Goal: Task Accomplishment & Management: Manage account settings

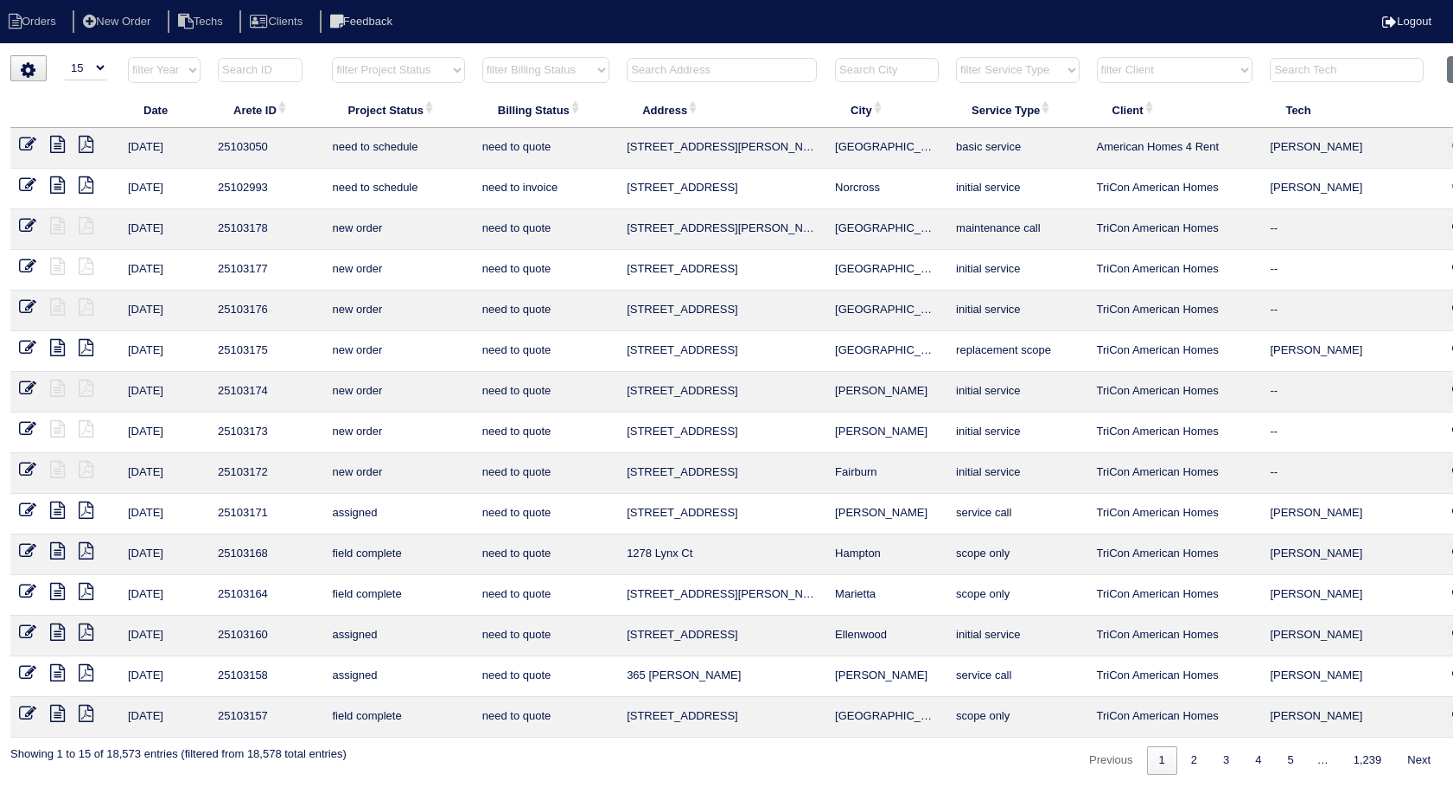
select select "15"
click at [672, 68] on input "text" at bounding box center [722, 70] width 190 height 24
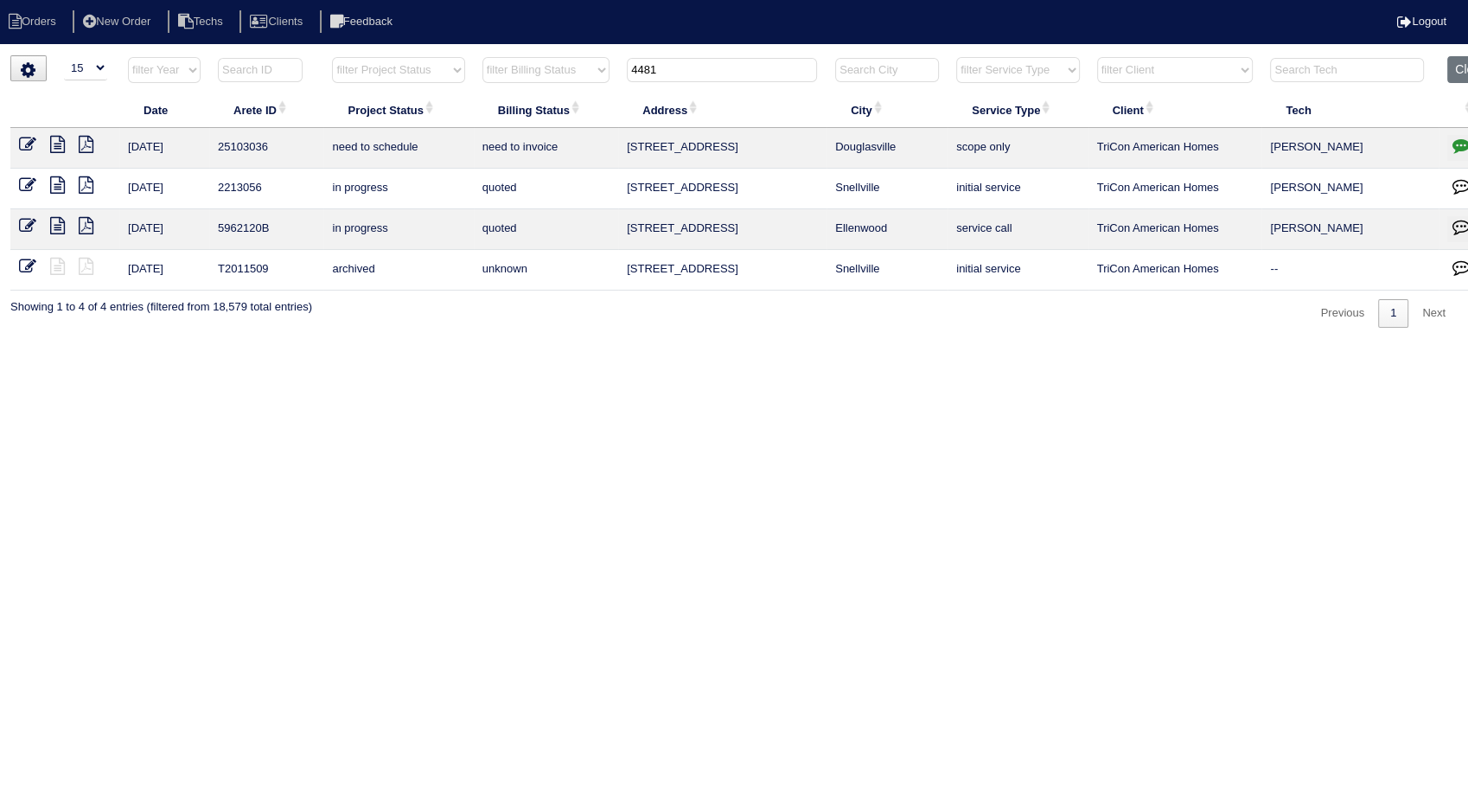
type input "4481"
click at [35, 143] on icon at bounding box center [27, 144] width 17 height 17
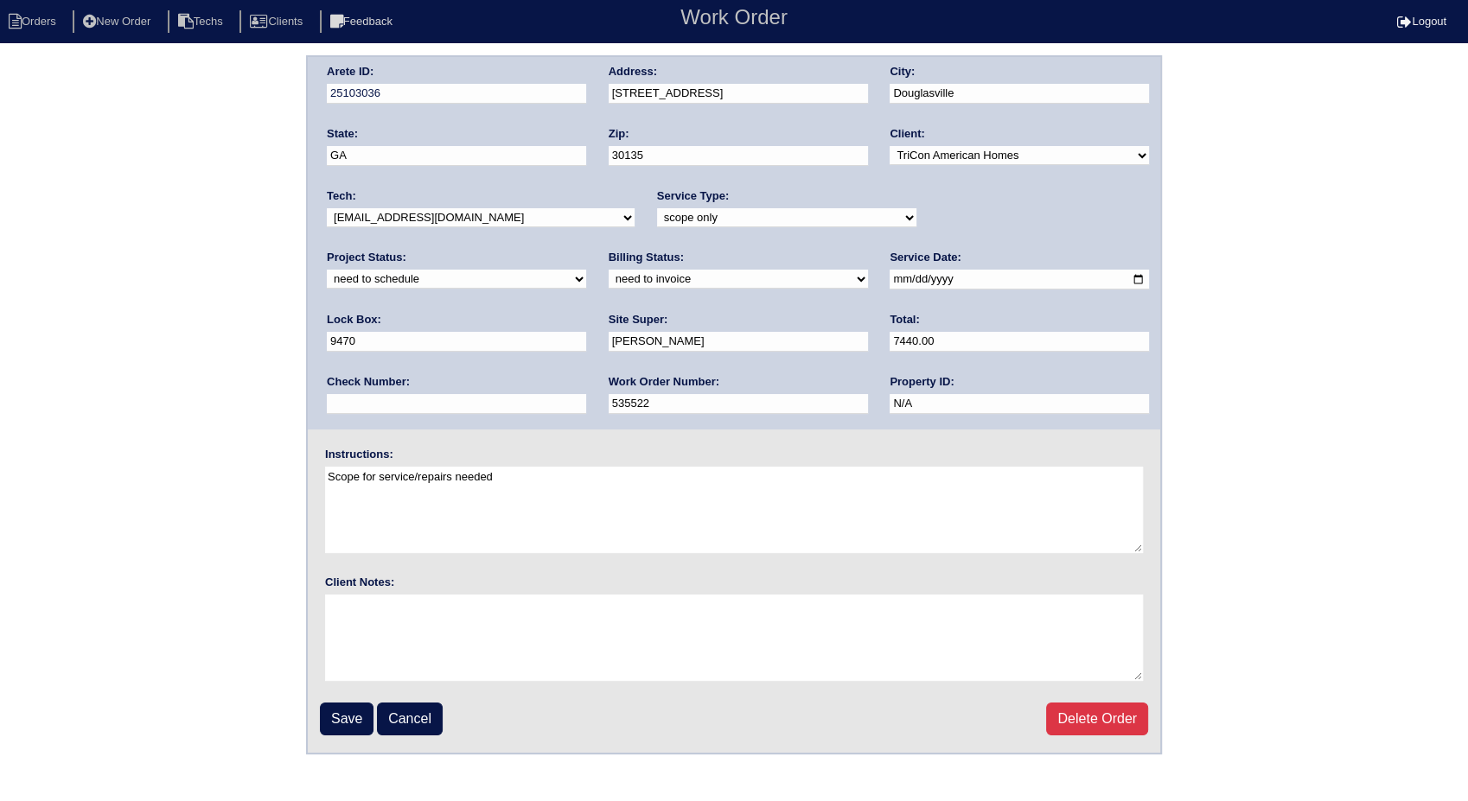
click at [609, 273] on select "need to quote quoted need to invoice invoiced paid warranty purchase order need…" at bounding box center [738, 279] width 259 height 19
select select "invoiced"
click at [609, 270] on select "need to quote quoted need to invoice invoiced paid warranty purchase order need…" at bounding box center [738, 279] width 259 height 19
click at [356, 715] on input "Save" at bounding box center [347, 719] width 54 height 33
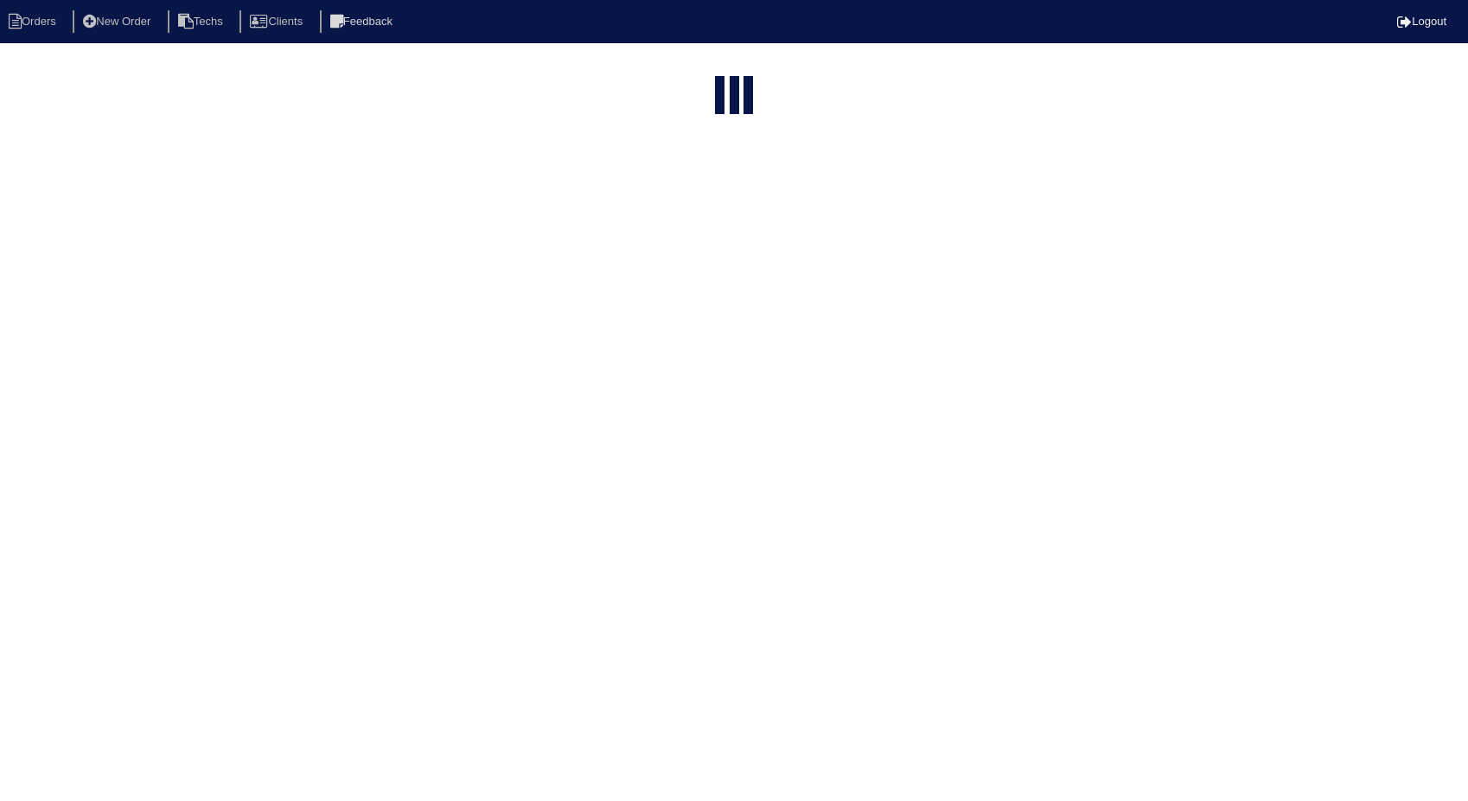
select select "15"
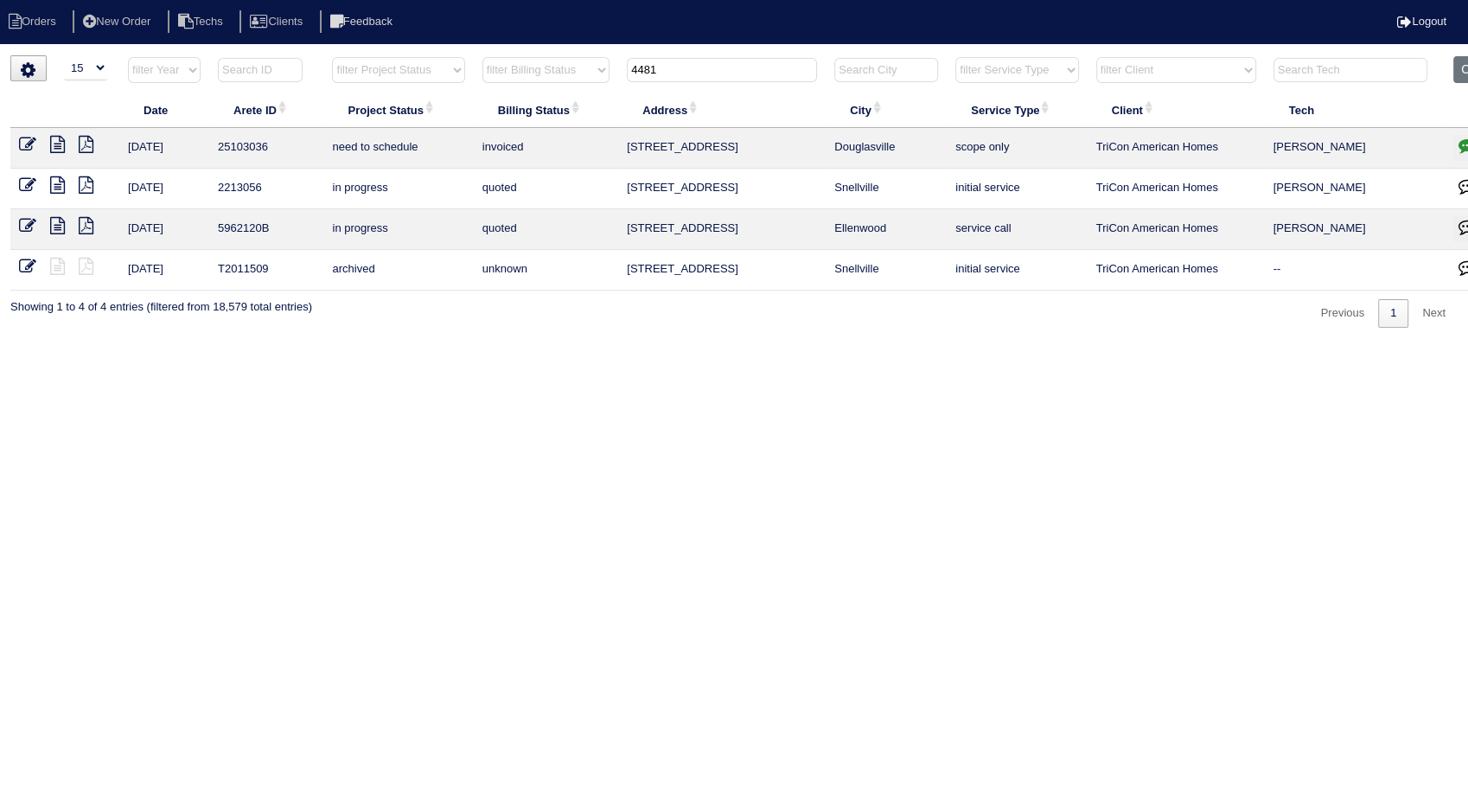
drag, startPoint x: 685, startPoint y: 71, endPoint x: 587, endPoint y: 73, distance: 97.7
click at [587, 73] on tr "filter Year -- Any Year -- 2025 2024 2023 2022 2021 2020 2019 filter Project St…" at bounding box center [759, 73] width 1499 height 35
type input "1040"
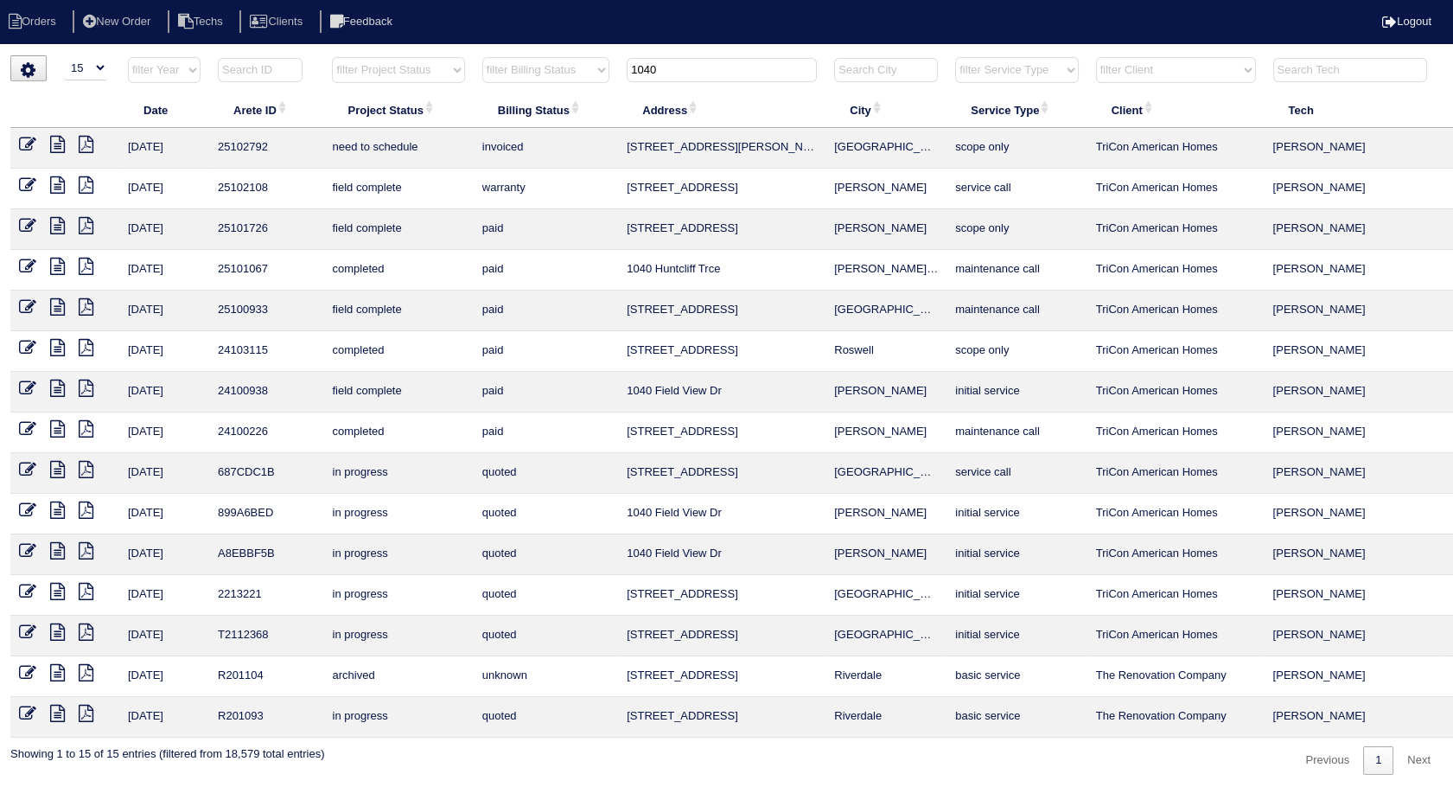
click at [28, 144] on icon at bounding box center [27, 144] width 17 height 17
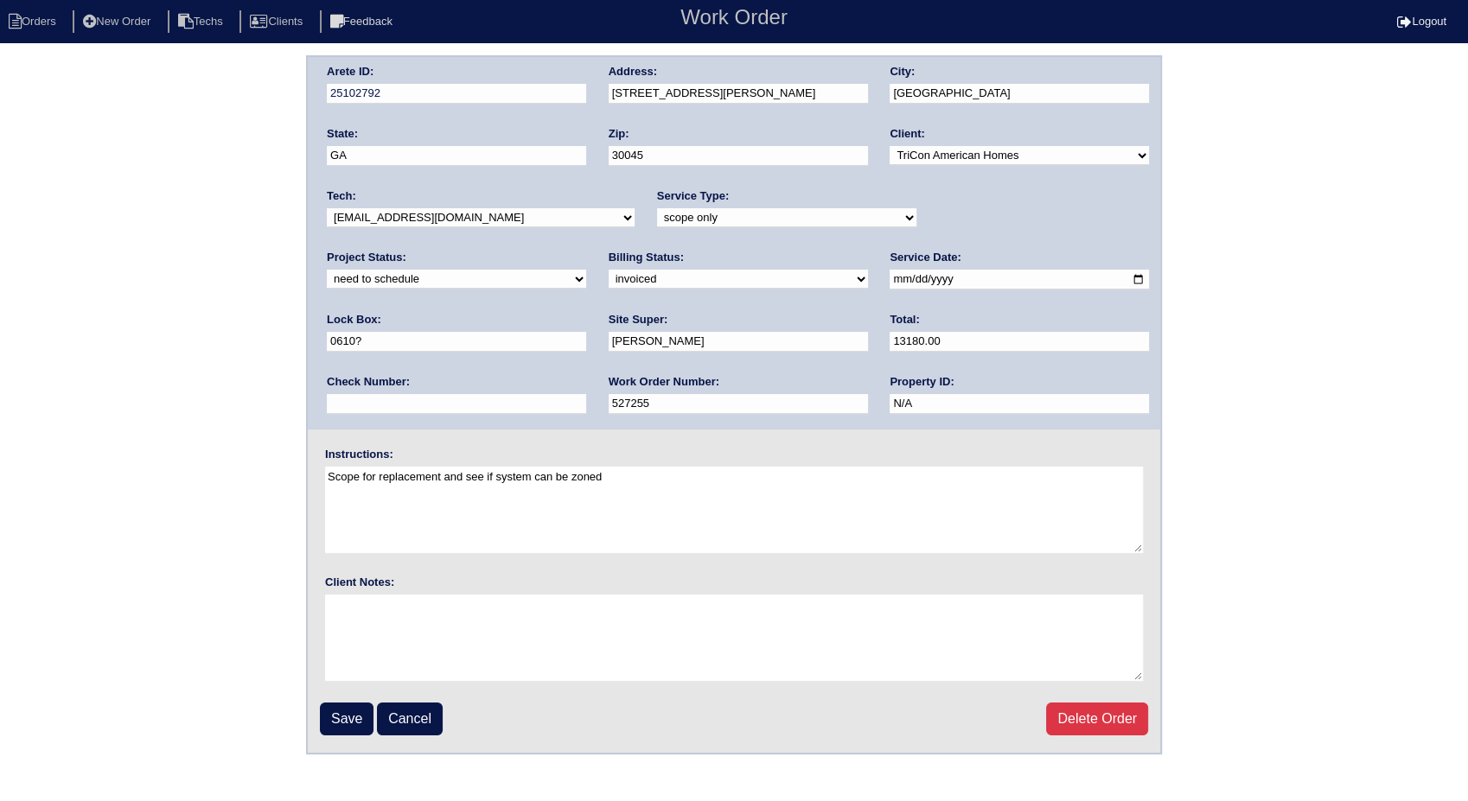
click at [586, 270] on select "new order assigned in progress field complete need to schedule admin review arc…" at bounding box center [456, 279] width 259 height 19
select select "completed"
click at [586, 270] on select "new order assigned in progress field complete need to schedule admin review arc…" at bounding box center [456, 279] width 259 height 19
click at [349, 716] on input "Save" at bounding box center [347, 719] width 54 height 33
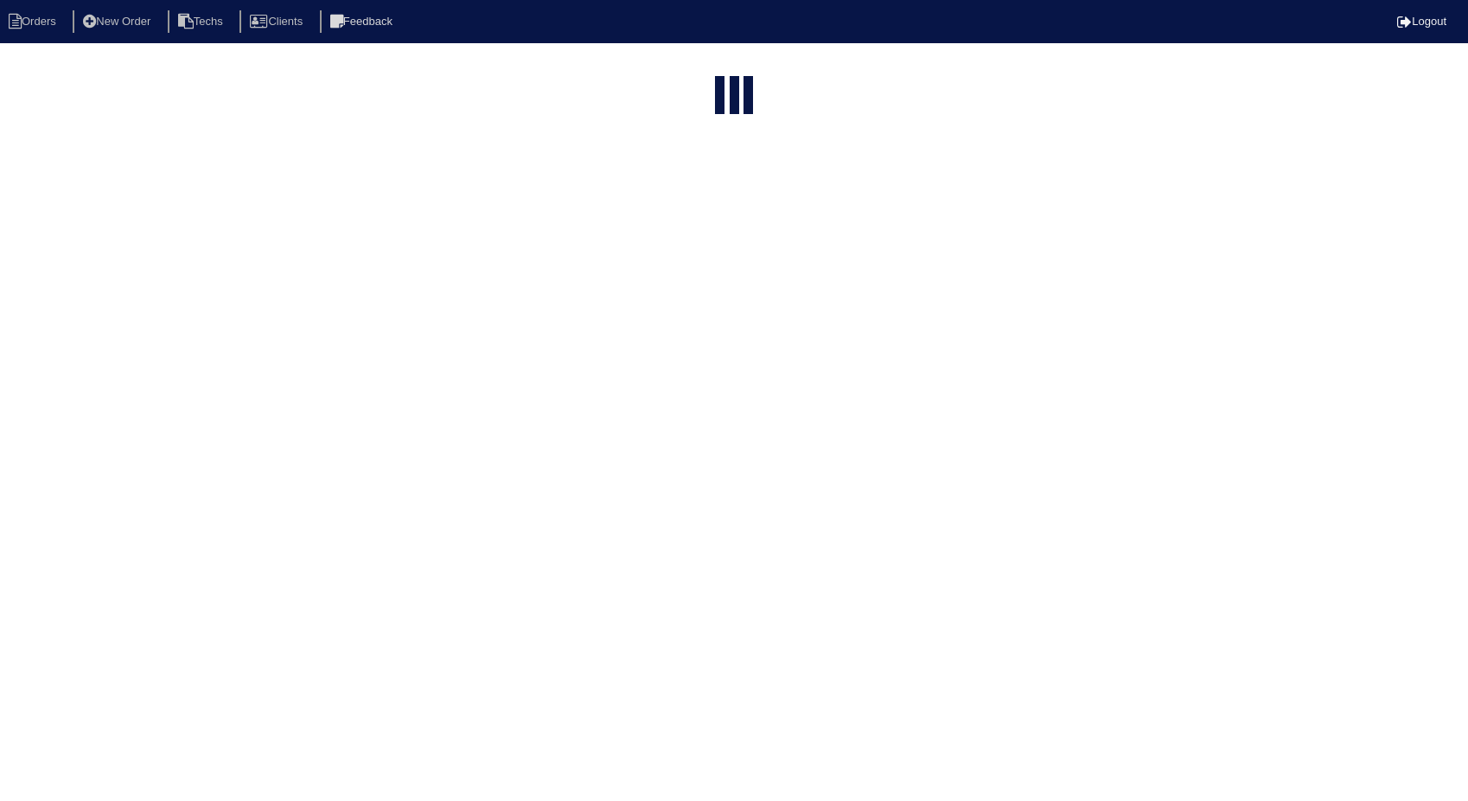
select select "15"
type input "1040"
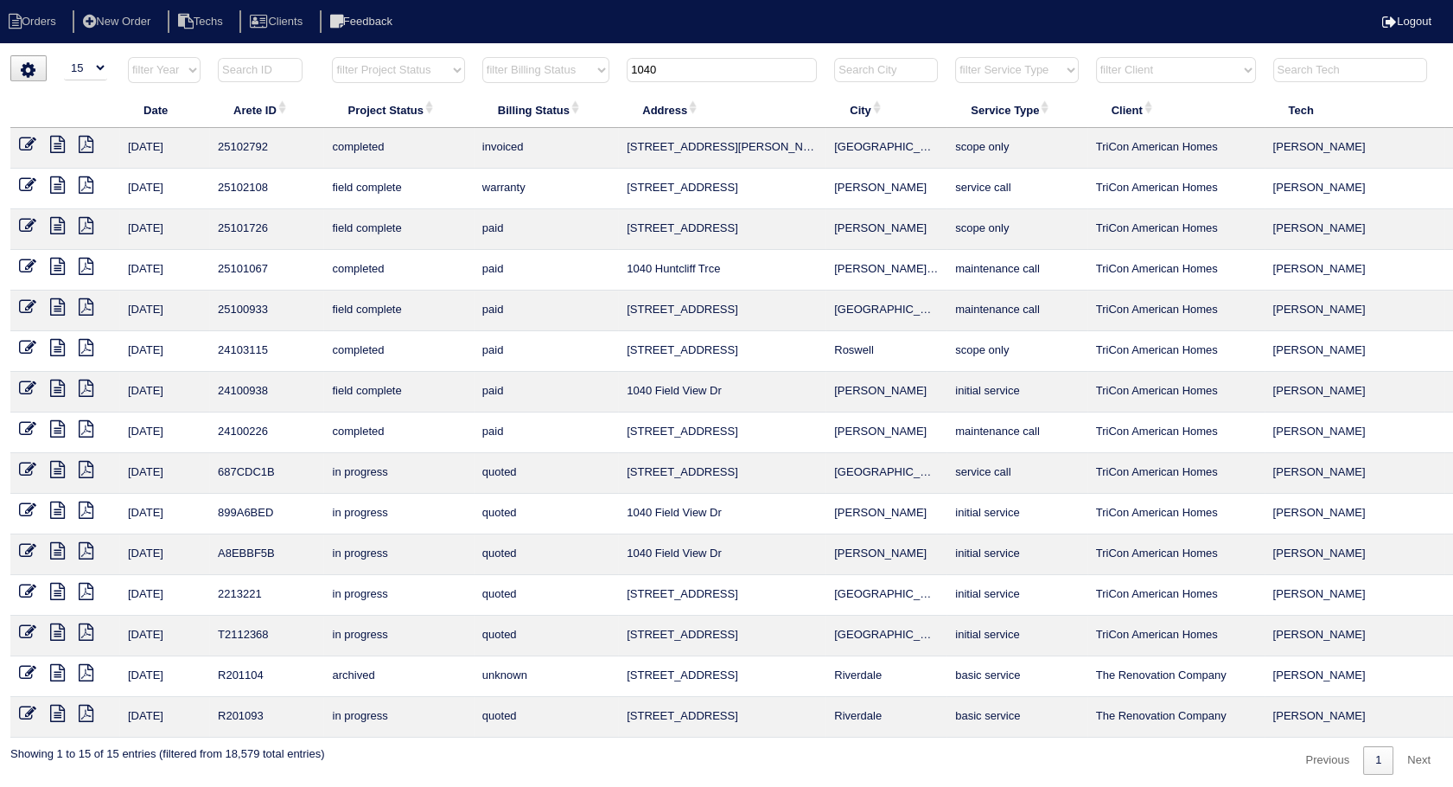
scroll to position [0, 55]
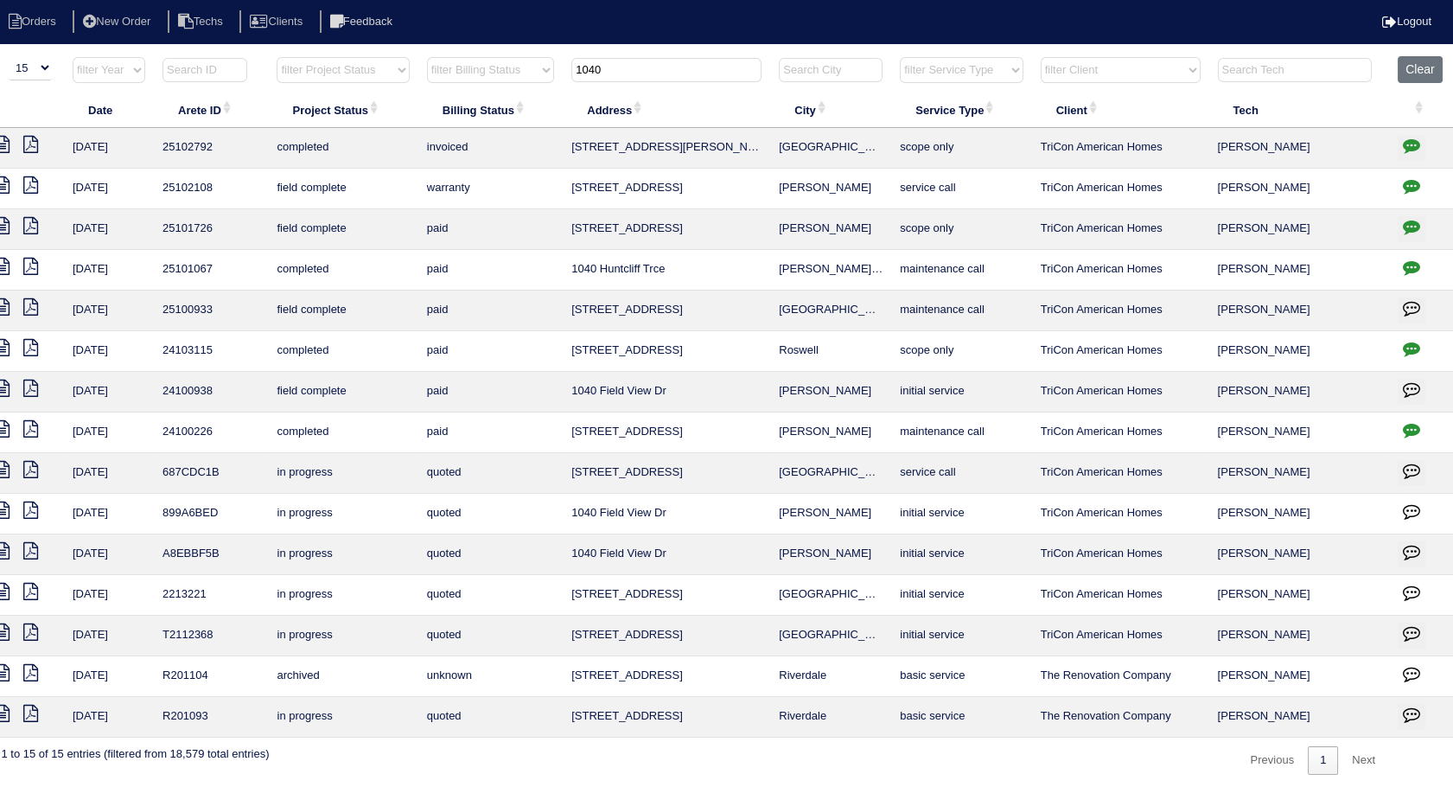
click at [1413, 144] on icon "button" at bounding box center [1411, 145] width 17 height 17
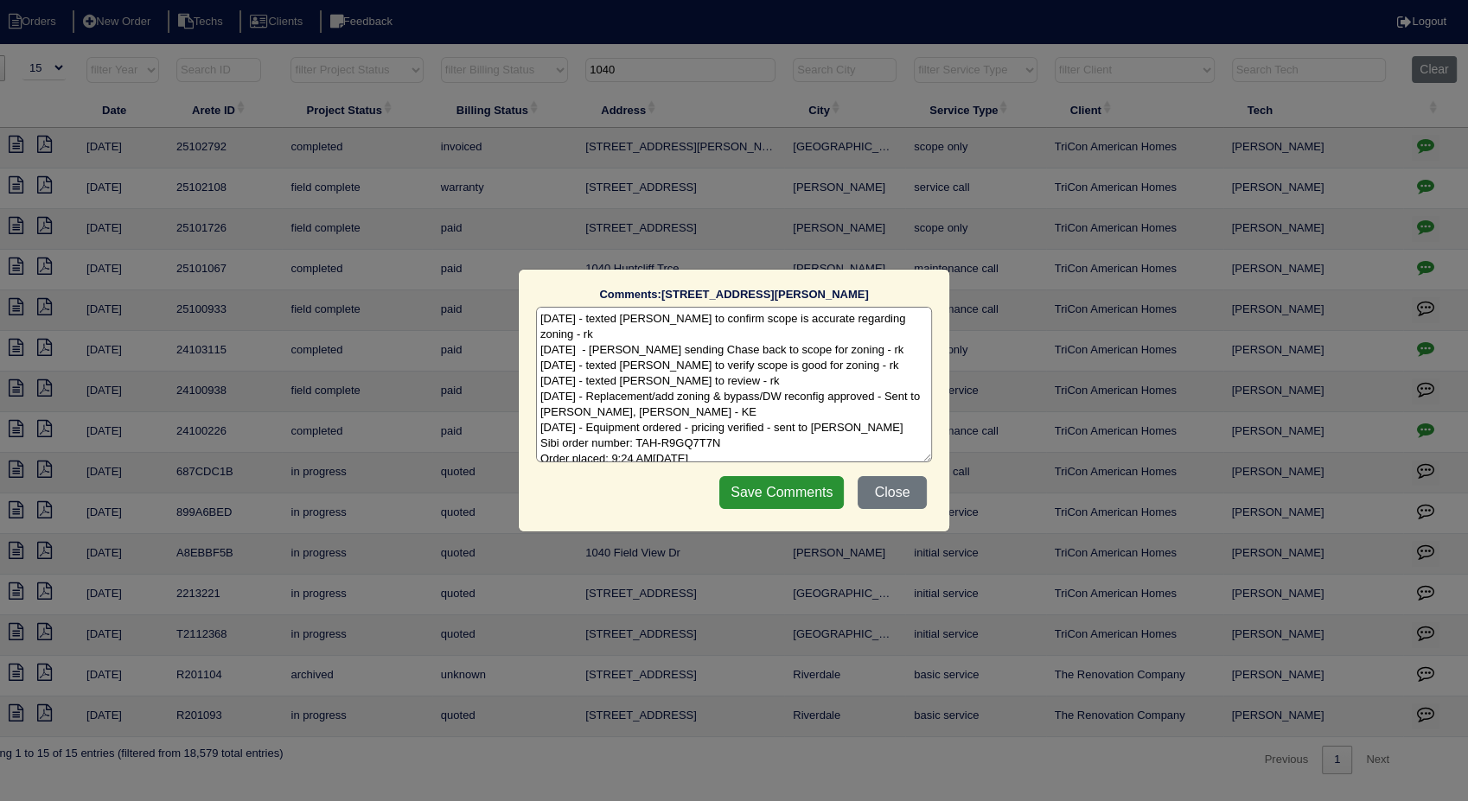
scroll to position [8, 0]
click at [788, 456] on textarea "8/5/25 - texted Payton to confirm scope is accurate regarding zoning - rk 8/5/2…" at bounding box center [734, 385] width 396 height 156
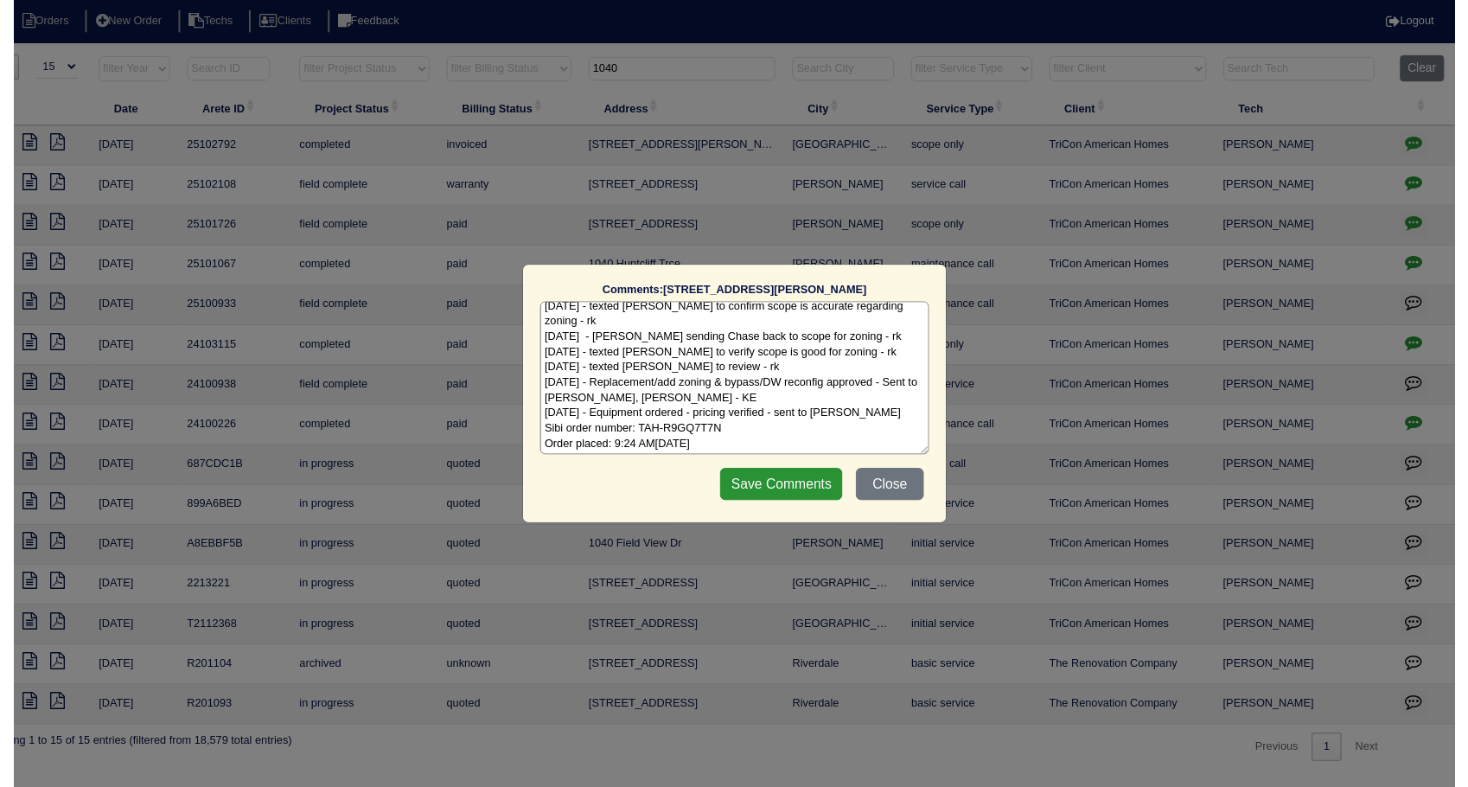
scroll to position [19, 0]
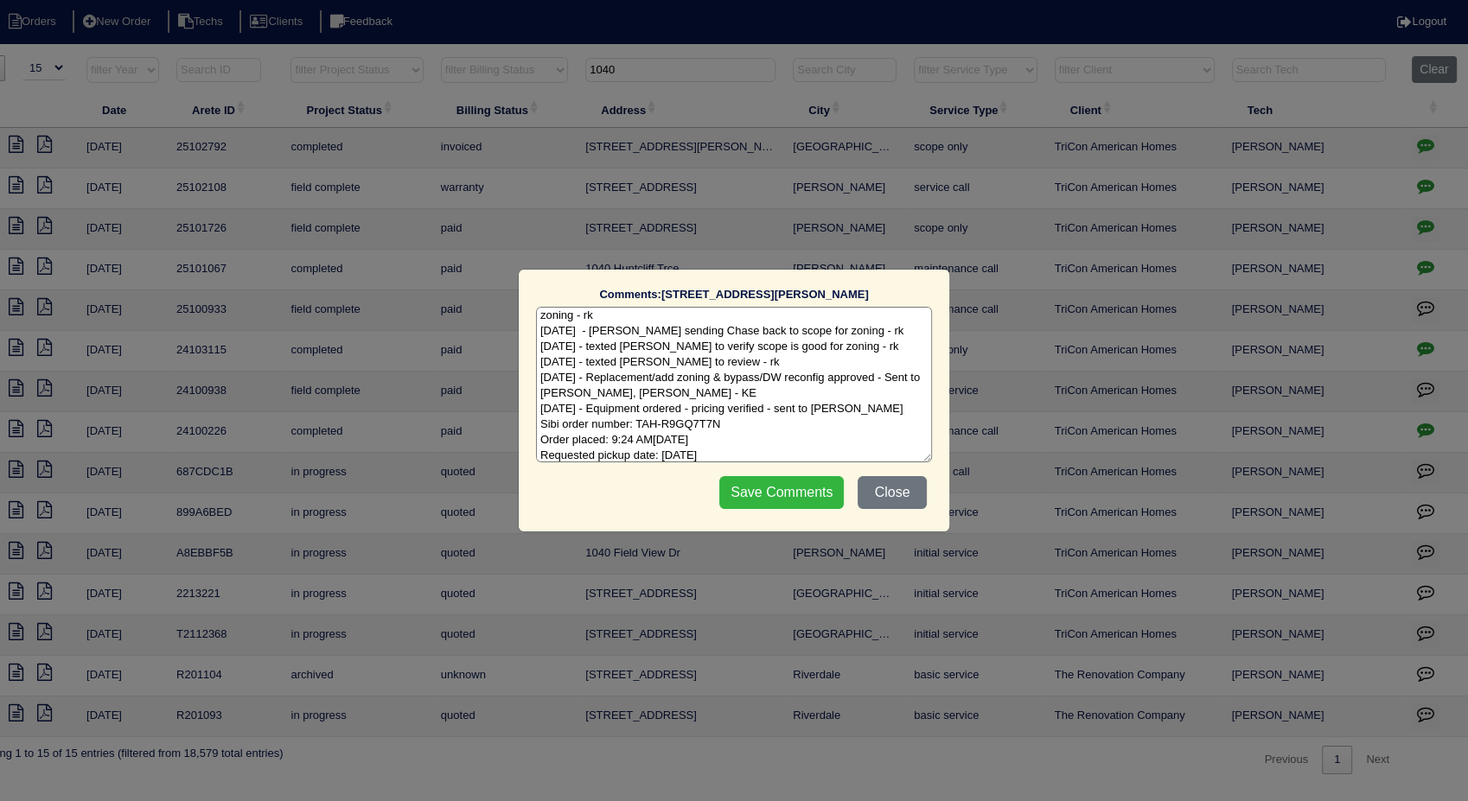
type textarea "8/5/25 - texted Payton to confirm scope is accurate regarding zoning - rk 8/5/2…"
click at [795, 486] on input "Save Comments" at bounding box center [781, 492] width 125 height 33
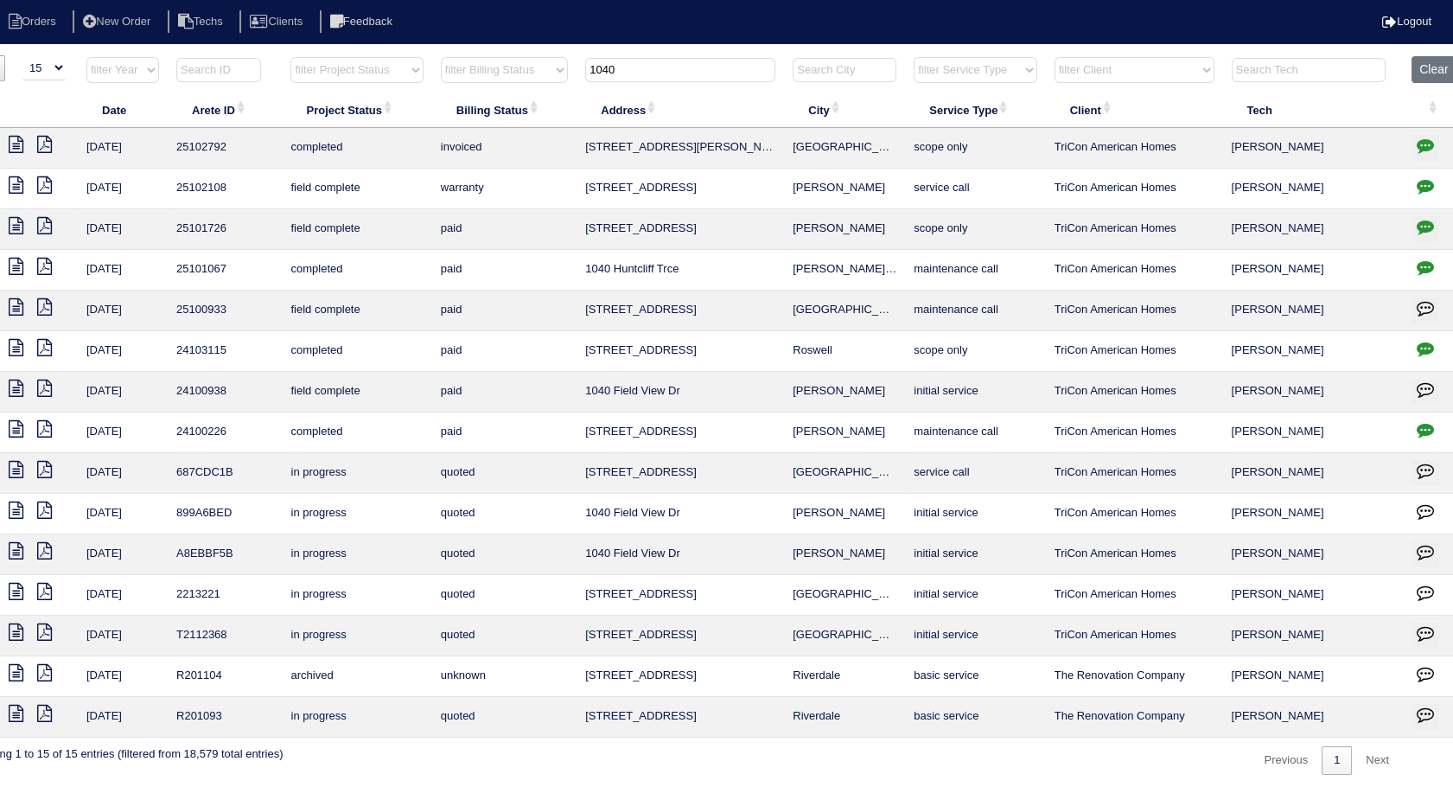
drag, startPoint x: 667, startPoint y: 81, endPoint x: 531, endPoint y: 71, distance: 136.1
click at [531, 71] on tr "filter Year -- Any Year -- 2025 2024 2023 2022 2021 2020 2019 filter Project St…" at bounding box center [718, 73] width 1499 height 35
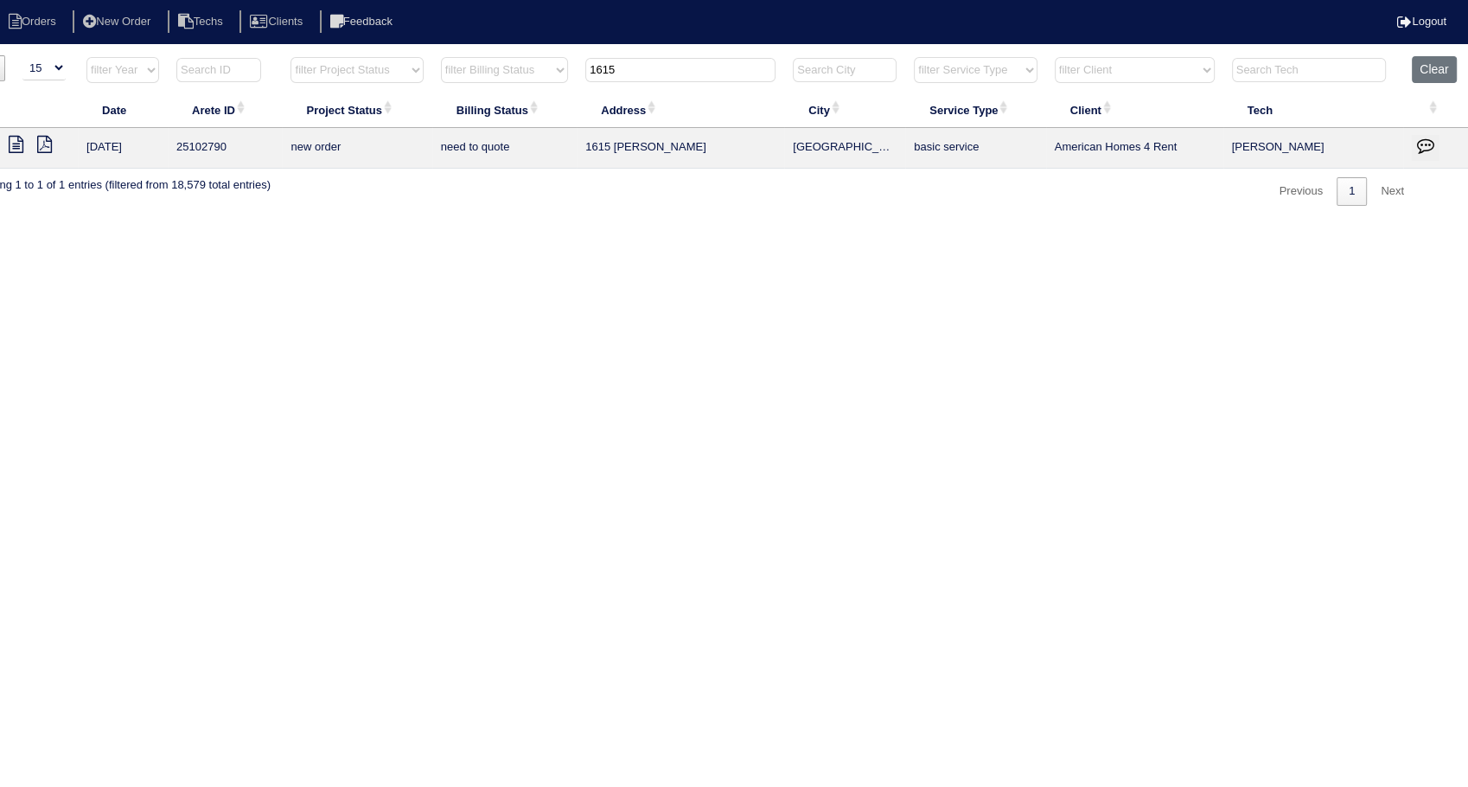
type input "1615"
click at [16, 149] on icon at bounding box center [16, 144] width 15 height 17
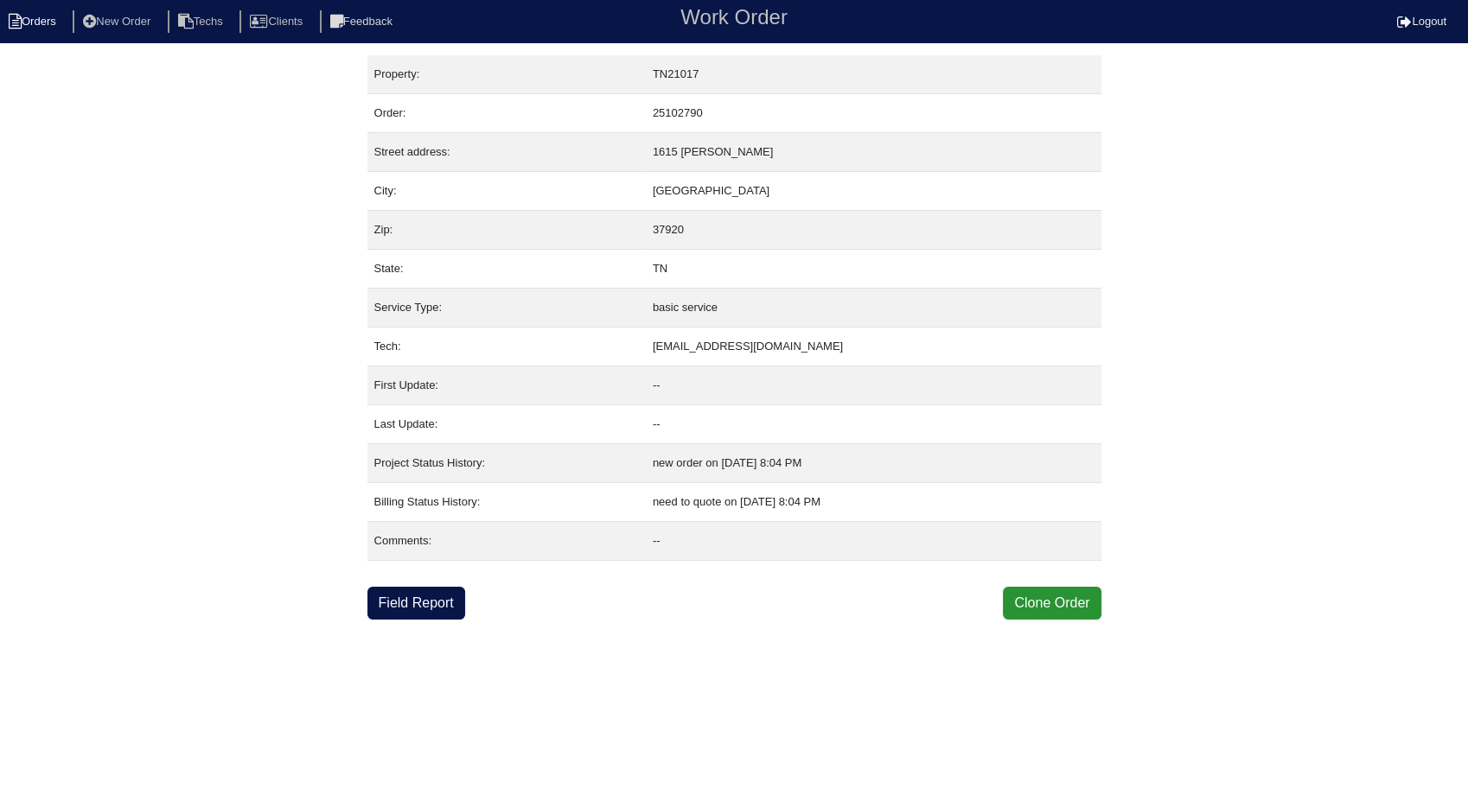
click at [33, 25] on li "Orders" at bounding box center [35, 21] width 70 height 23
select select "15"
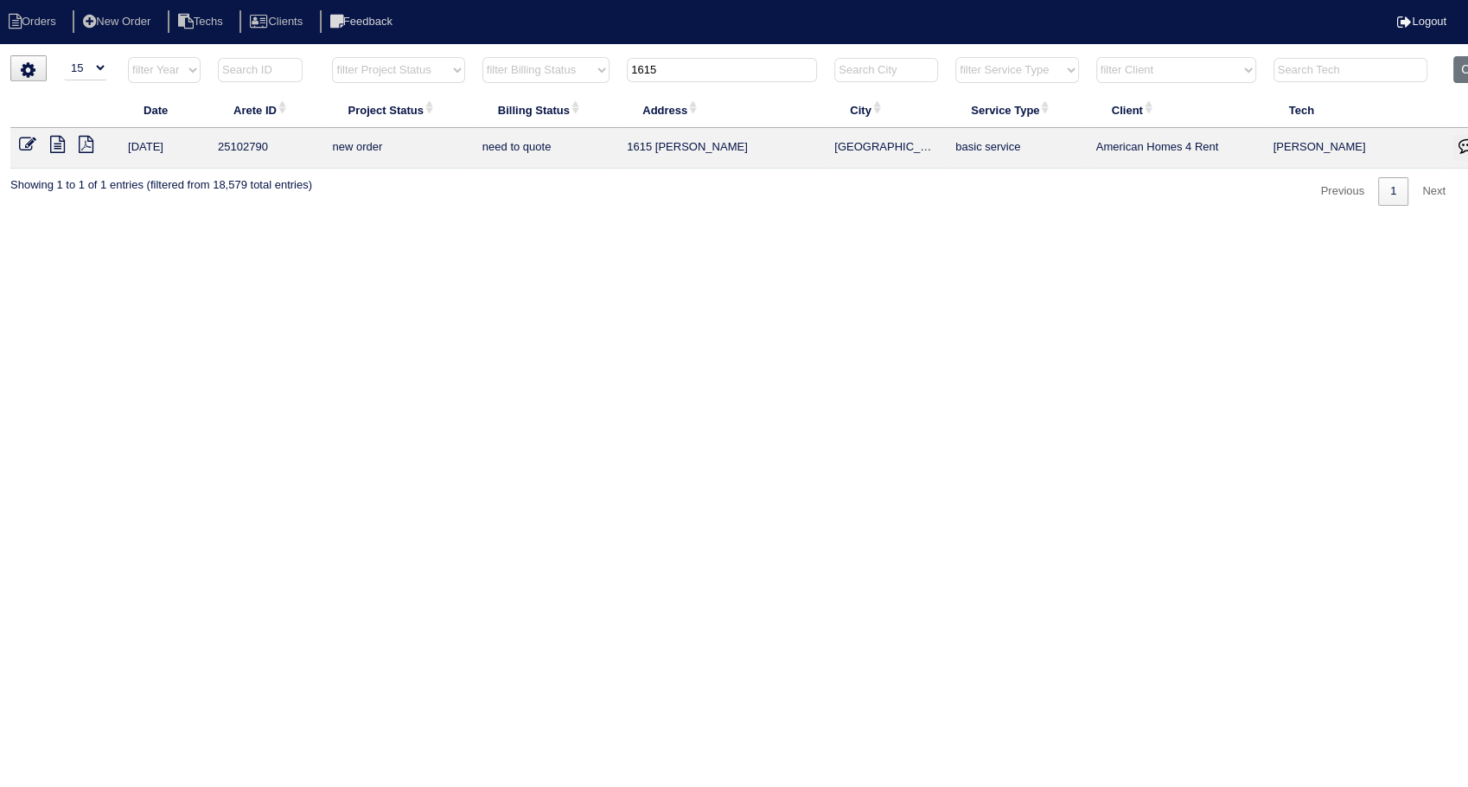
drag, startPoint x: 673, startPoint y: 72, endPoint x: 606, endPoint y: 73, distance: 66.6
click at [606, 73] on tr "filter Year -- Any Year -- 2025 2024 2023 2022 2021 2020 2019 filter Project St…" at bounding box center [759, 73] width 1499 height 35
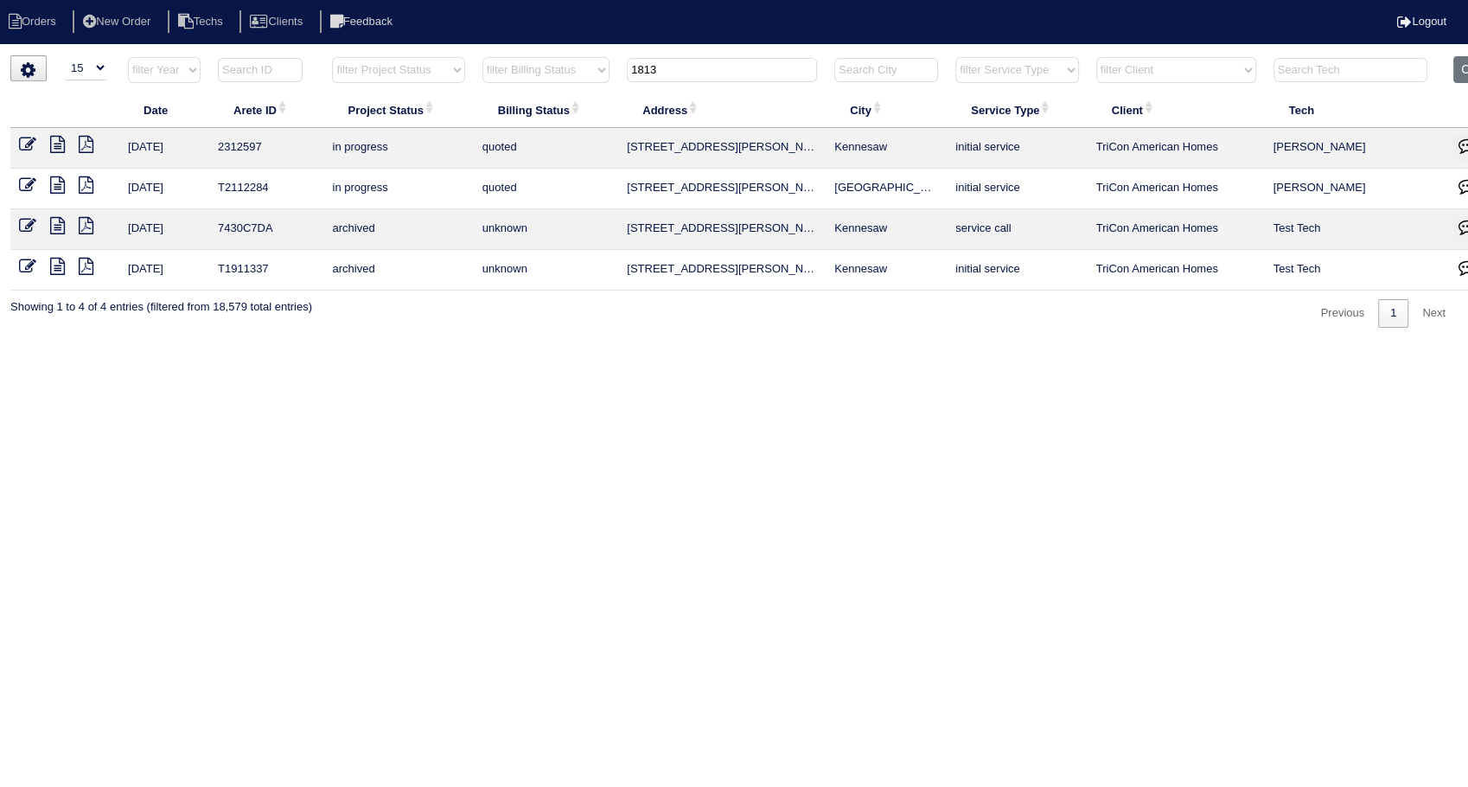
drag, startPoint x: 672, startPoint y: 63, endPoint x: 553, endPoint y: 55, distance: 118.7
click at [553, 56] on tr "filter Year -- Any Year -- 2025 2024 2023 2022 2021 2020 2019 filter Project St…" at bounding box center [759, 73] width 1499 height 35
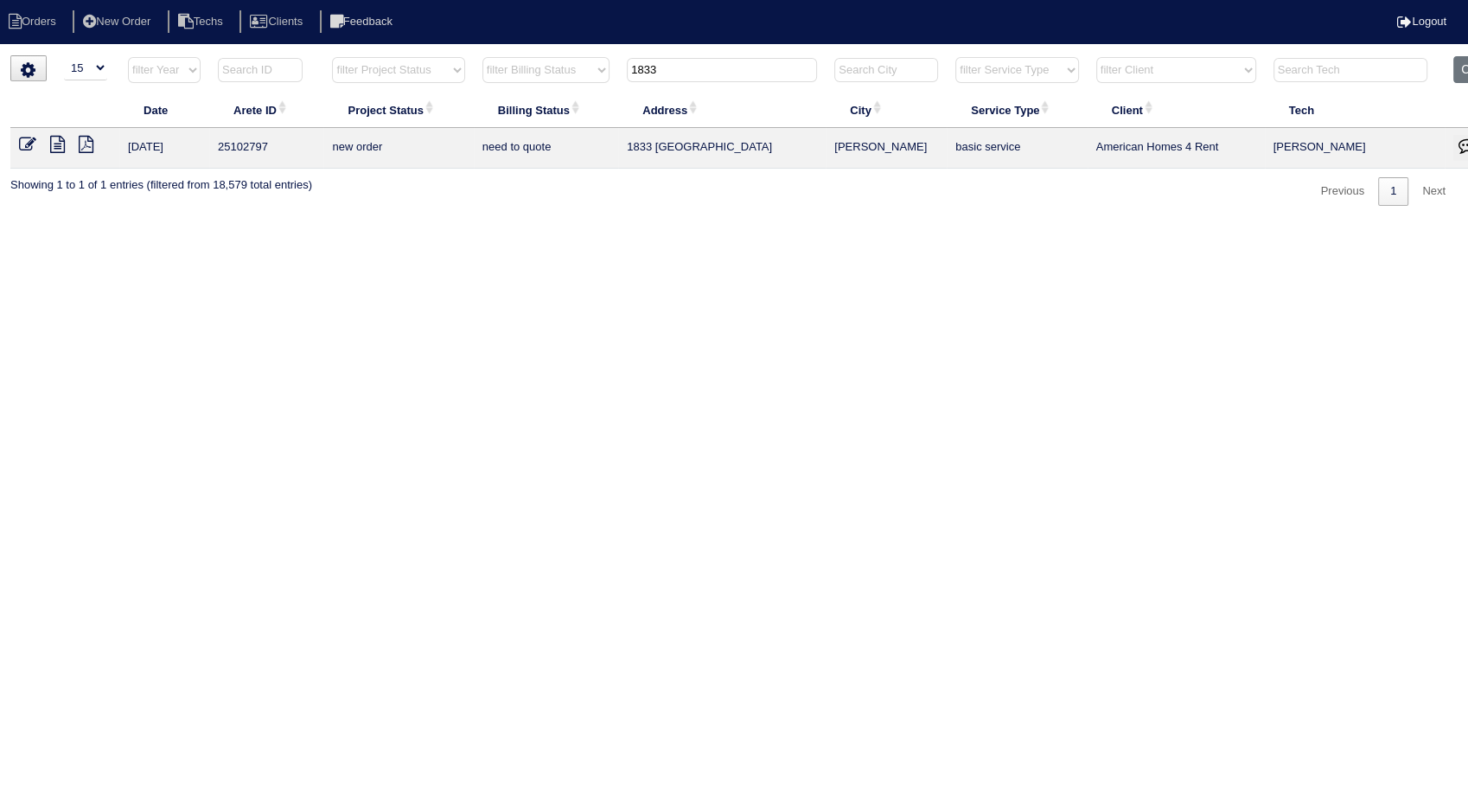
click at [671, 83] on th "1833" at bounding box center [722, 73] width 208 height 35
drag, startPoint x: 672, startPoint y: 74, endPoint x: 533, endPoint y: 104, distance: 141.4
click at [533, 104] on table "Date Arete ID Project Status Billing Status Address City Service Type Client Te…" at bounding box center [759, 112] width 1499 height 112
type input "4481"
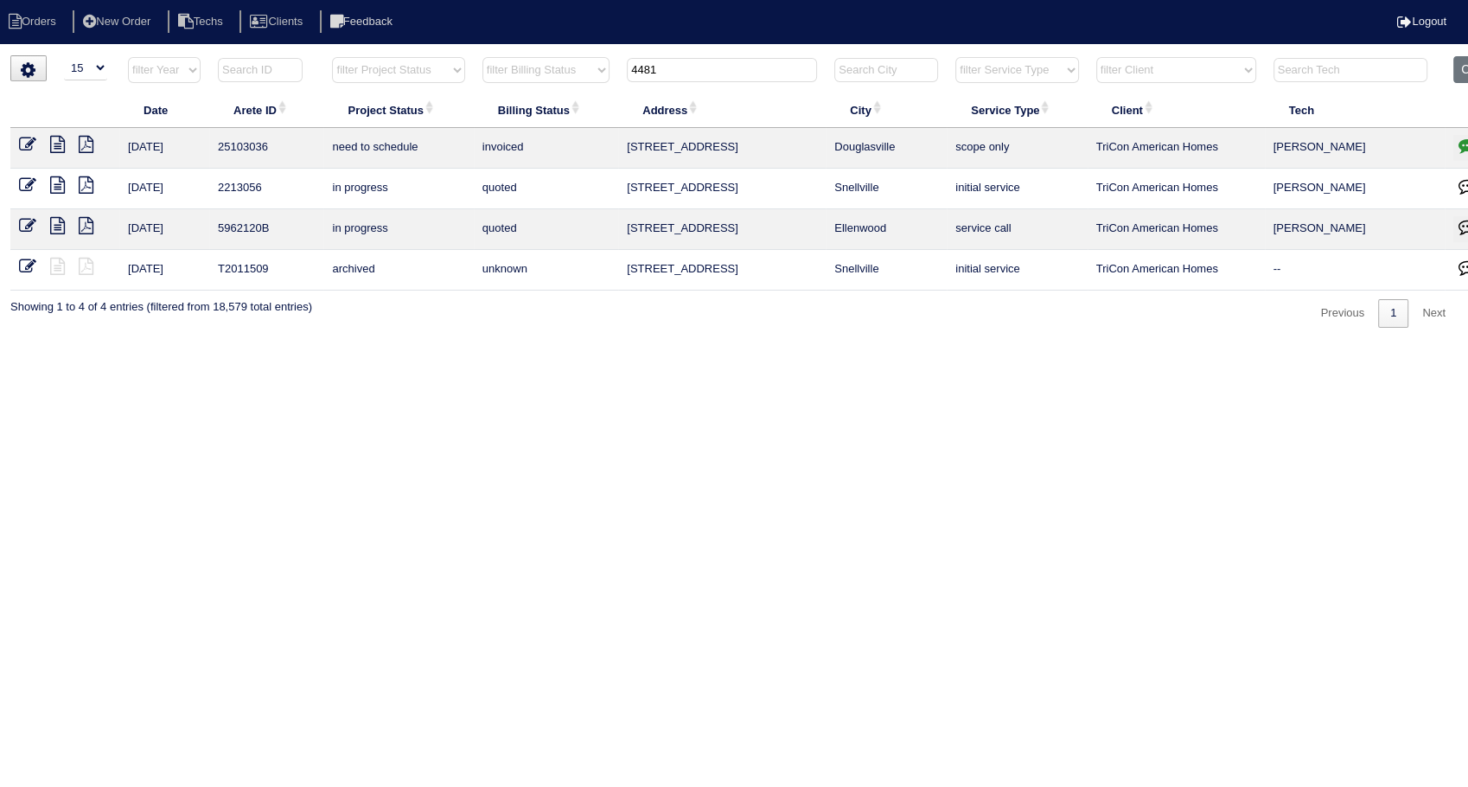
click at [29, 144] on icon at bounding box center [27, 144] width 17 height 17
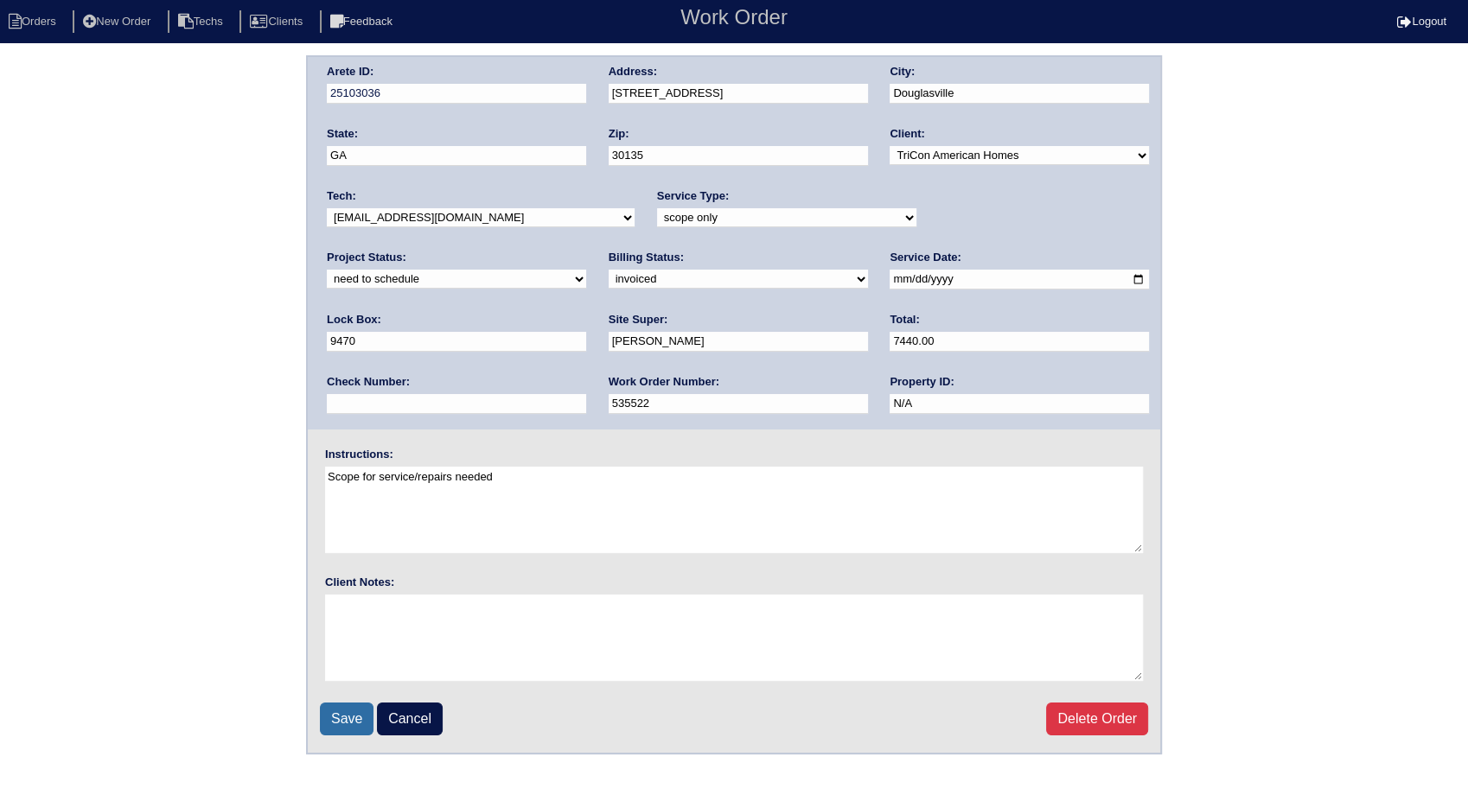
click at [348, 718] on input "Save" at bounding box center [347, 719] width 54 height 33
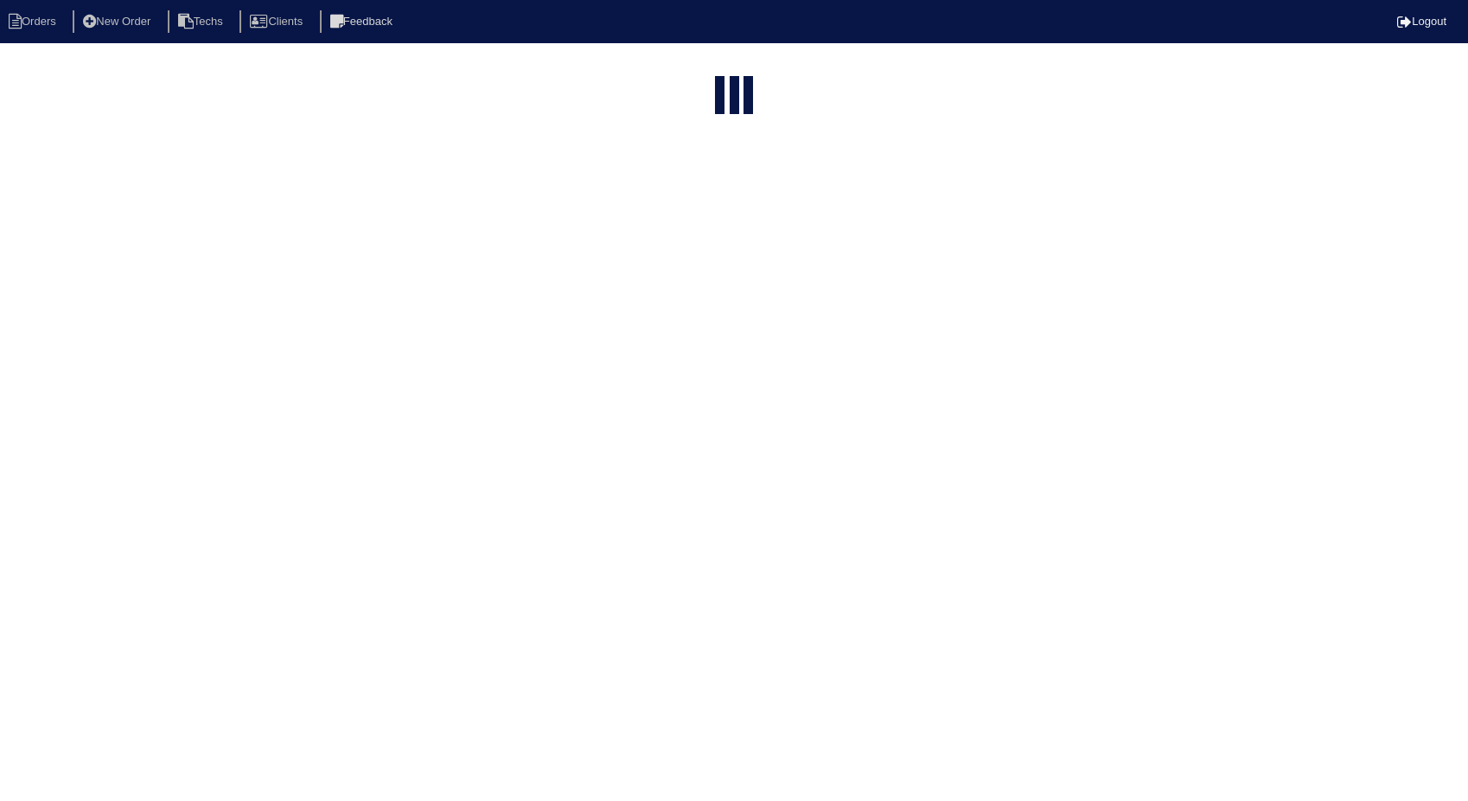
select select "15"
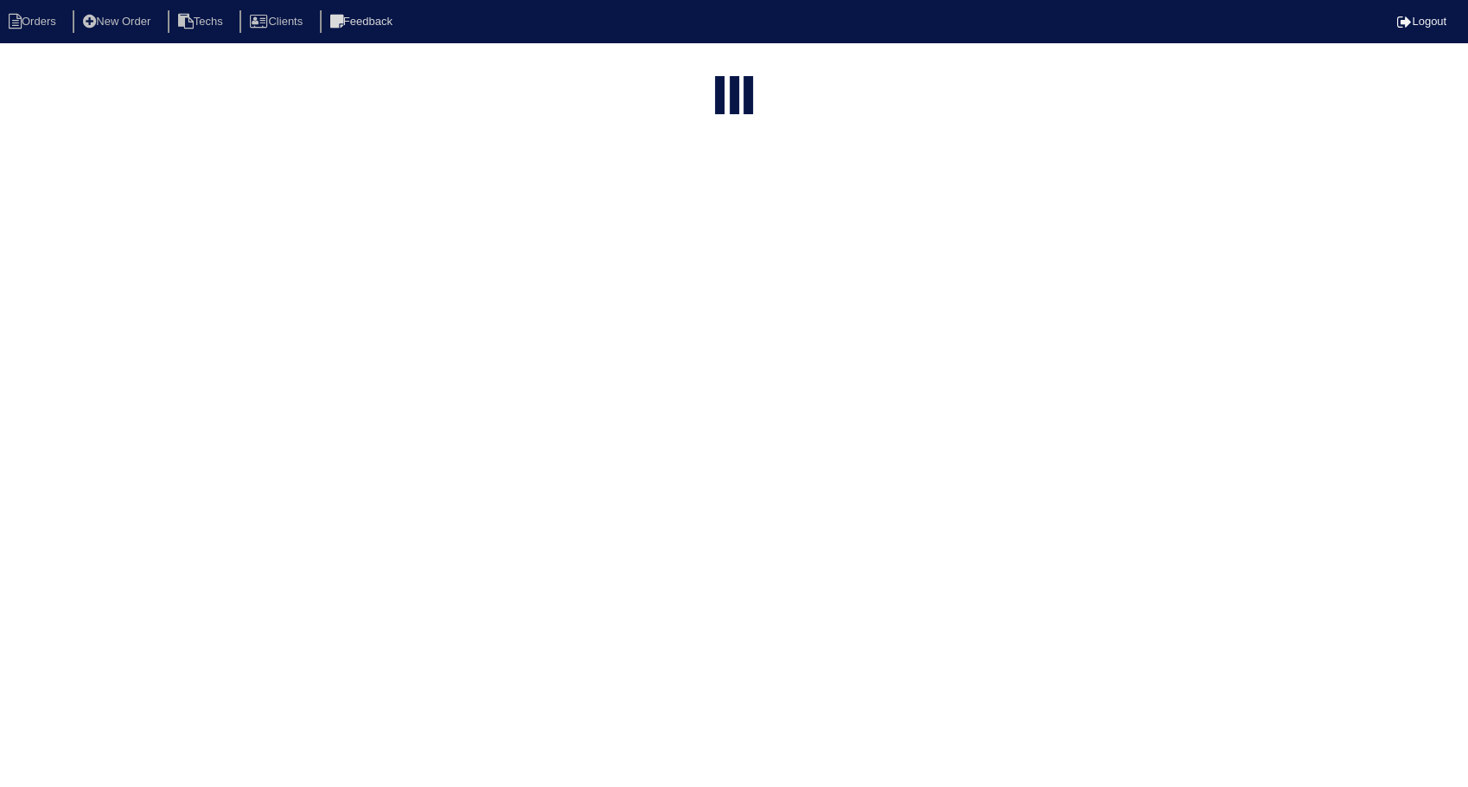
type input "4481"
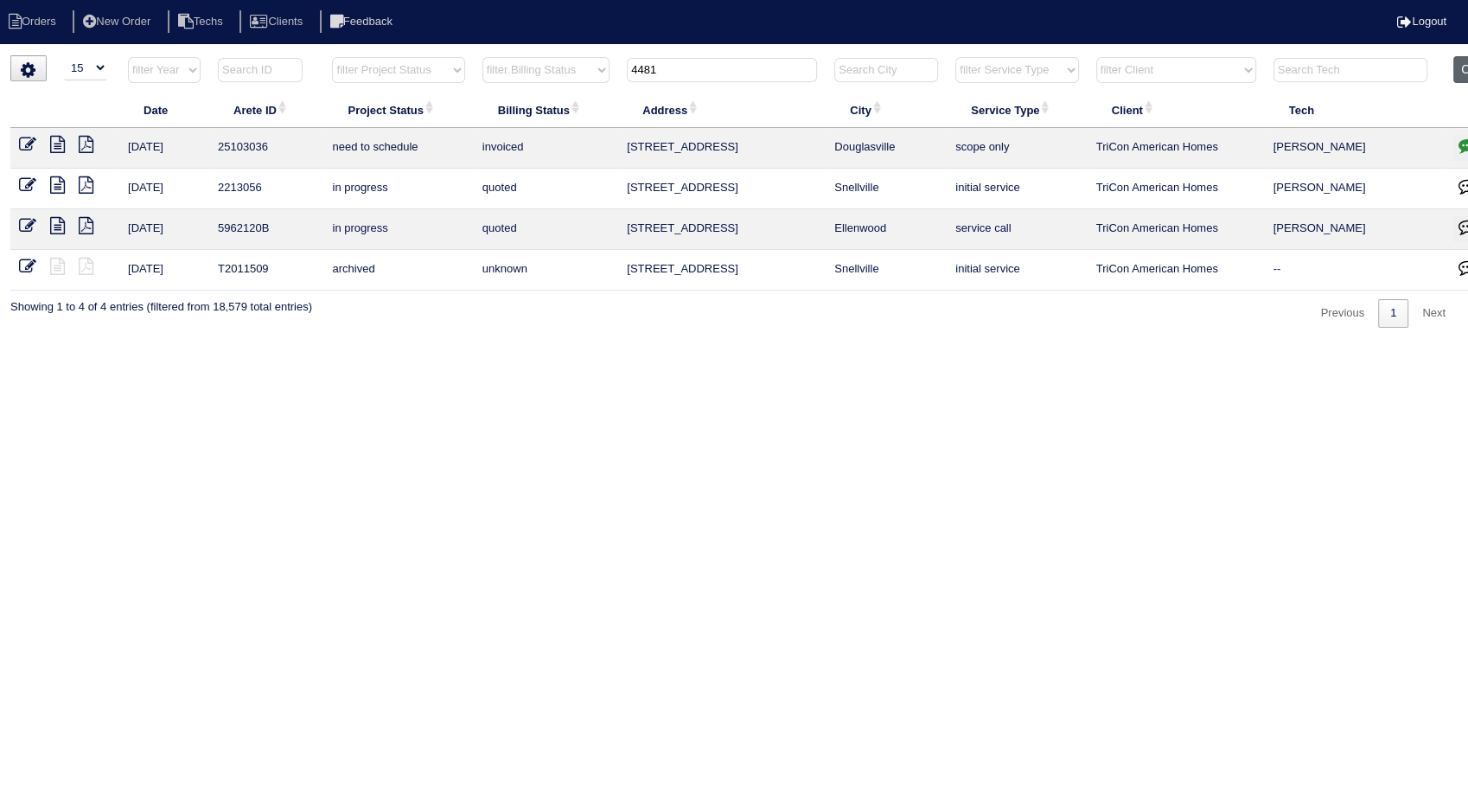
click at [1462, 67] on button "Clear" at bounding box center [1475, 69] width 44 height 27
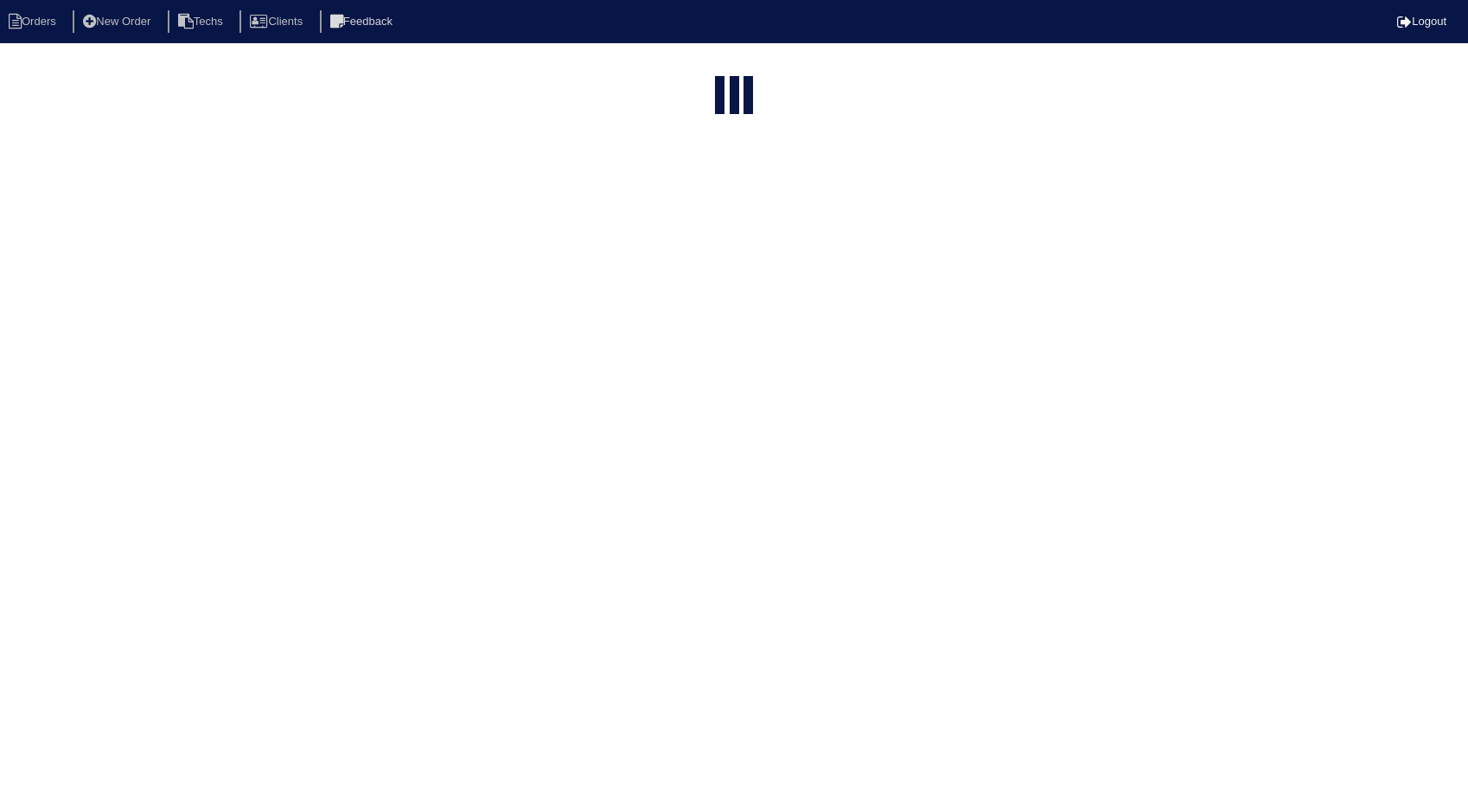
select select "15"
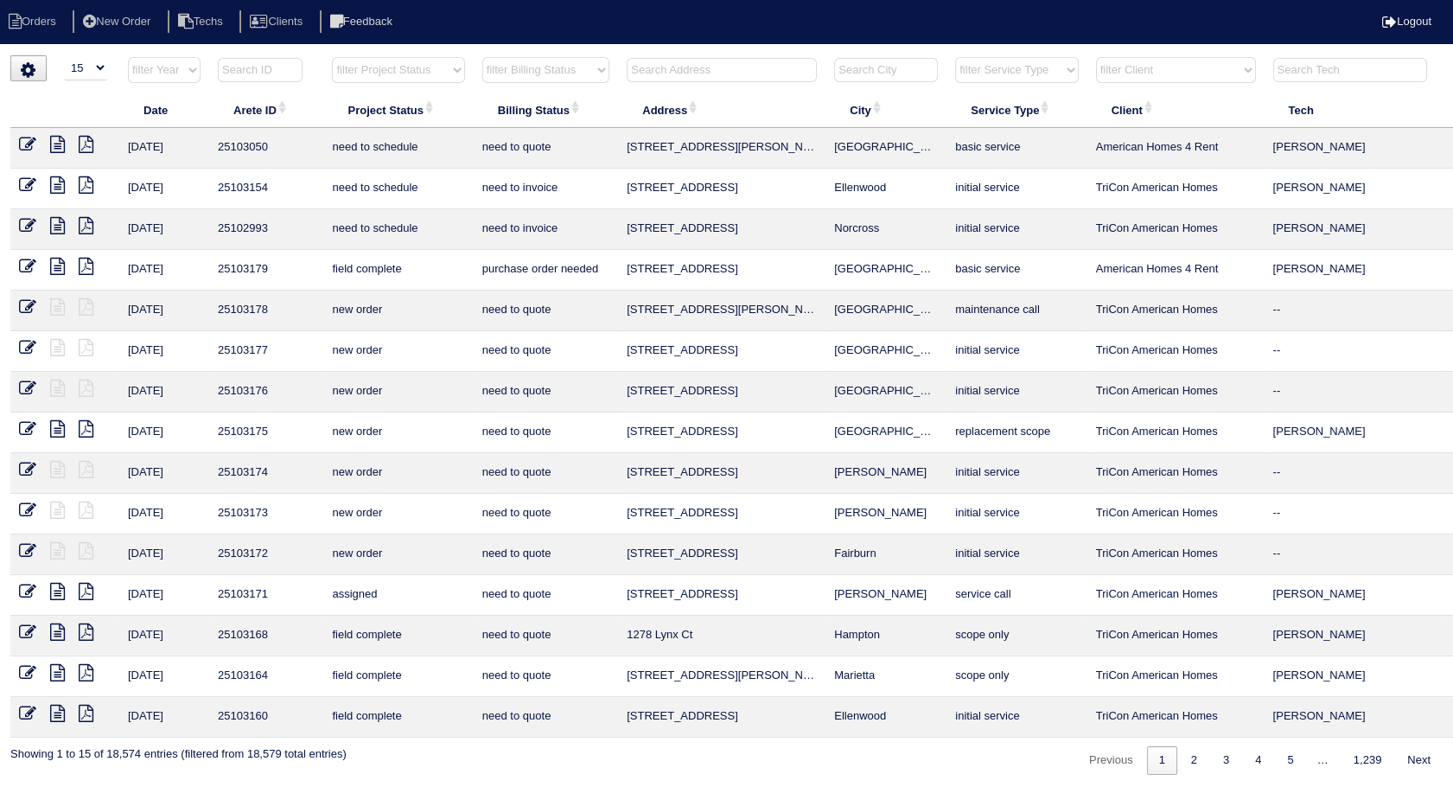
click at [578, 62] on select "filter Billing Status -- Any Billing Status -- need to quote quoted need to inv…" at bounding box center [545, 70] width 127 height 26
click at [482, 57] on select "filter Billing Status -- Any Billing Status -- need to quote quoted need to inv…" at bounding box center [545, 70] width 127 height 26
select select "need to invoice"
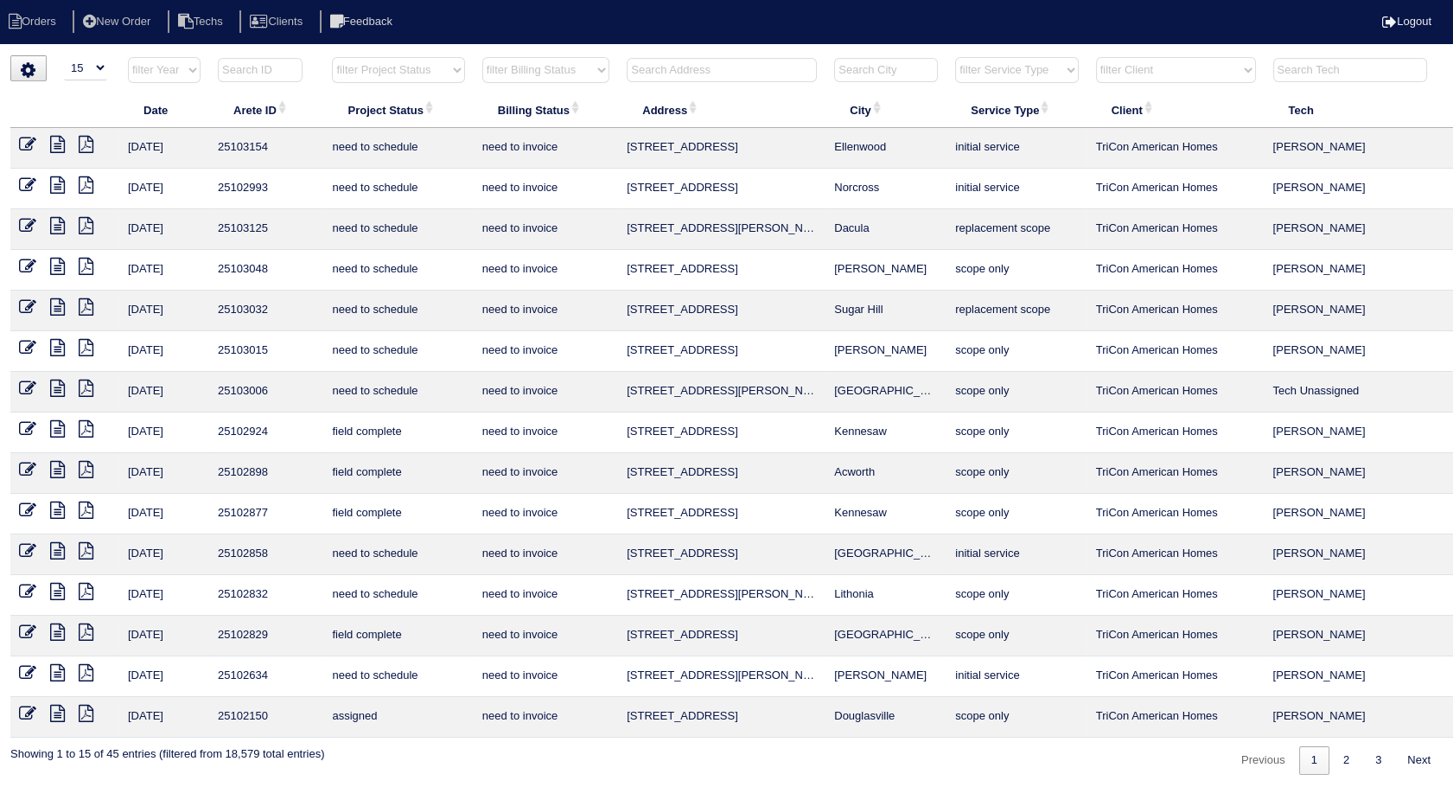
click at [57, 424] on icon at bounding box center [57, 428] width 15 height 17
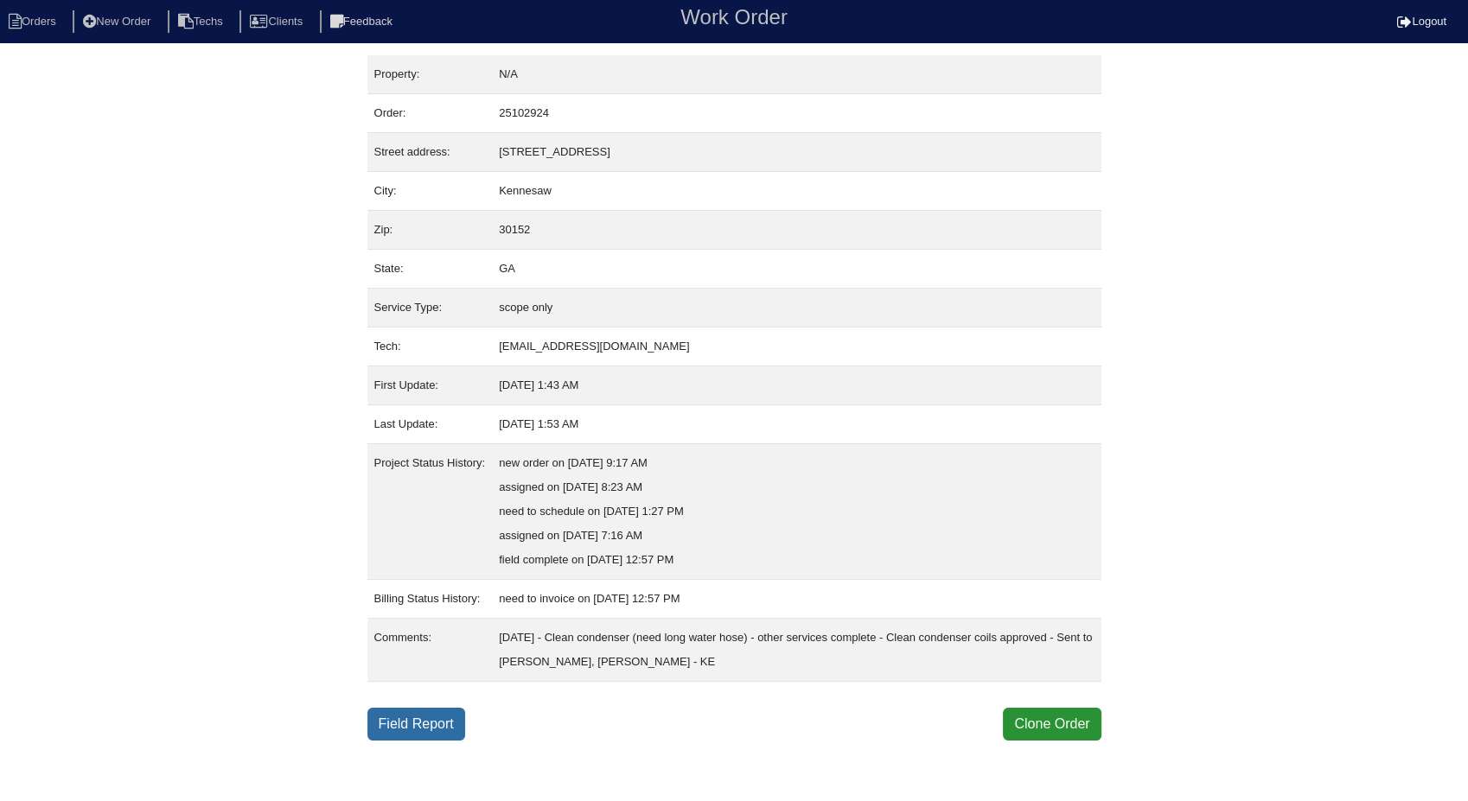
click at [433, 725] on link "Field Report" at bounding box center [416, 724] width 98 height 33
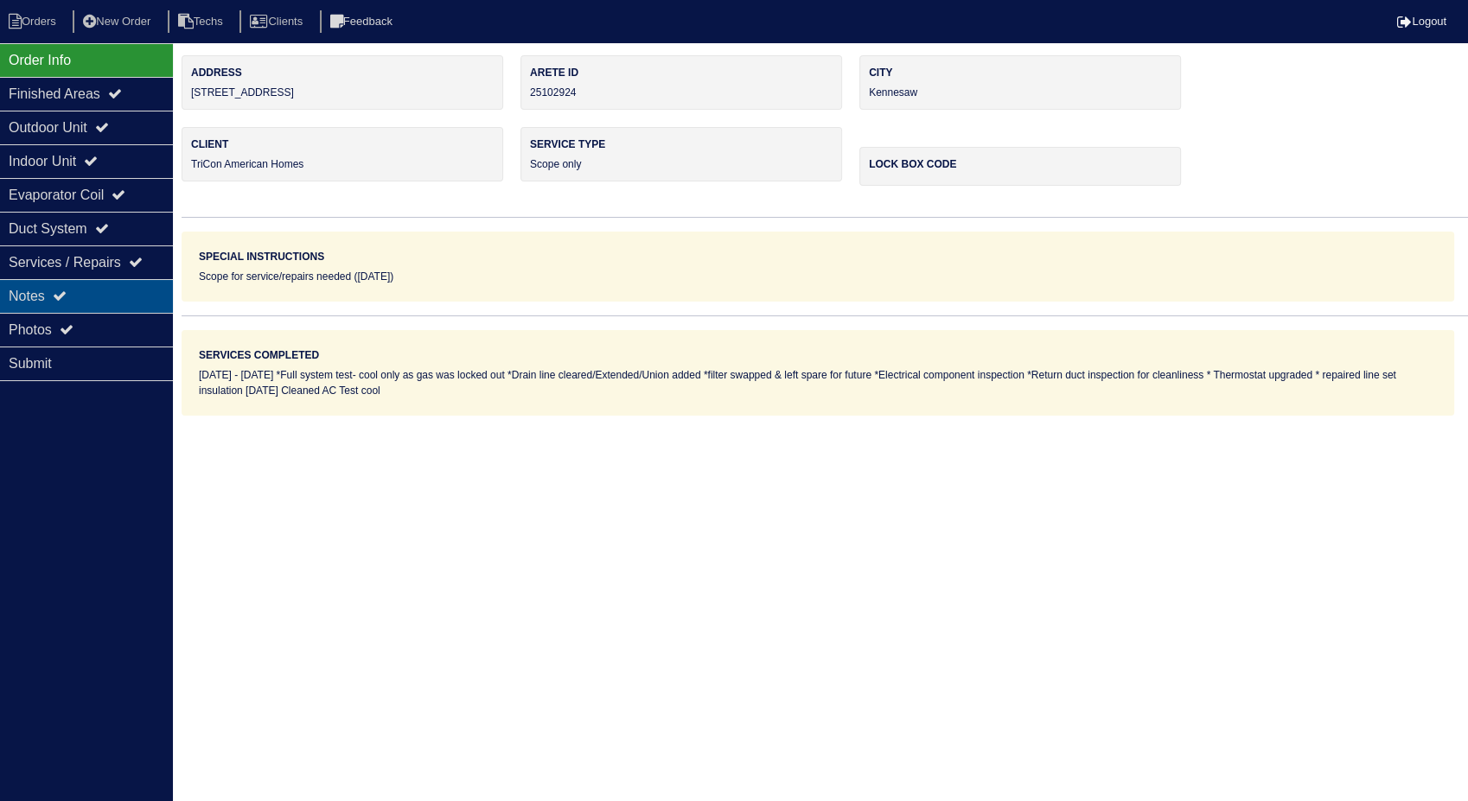
click at [13, 290] on div "Notes" at bounding box center [86, 296] width 173 height 34
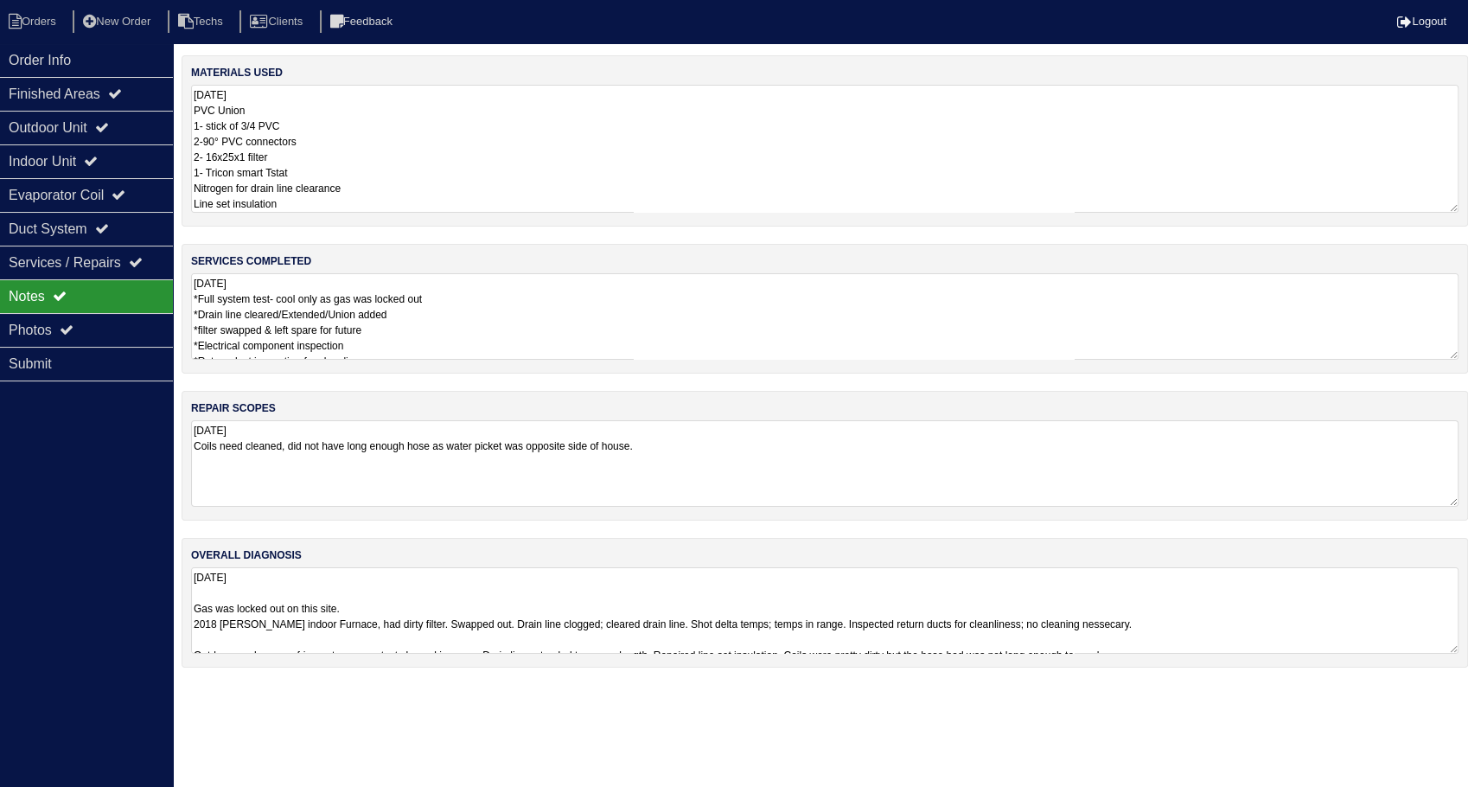
click at [315, 134] on textarea "08/08/2025 PVC Union 1- stick of 3/4 PVC 2-90° PVC connectors 2- 16x25x1 filter…" at bounding box center [825, 149] width 1268 height 128
click at [484, 305] on textarea "08/08/2025 *Full system test- cool only as gas was locked out *Drain line clear…" at bounding box center [825, 316] width 1268 height 86
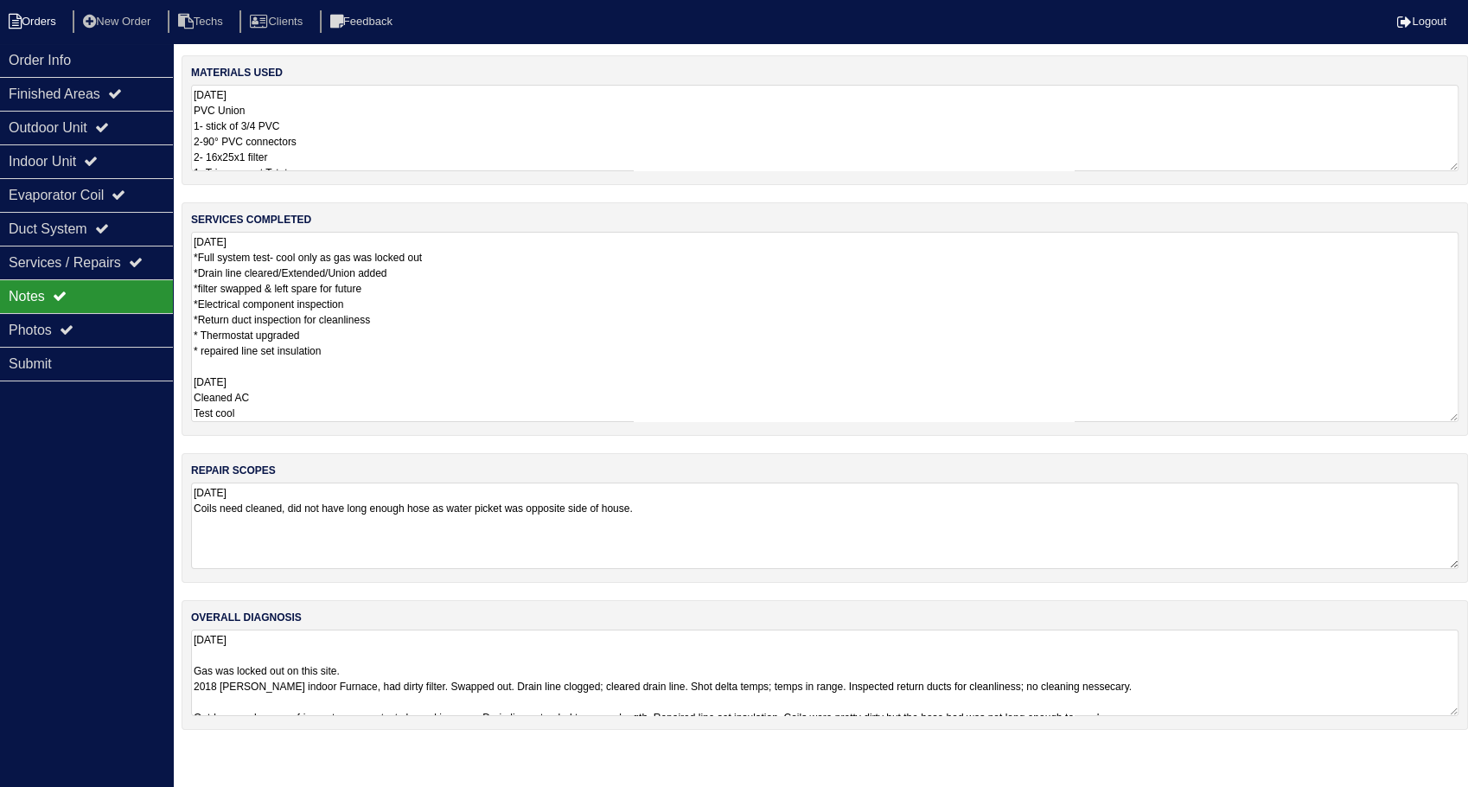
click at [56, 21] on li "Orders" at bounding box center [35, 21] width 70 height 23
select select "15"
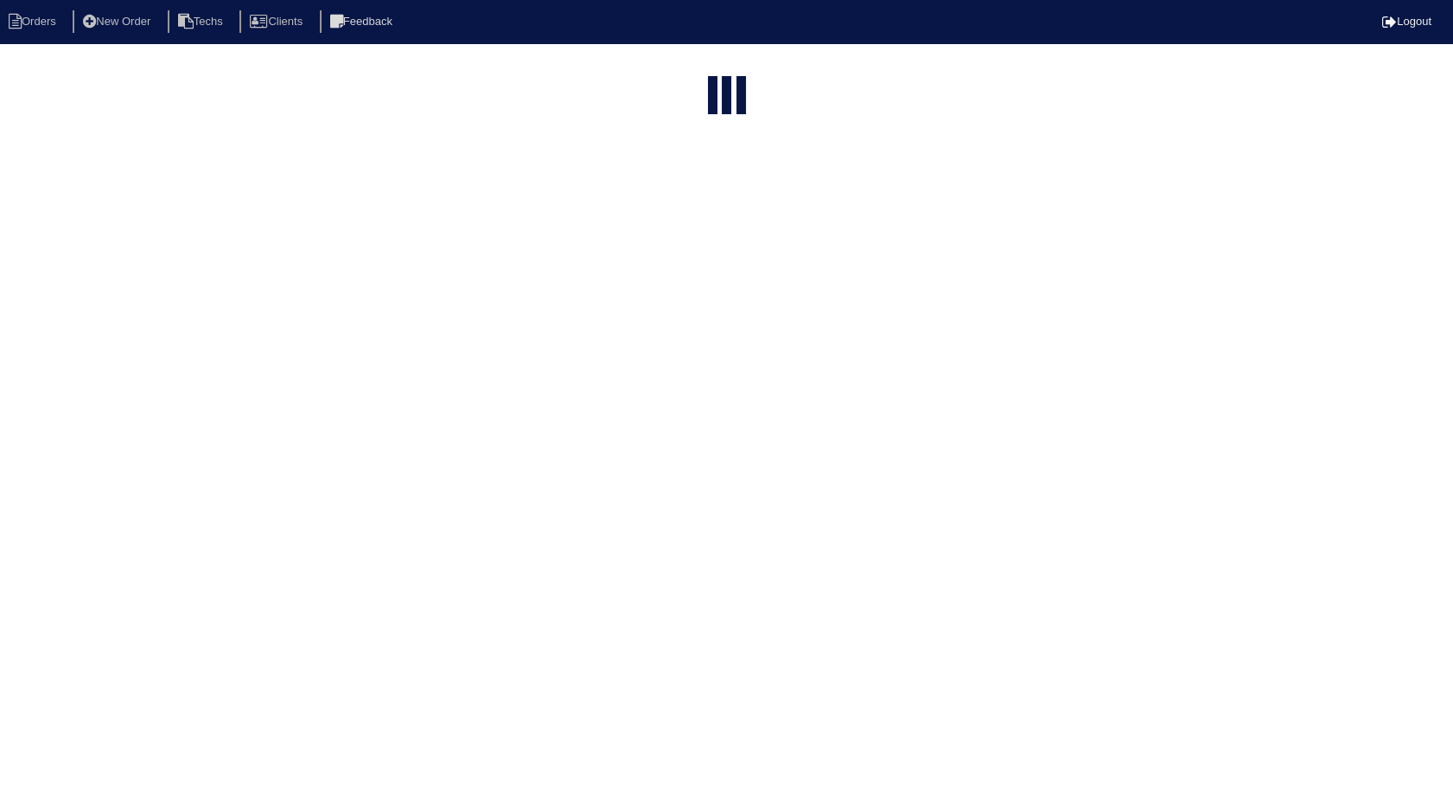
select select "need to invoice"
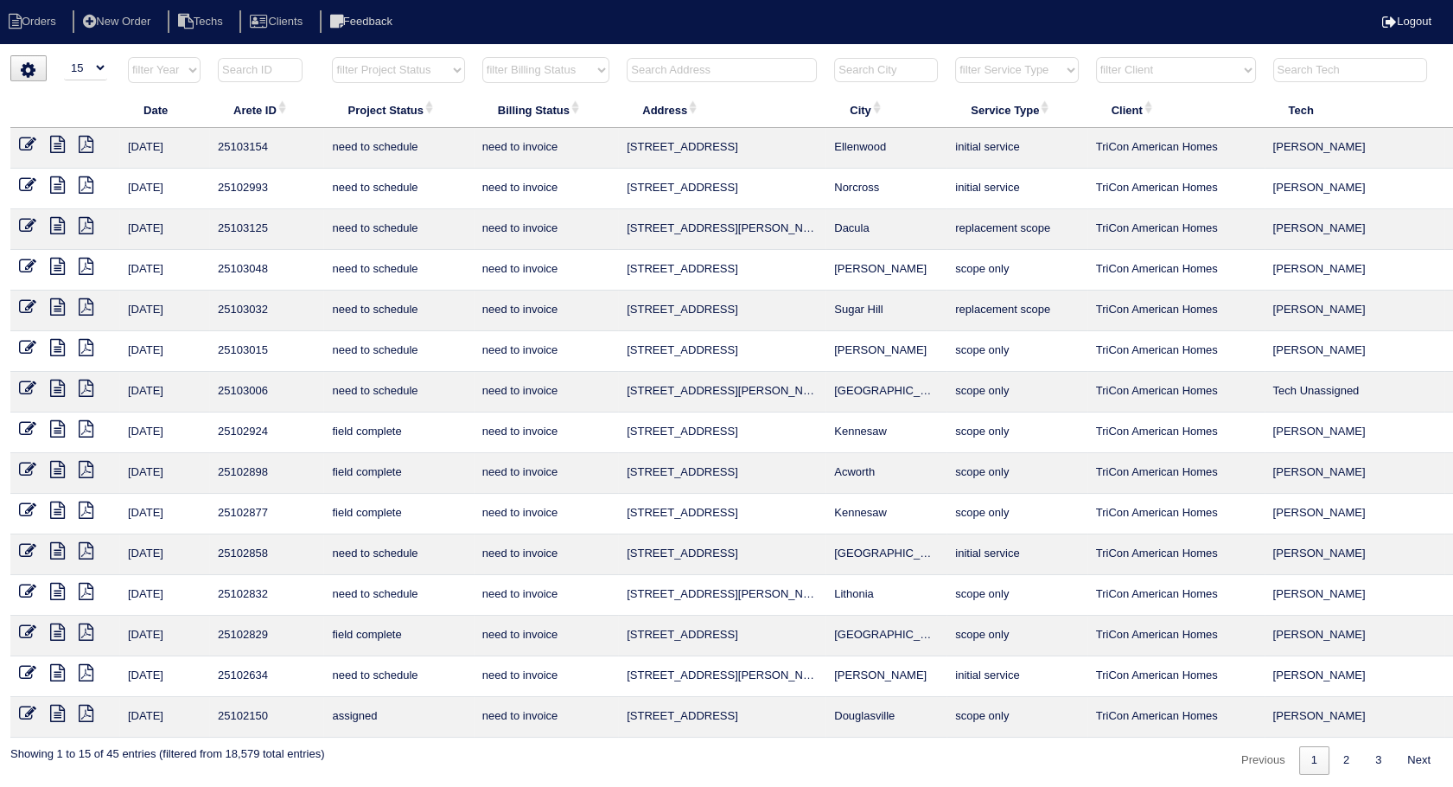
click at [32, 425] on icon at bounding box center [27, 428] width 17 height 17
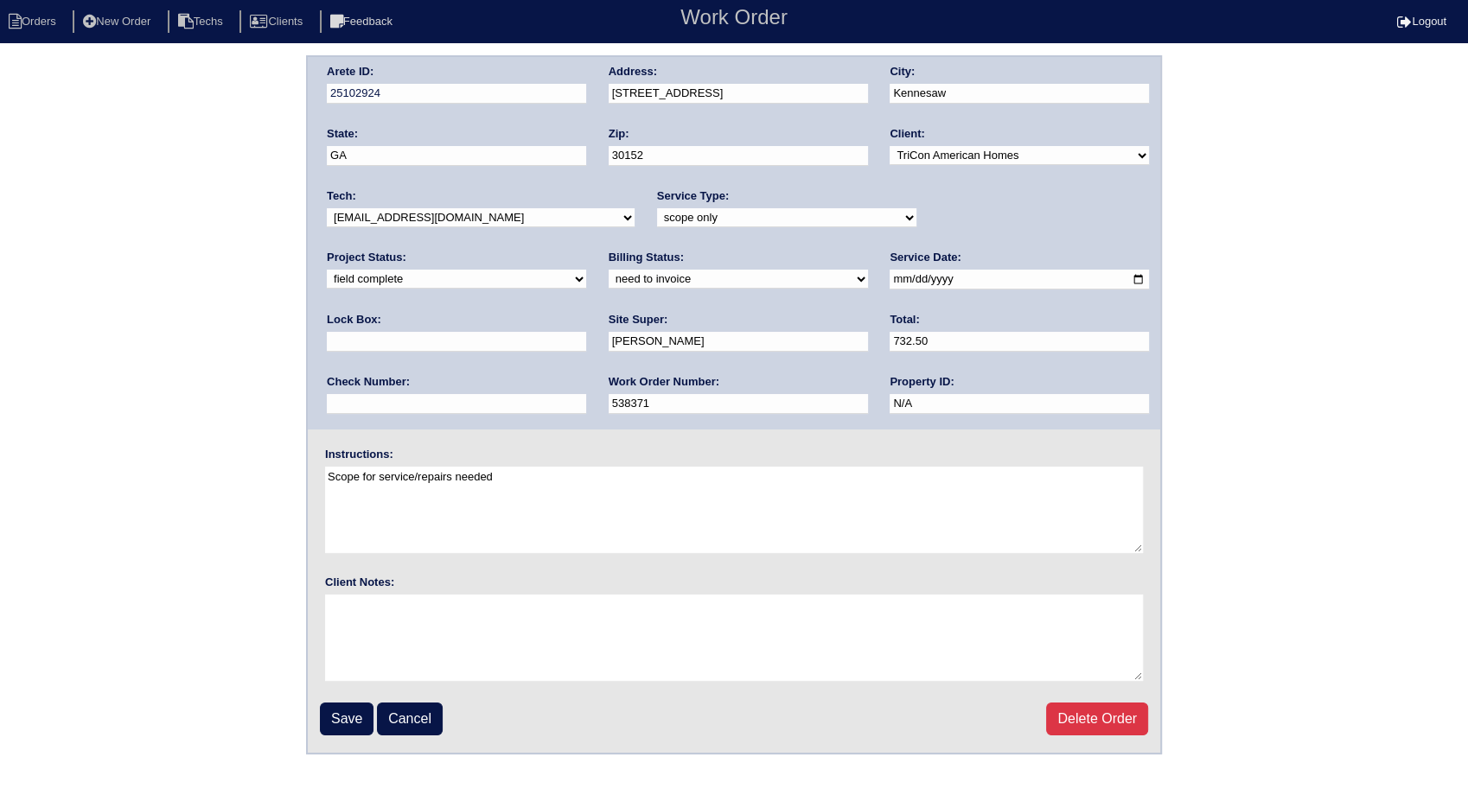
click at [609, 277] on select "need to quote quoted need to invoice invoiced paid warranty purchase order need…" at bounding box center [738, 279] width 259 height 19
select select "invoiced"
click at [609, 270] on select "need to quote quoted need to invoice invoiced paid warranty purchase order need…" at bounding box center [738, 279] width 259 height 19
click at [354, 721] on input "Save" at bounding box center [347, 719] width 54 height 33
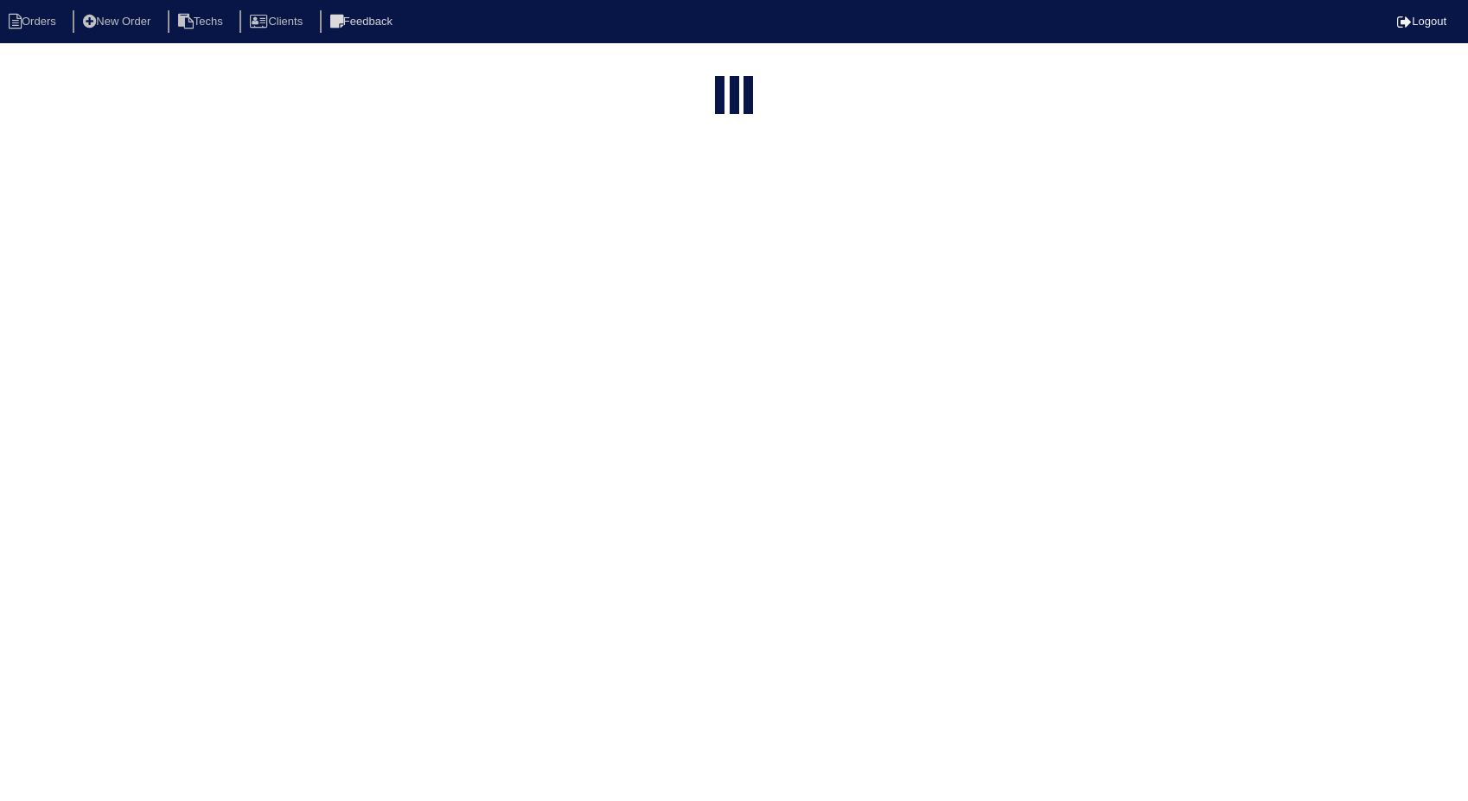
select select "15"
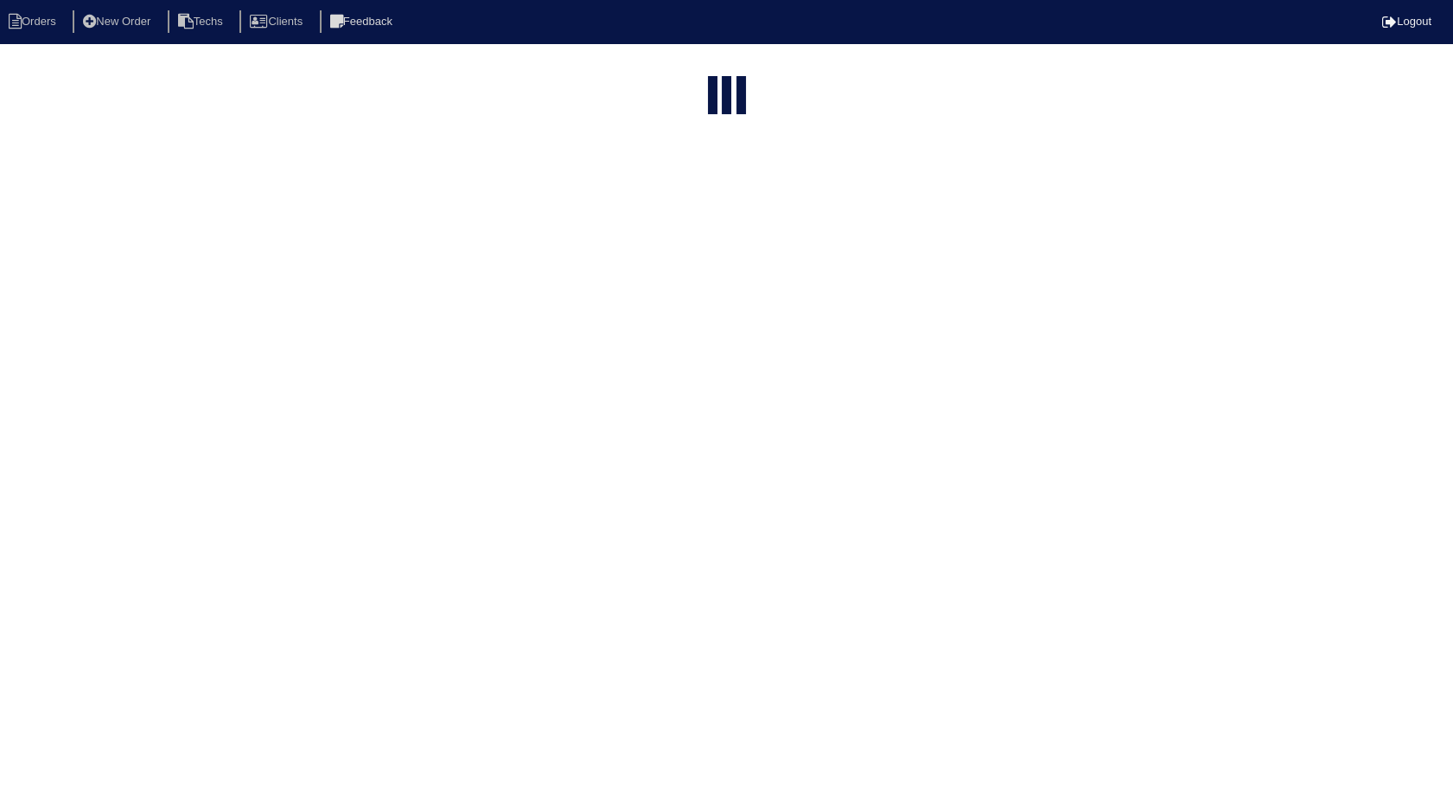
select select "need to invoice"
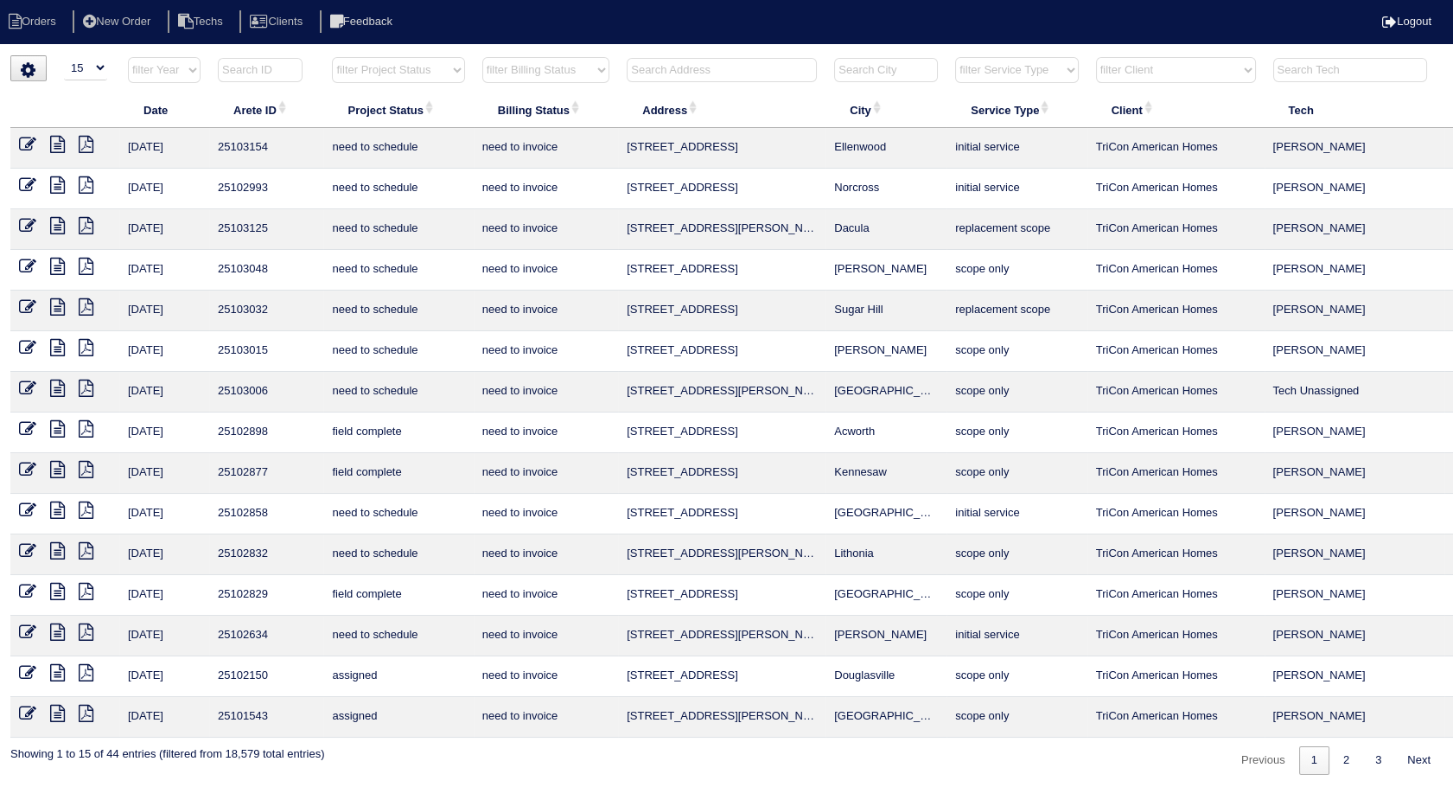
click at [55, 426] on icon at bounding box center [57, 428] width 15 height 17
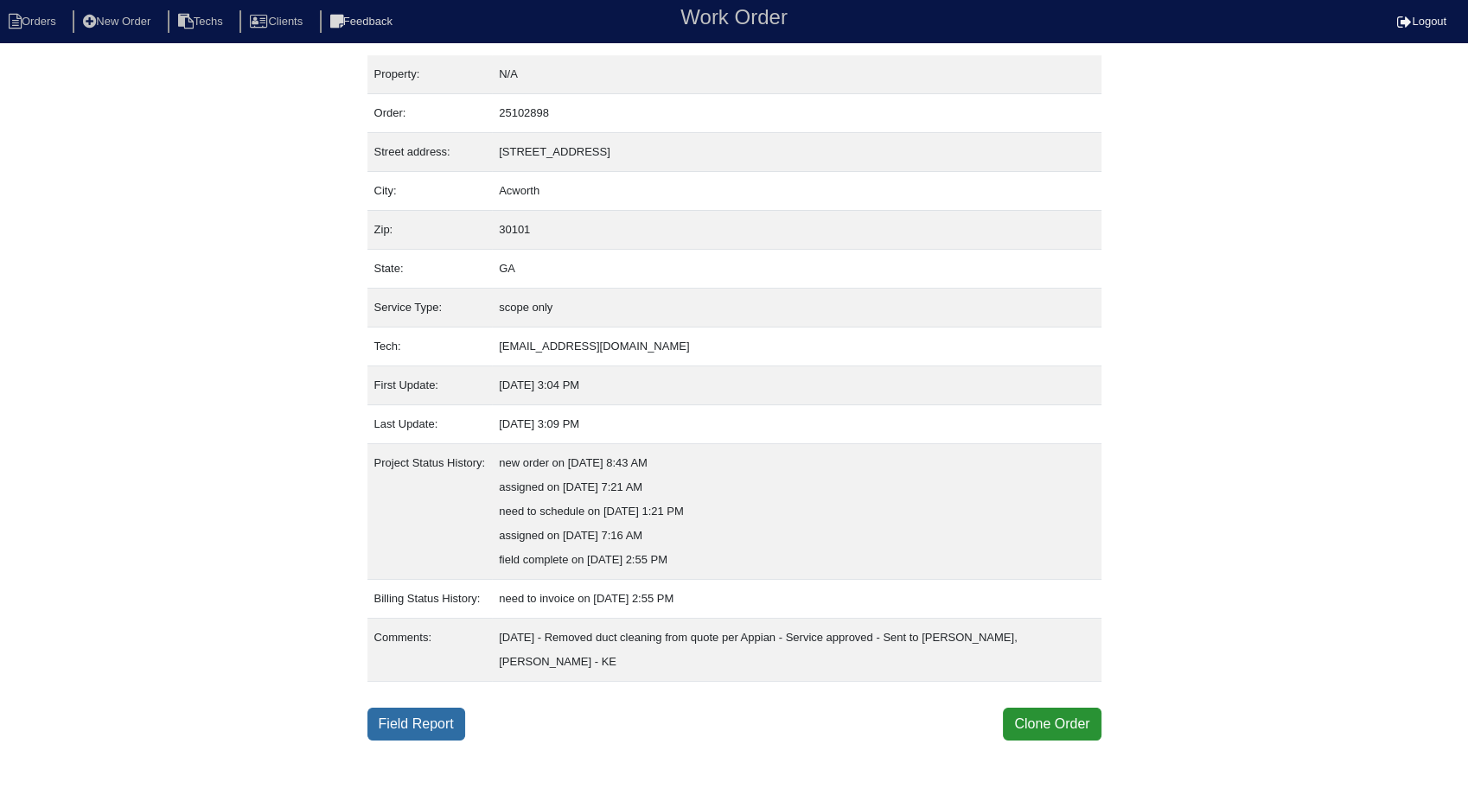
click at [394, 710] on link "Field Report" at bounding box center [416, 724] width 98 height 33
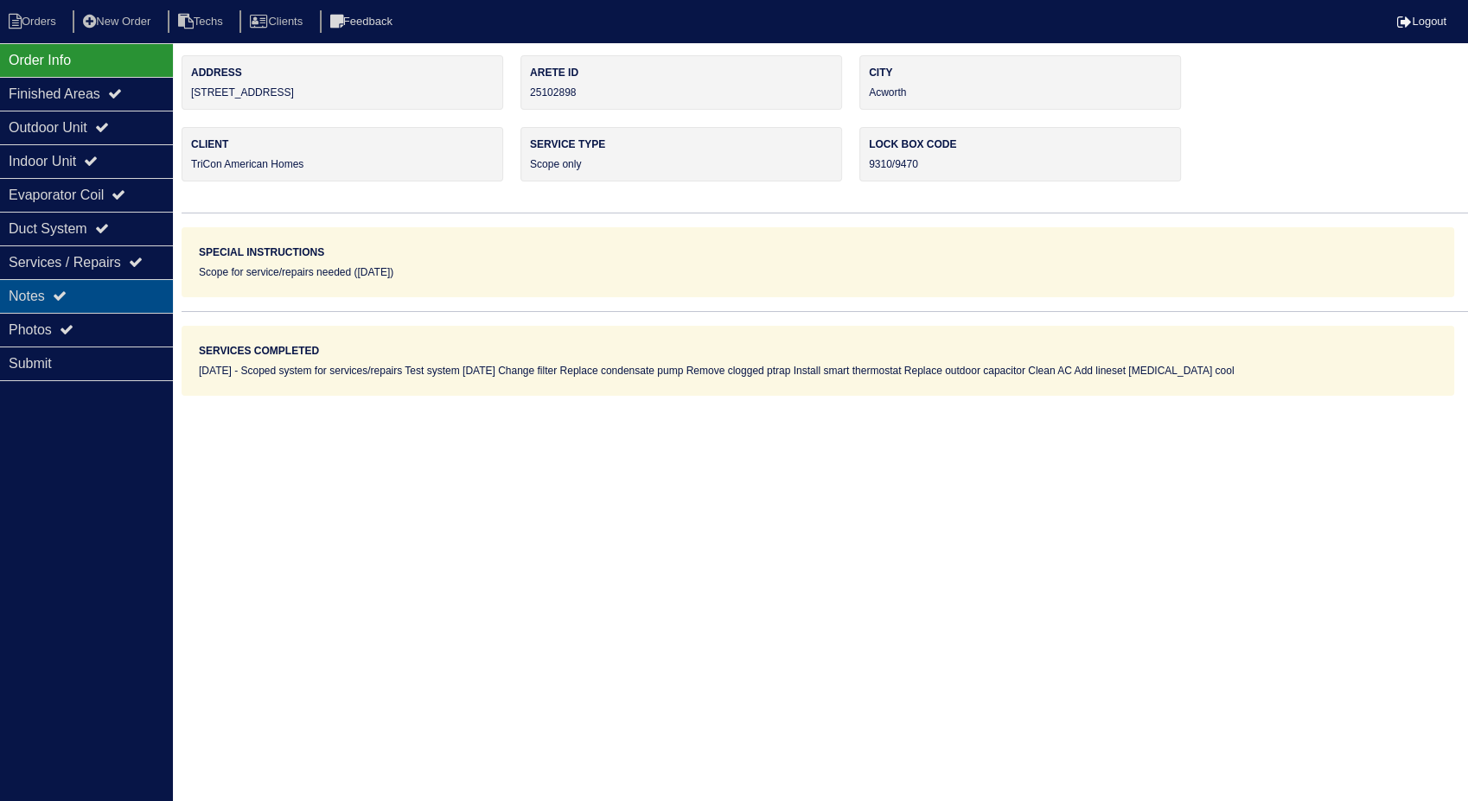
click at [54, 289] on div "Notes" at bounding box center [86, 296] width 173 height 34
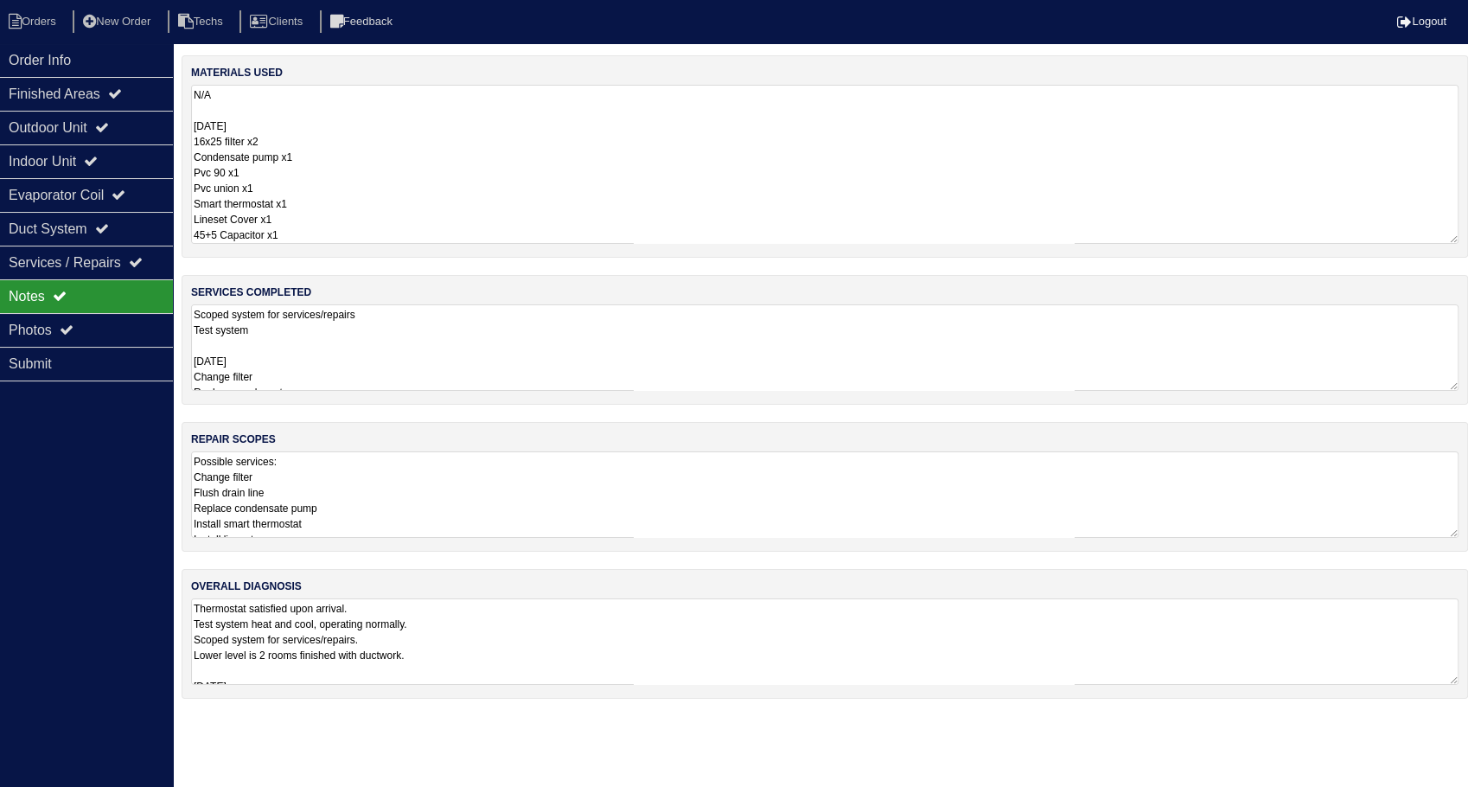
click at [311, 129] on textarea "N/A 8/28/25 16x25 filter x2 Condensate pump x1 Pvc 90 x1 Pvc union x1 Smart the…" at bounding box center [825, 164] width 1268 height 159
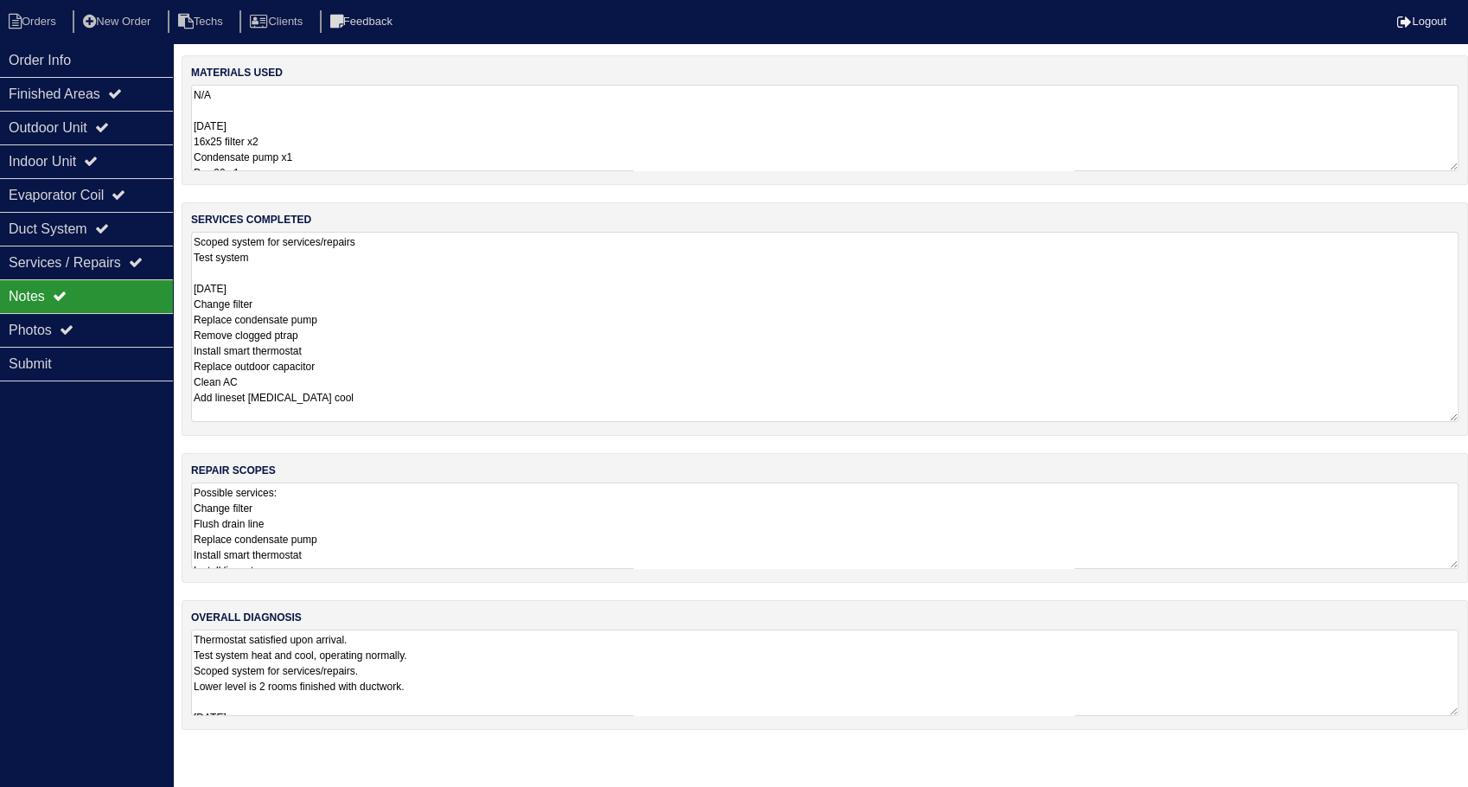
click at [392, 335] on textarea "Scoped system for services/repairs Test system 8/28/25 Change filter Replace co…" at bounding box center [825, 327] width 1268 height 190
click at [43, 23] on li "Orders" at bounding box center [35, 21] width 70 height 23
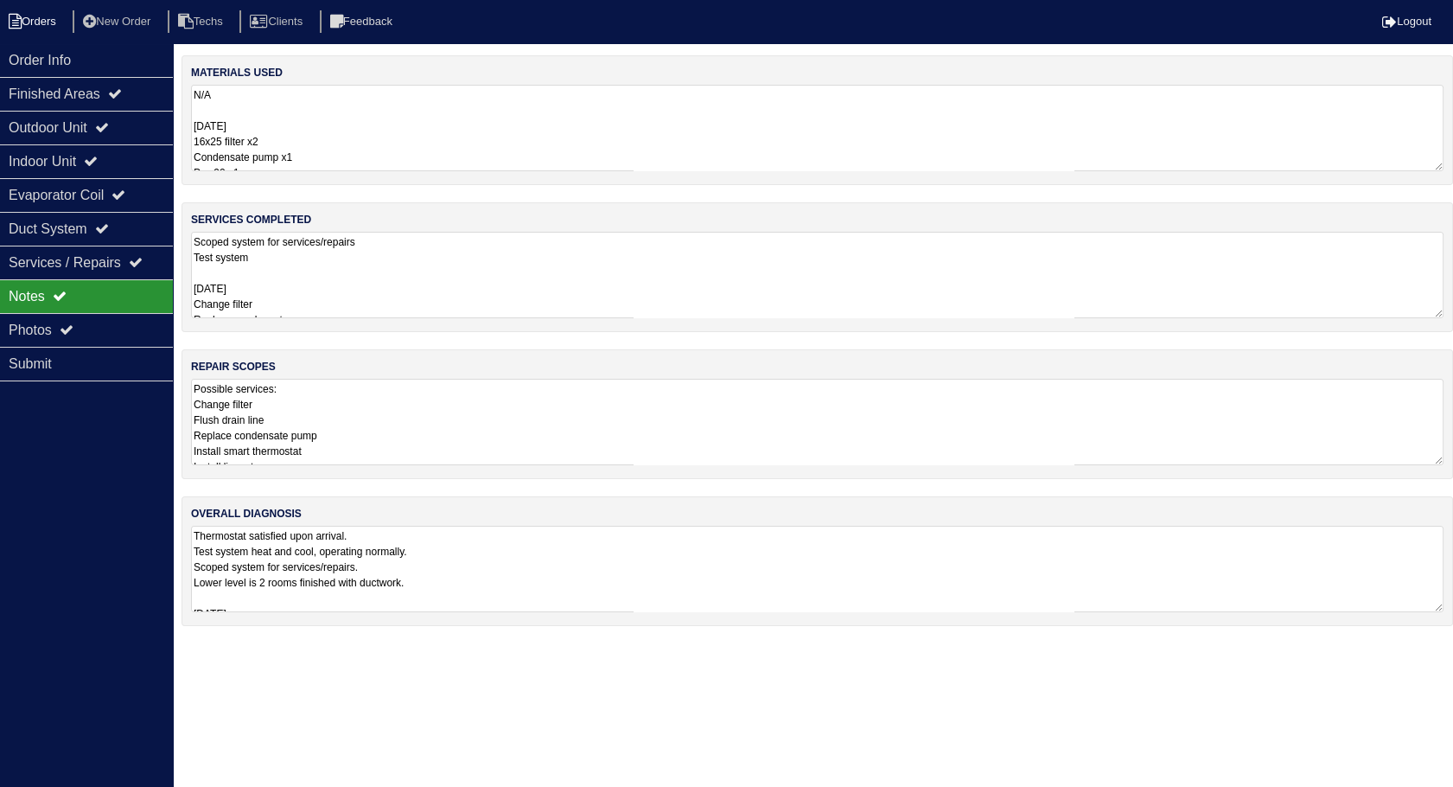
select select "15"
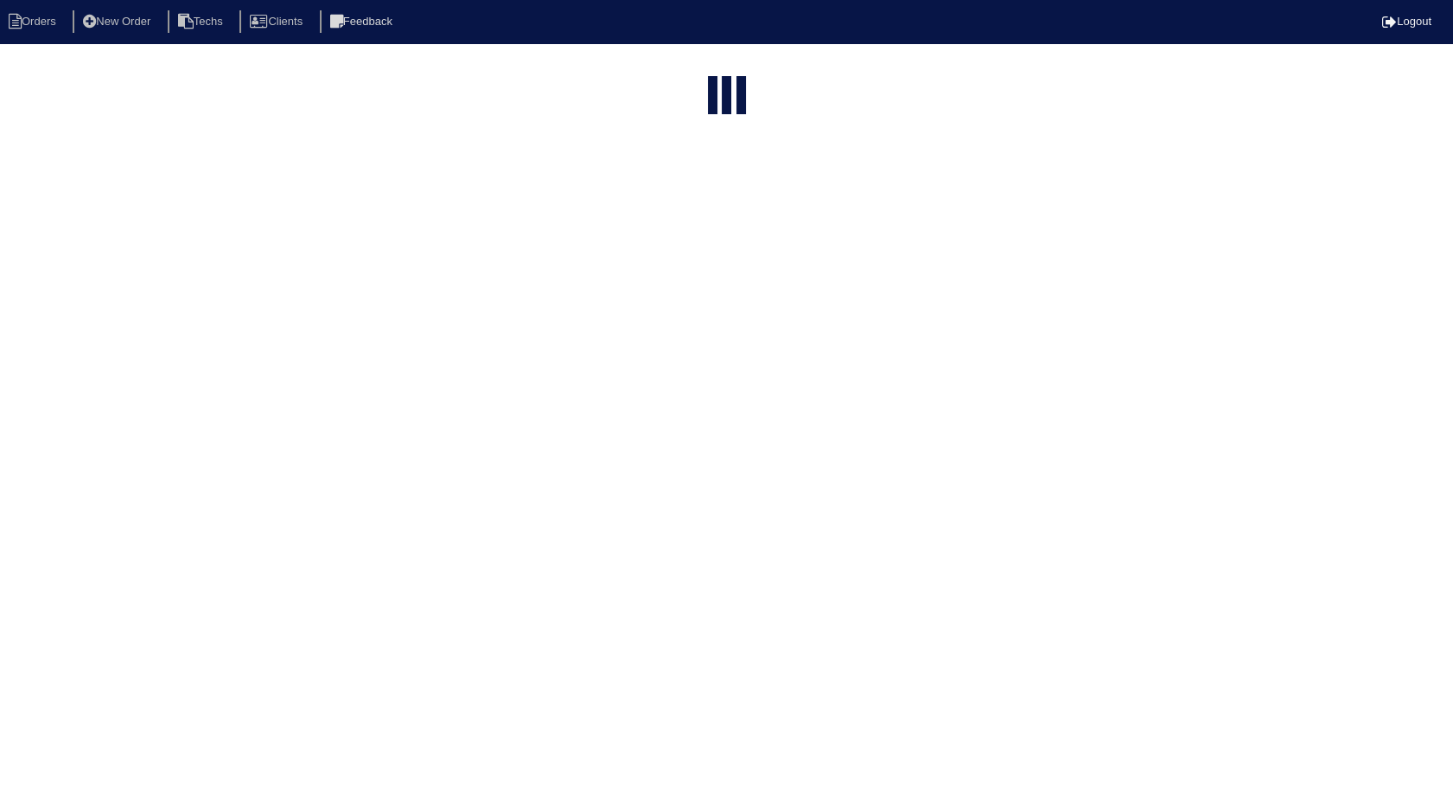
select select "need to invoice"
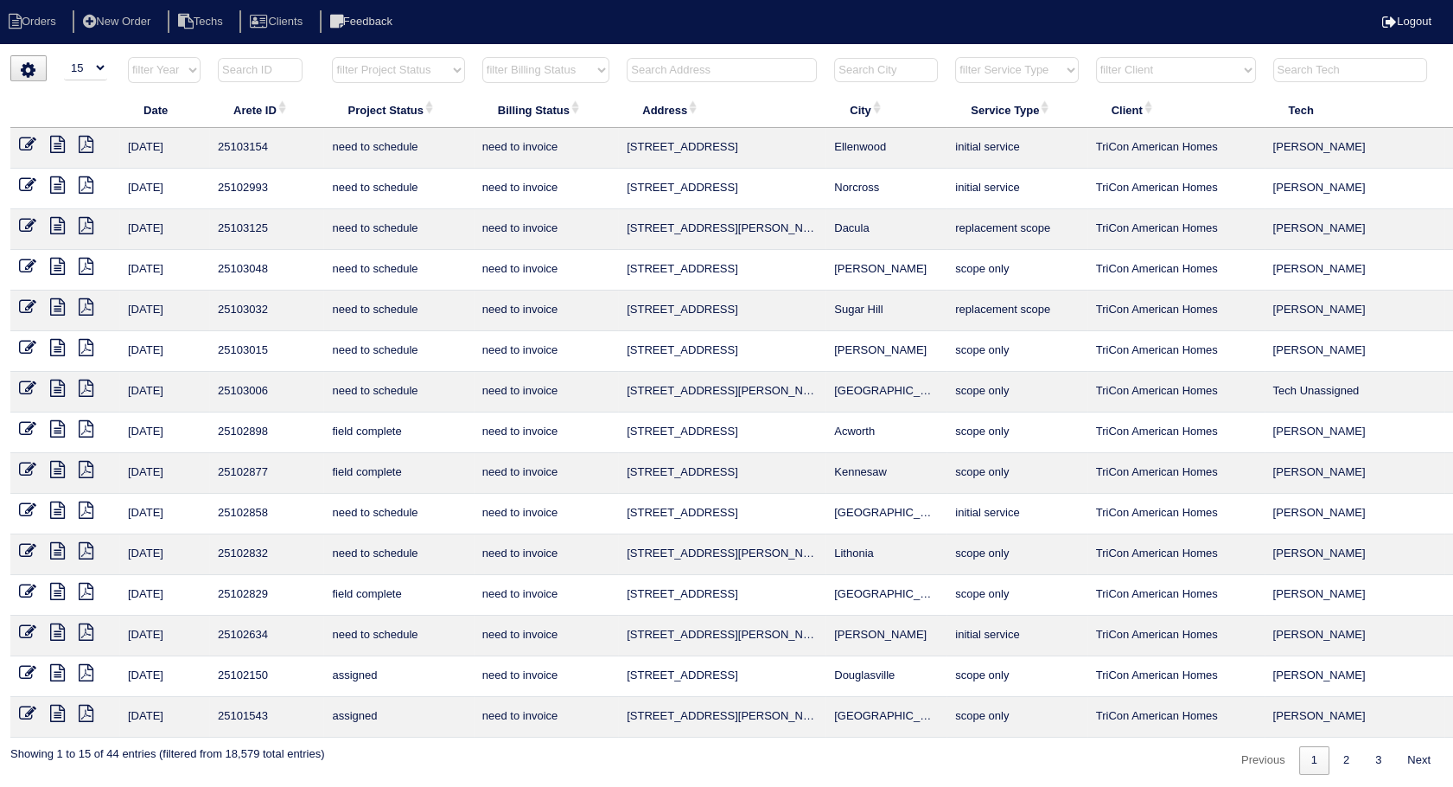
click at [55, 426] on icon at bounding box center [57, 428] width 15 height 17
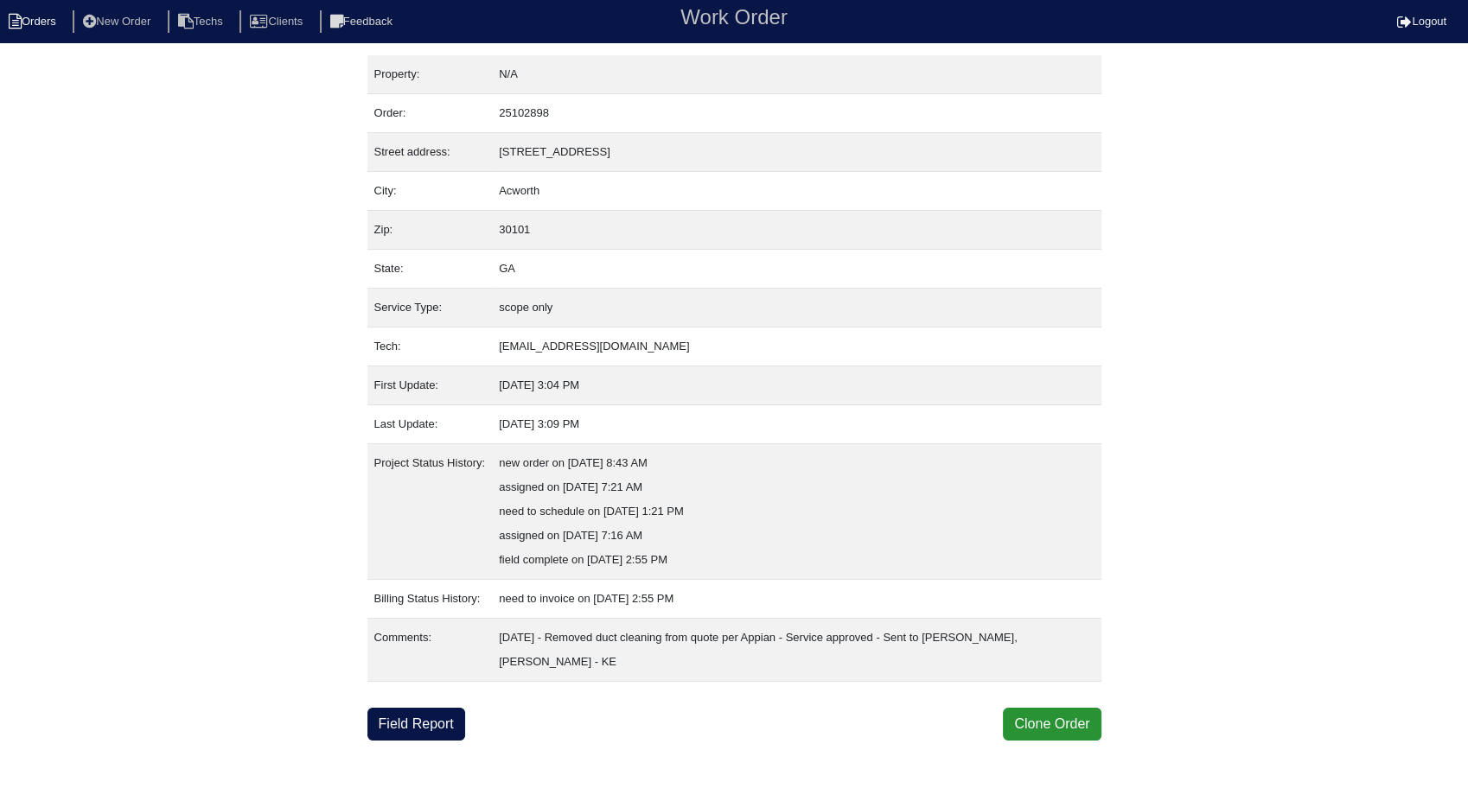
click at [41, 13] on li "Orders" at bounding box center [35, 21] width 70 height 23
select select "15"
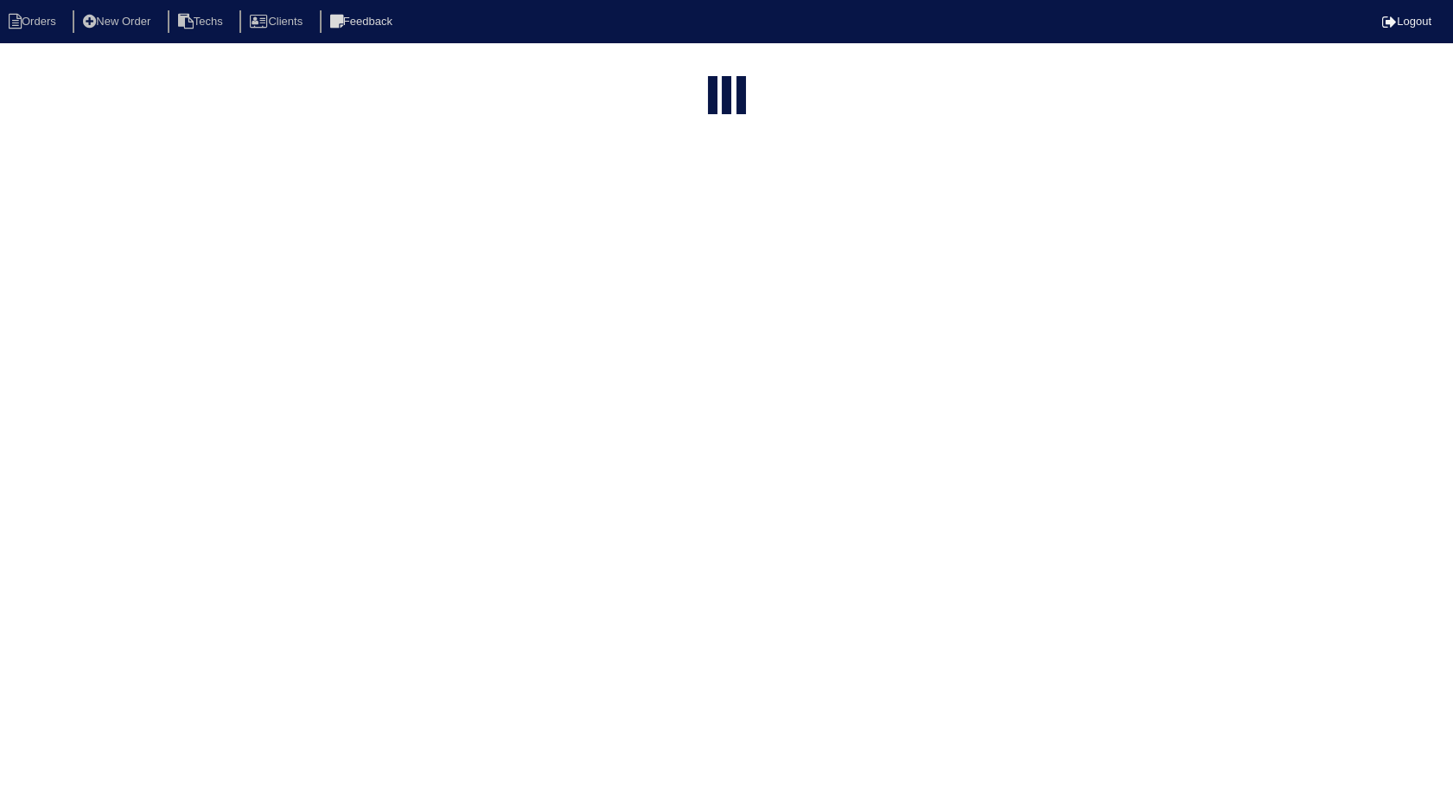
select select "need to invoice"
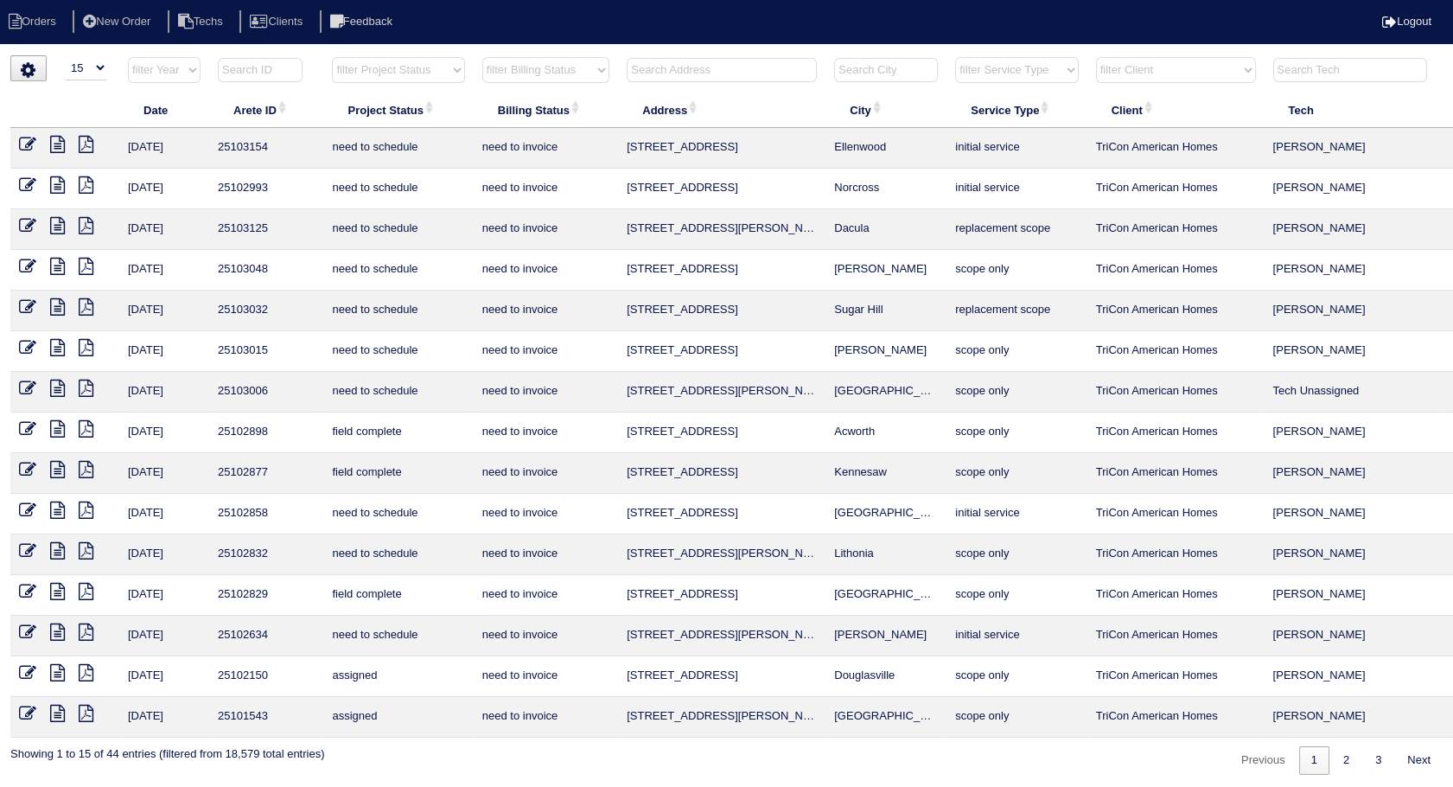
click at [23, 427] on icon at bounding box center [27, 428] width 17 height 17
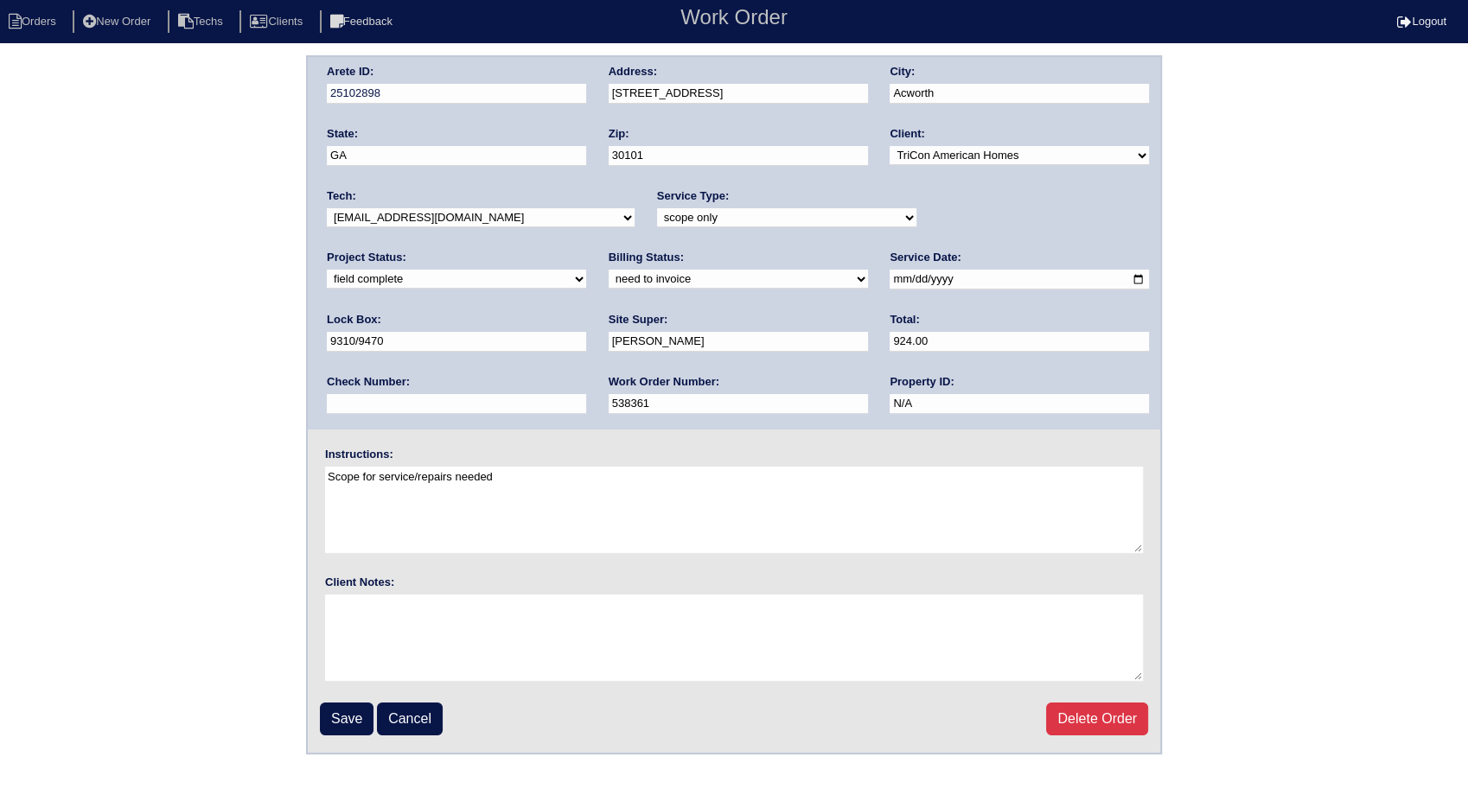
click at [609, 284] on select "need to quote quoted need to invoice invoiced paid warranty purchase order need…" at bounding box center [738, 279] width 259 height 19
select select "invoiced"
click at [609, 270] on select "need to quote quoted need to invoice invoiced paid warranty purchase order need…" at bounding box center [738, 279] width 259 height 19
click at [348, 706] on input "Save" at bounding box center [347, 719] width 54 height 33
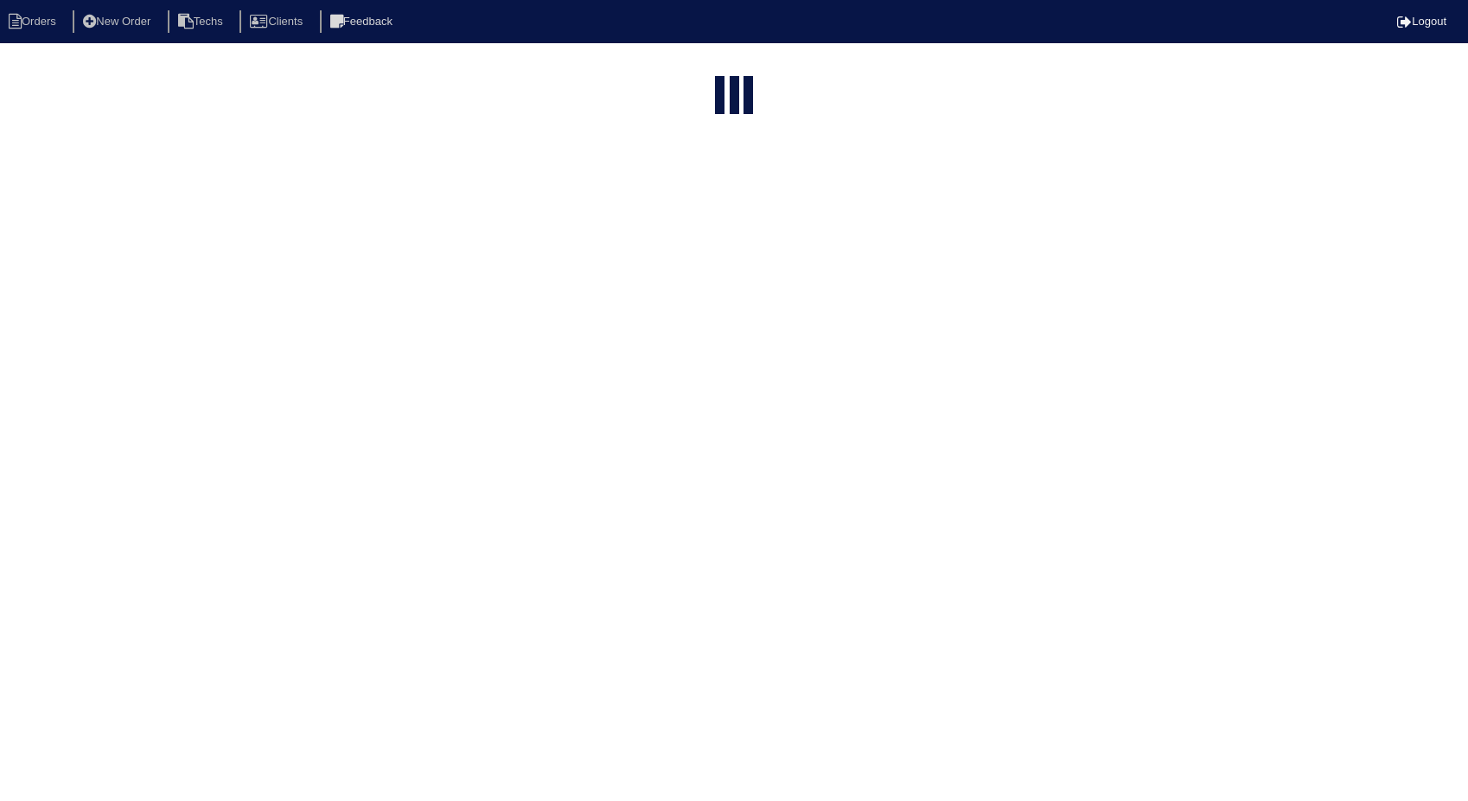
select select "15"
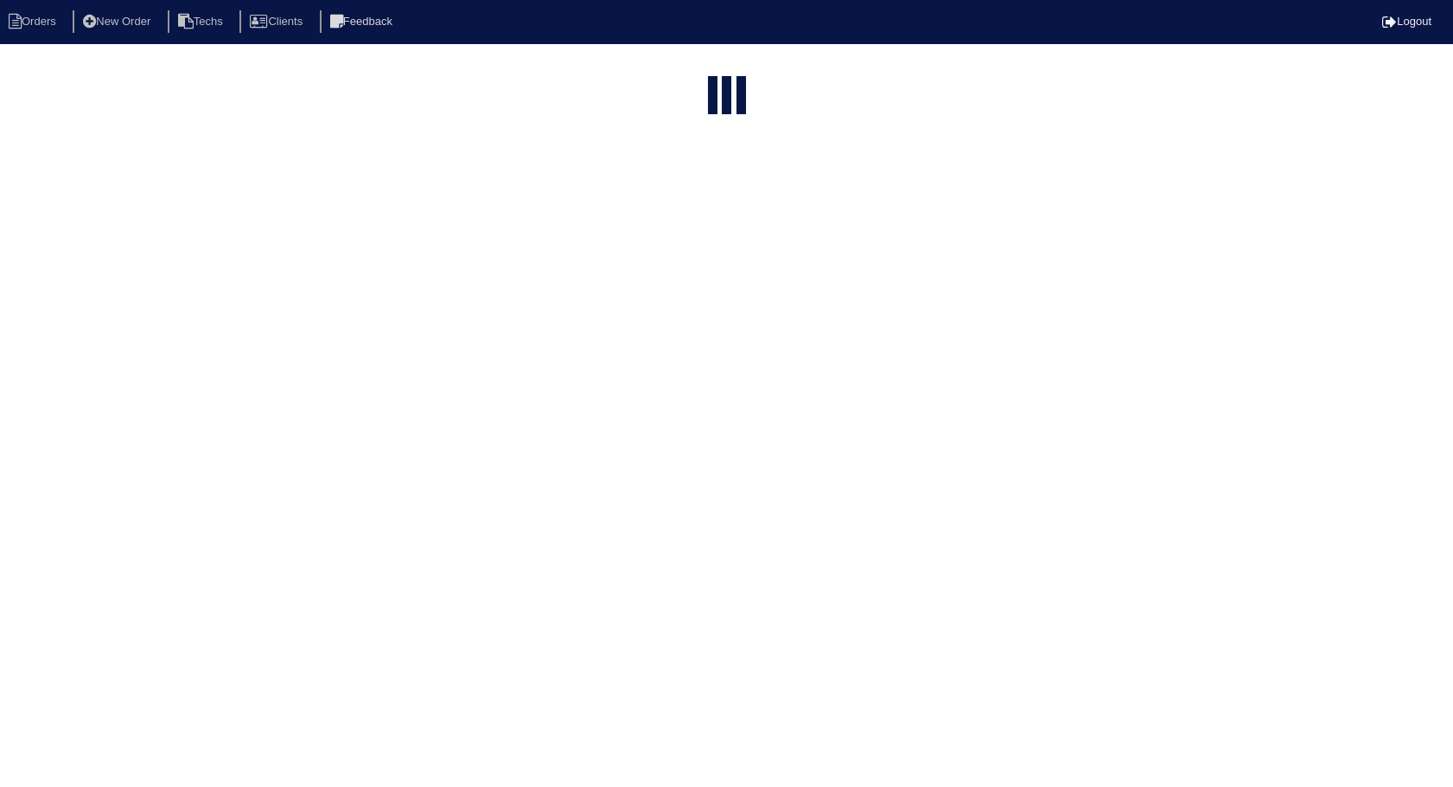
select select "need to invoice"
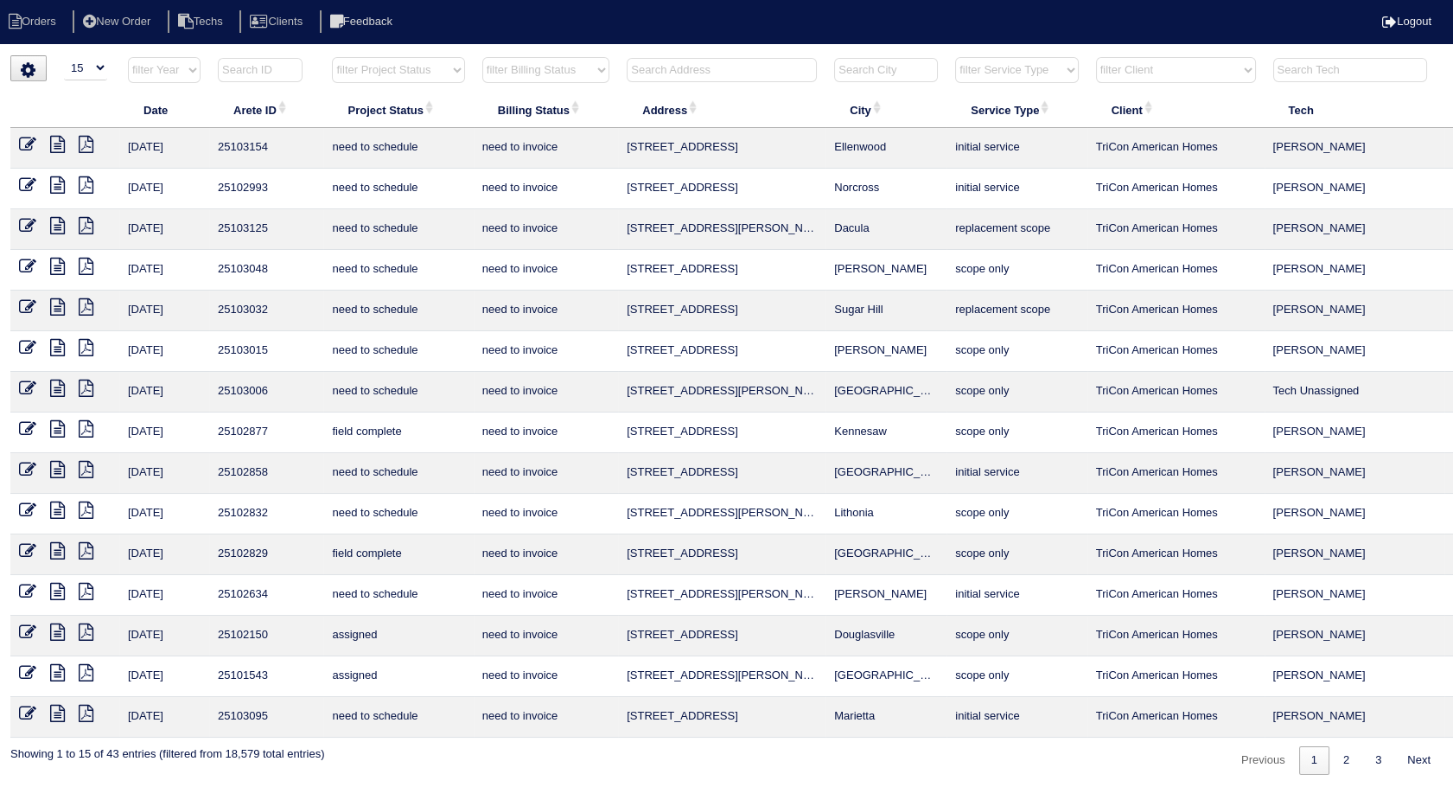
click at [62, 431] on icon at bounding box center [57, 428] width 15 height 17
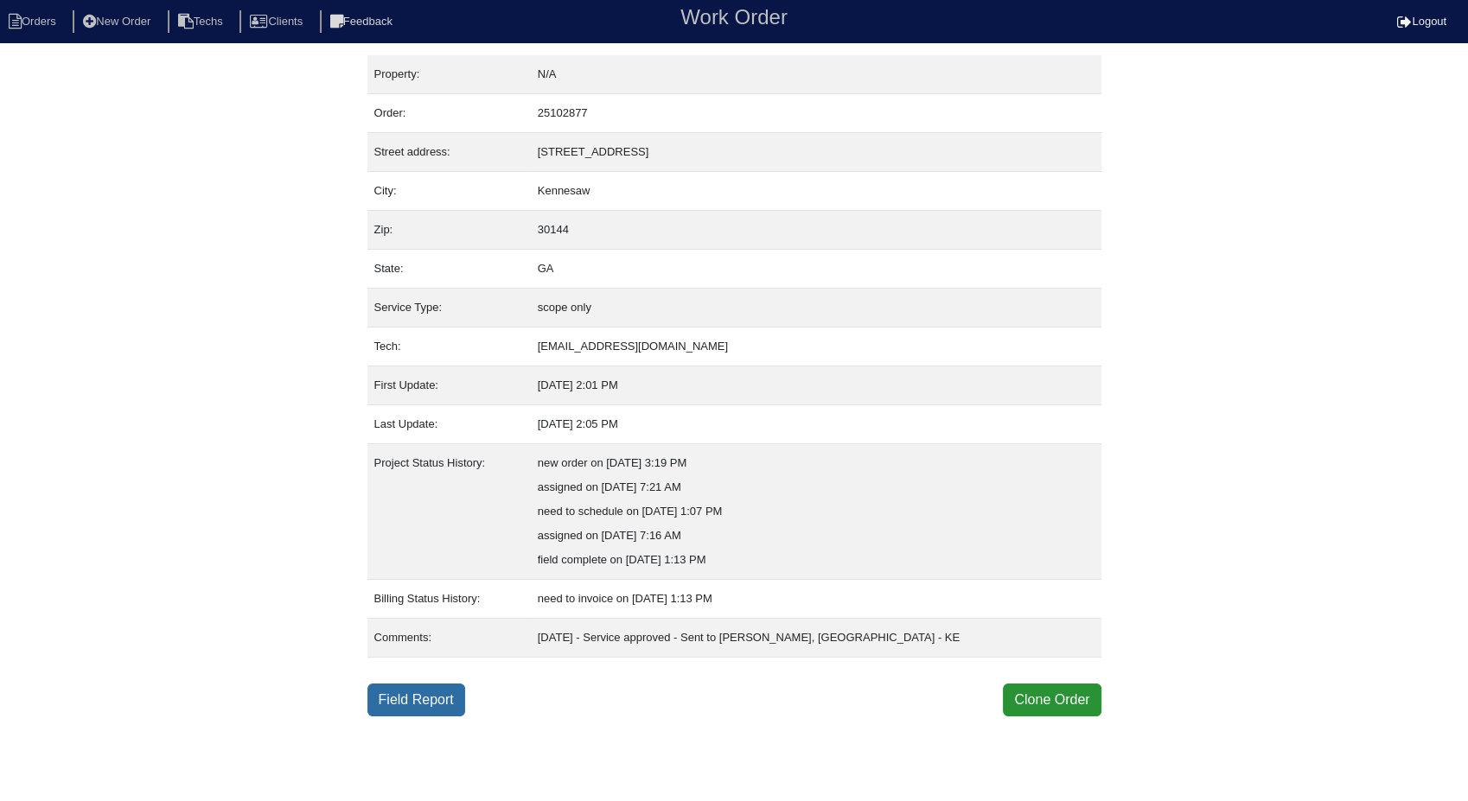
click at [415, 706] on link "Field Report" at bounding box center [416, 700] width 98 height 33
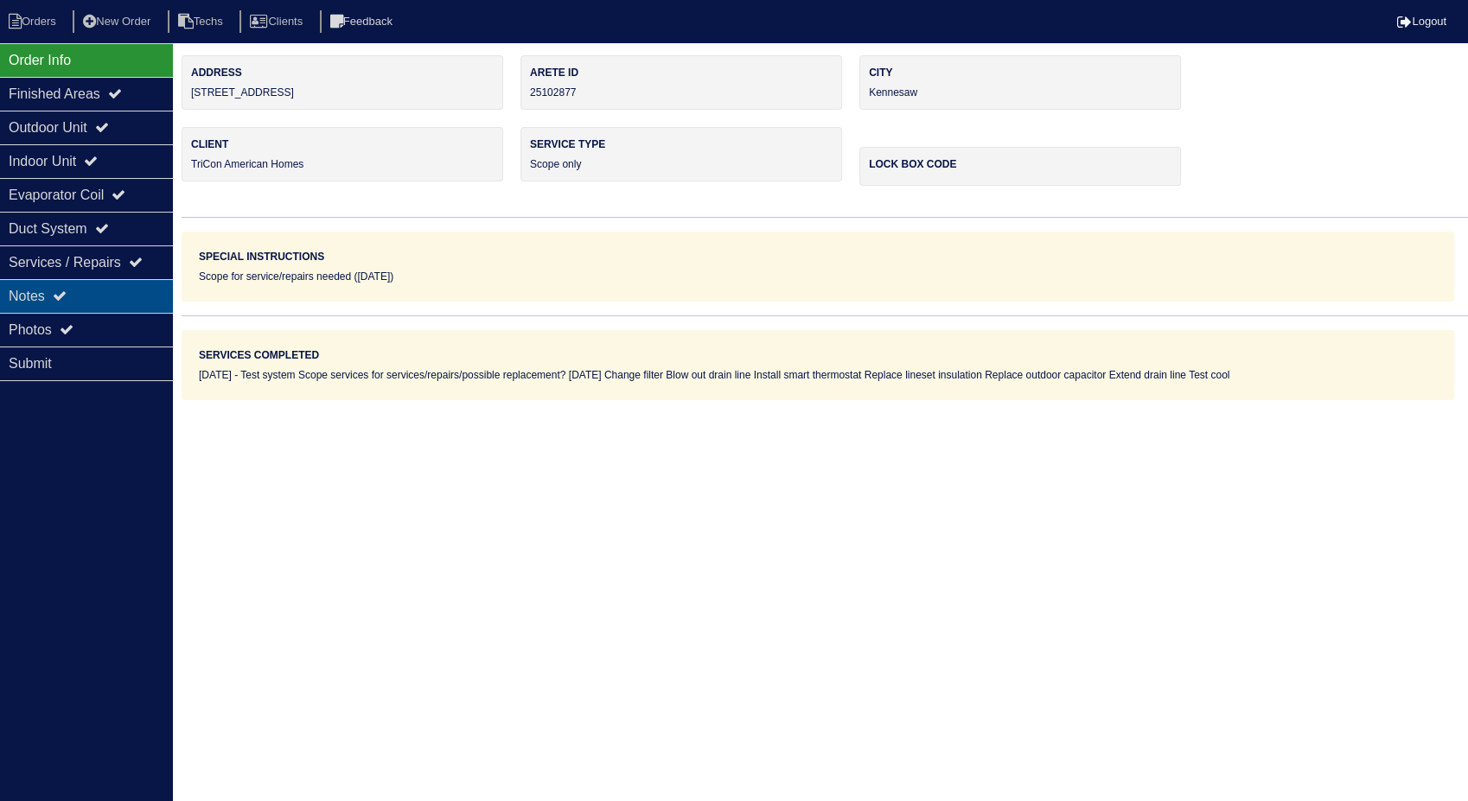
click at [79, 282] on div "Notes" at bounding box center [86, 296] width 173 height 34
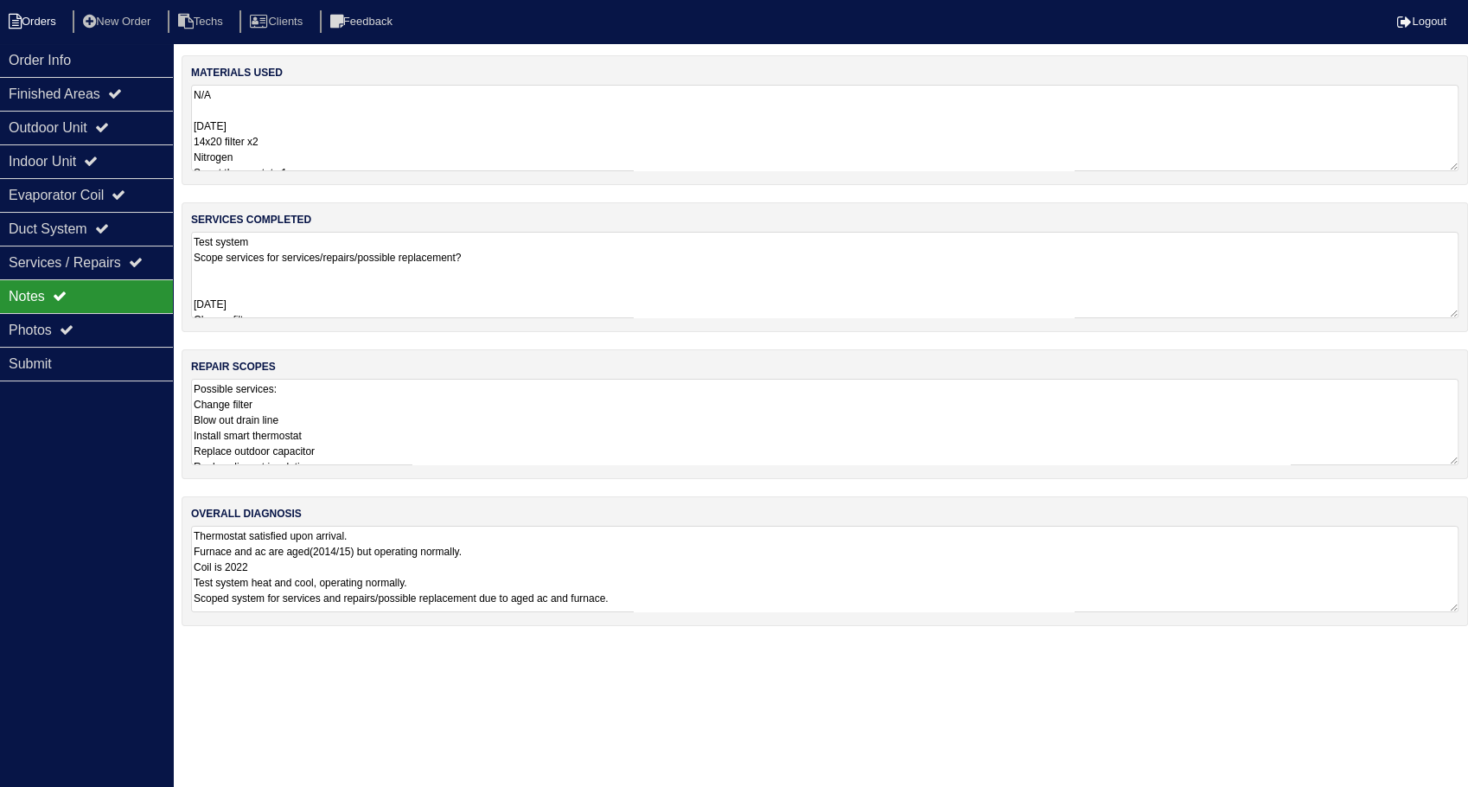
click at [23, 16] on li "Orders" at bounding box center [35, 21] width 70 height 23
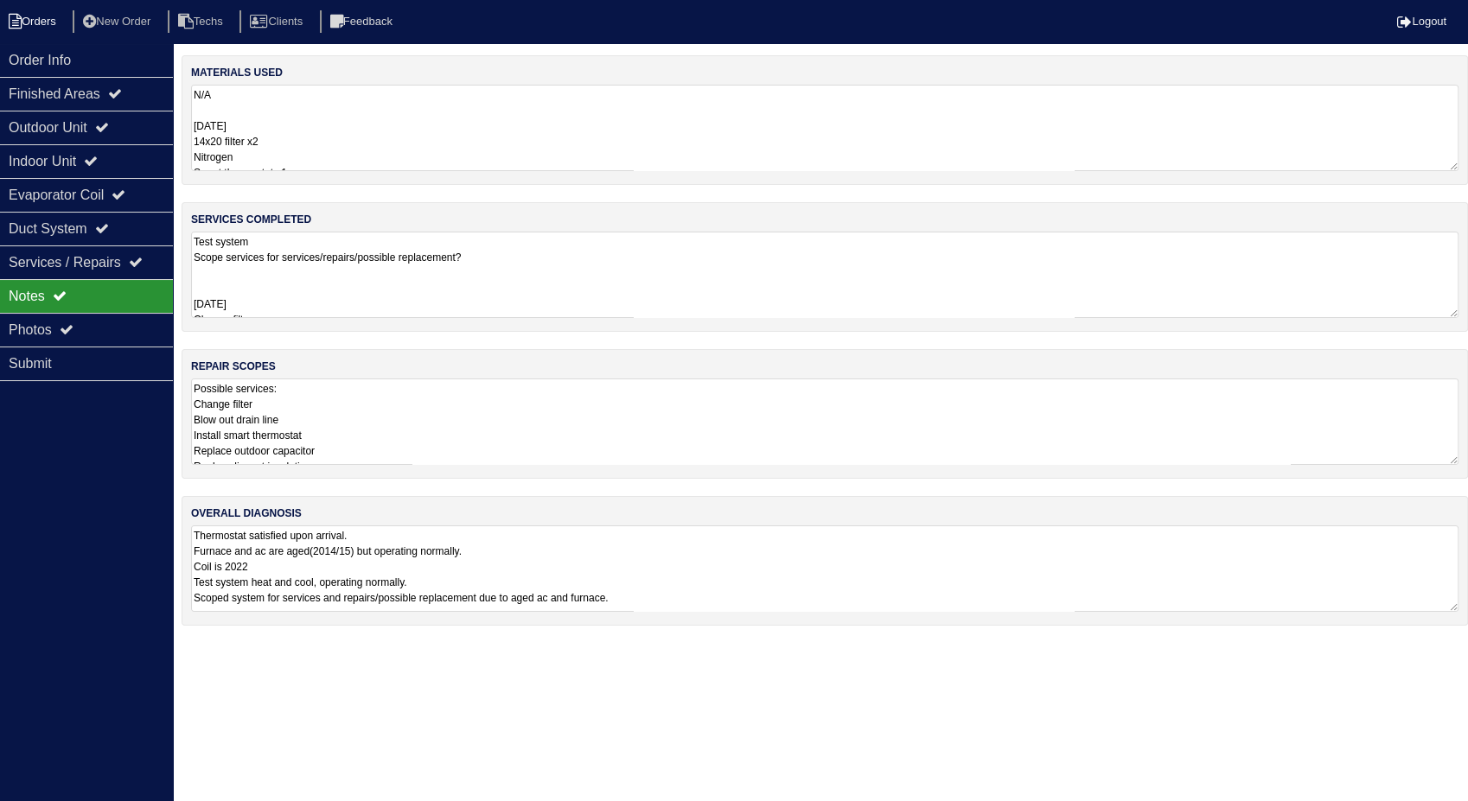
select select "15"
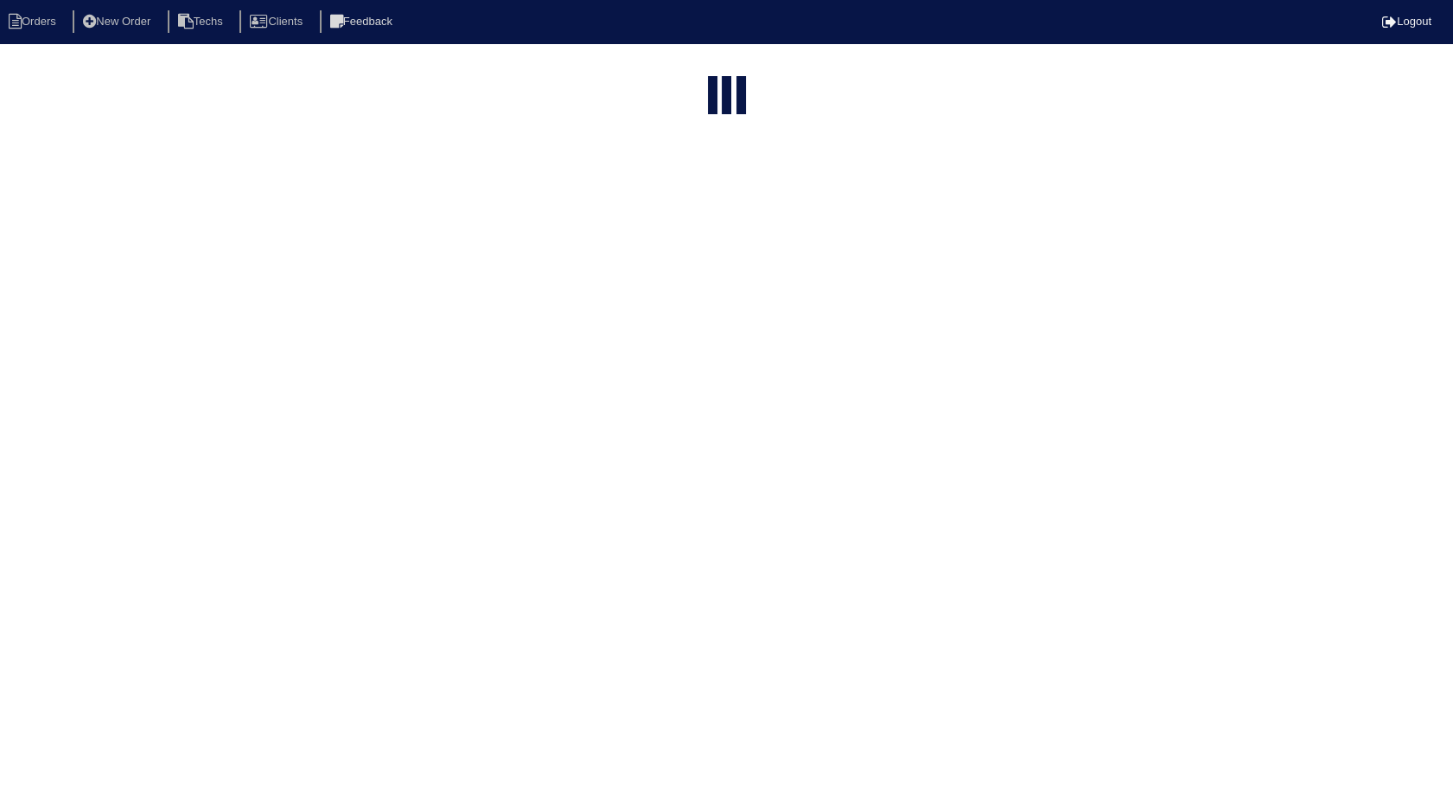
select select "need to invoice"
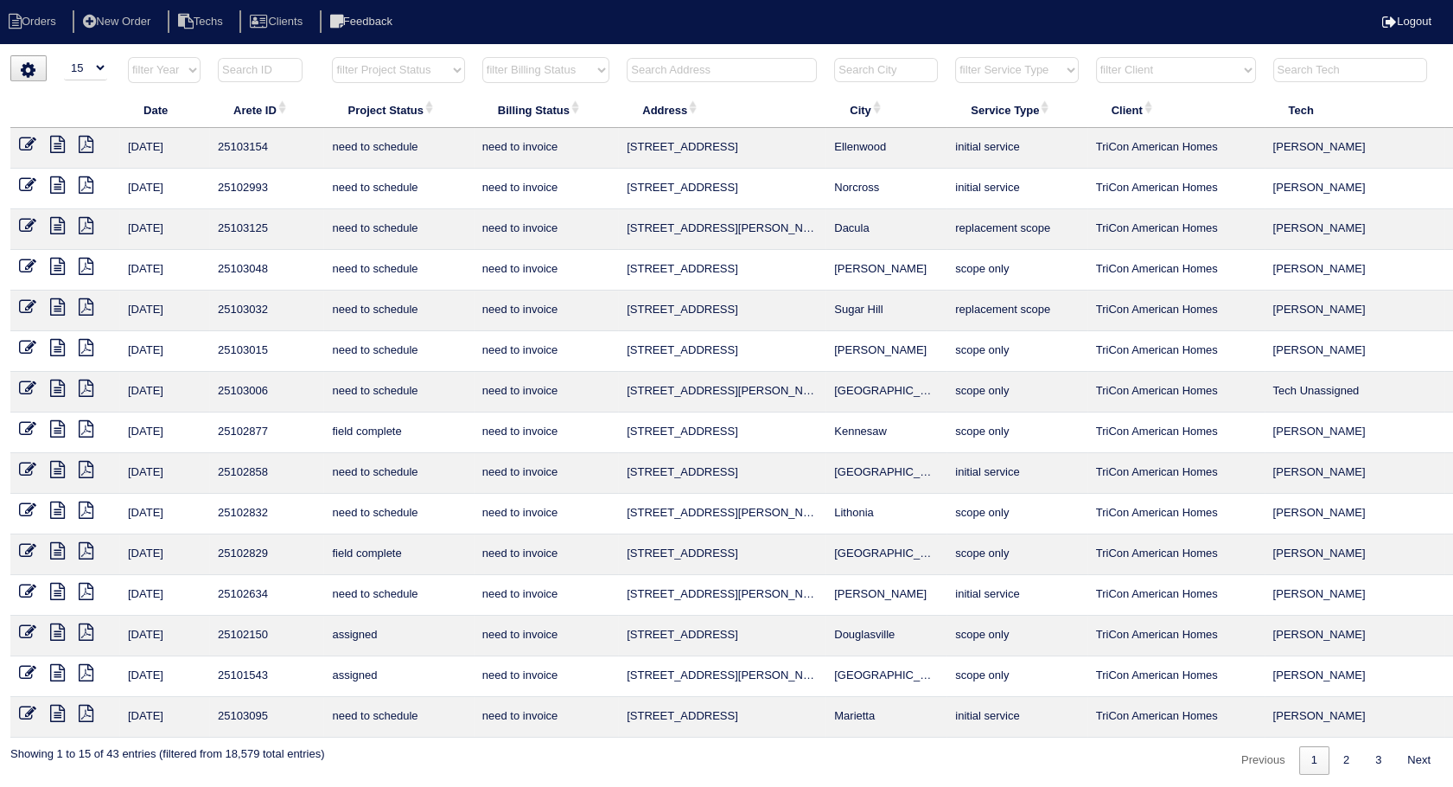
click at [22, 428] on icon at bounding box center [27, 428] width 17 height 17
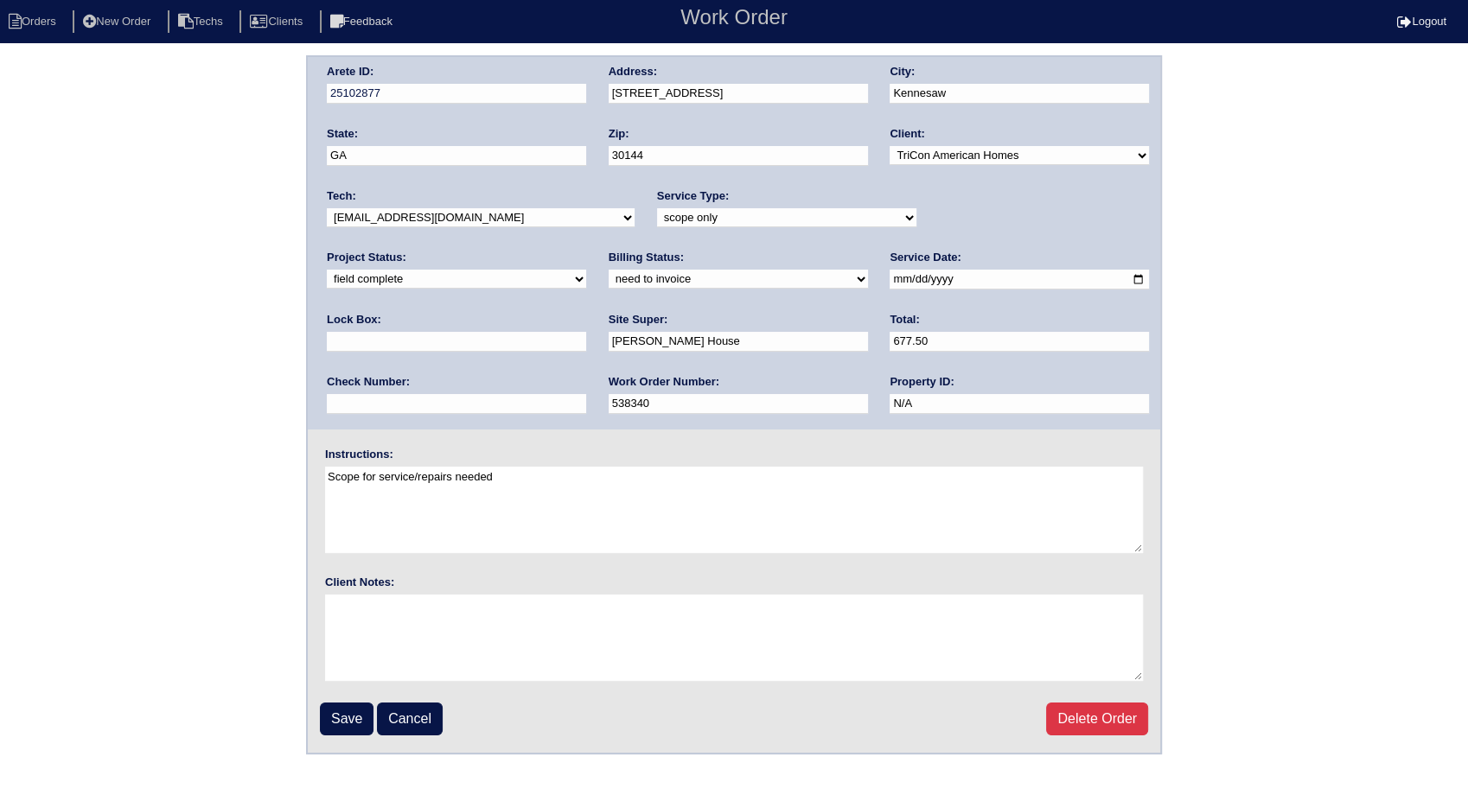
click at [609, 283] on select "need to quote quoted need to invoice invoiced paid warranty purchase order need…" at bounding box center [738, 279] width 259 height 19
select select "invoiced"
click at [609, 270] on select "need to quote quoted need to invoice invoiced paid warranty purchase order need…" at bounding box center [738, 279] width 259 height 19
click at [345, 705] on input "Save" at bounding box center [347, 719] width 54 height 33
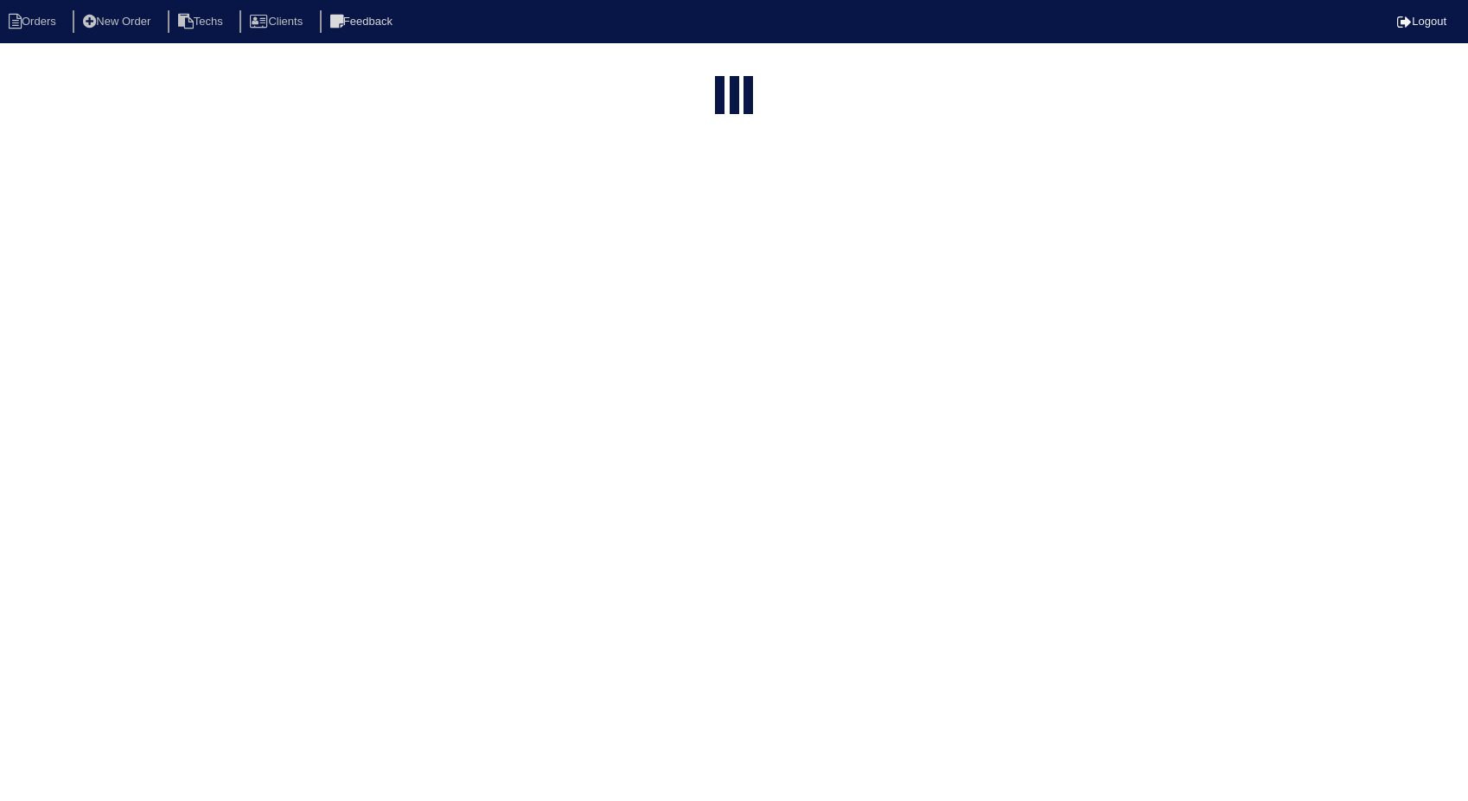
select select "15"
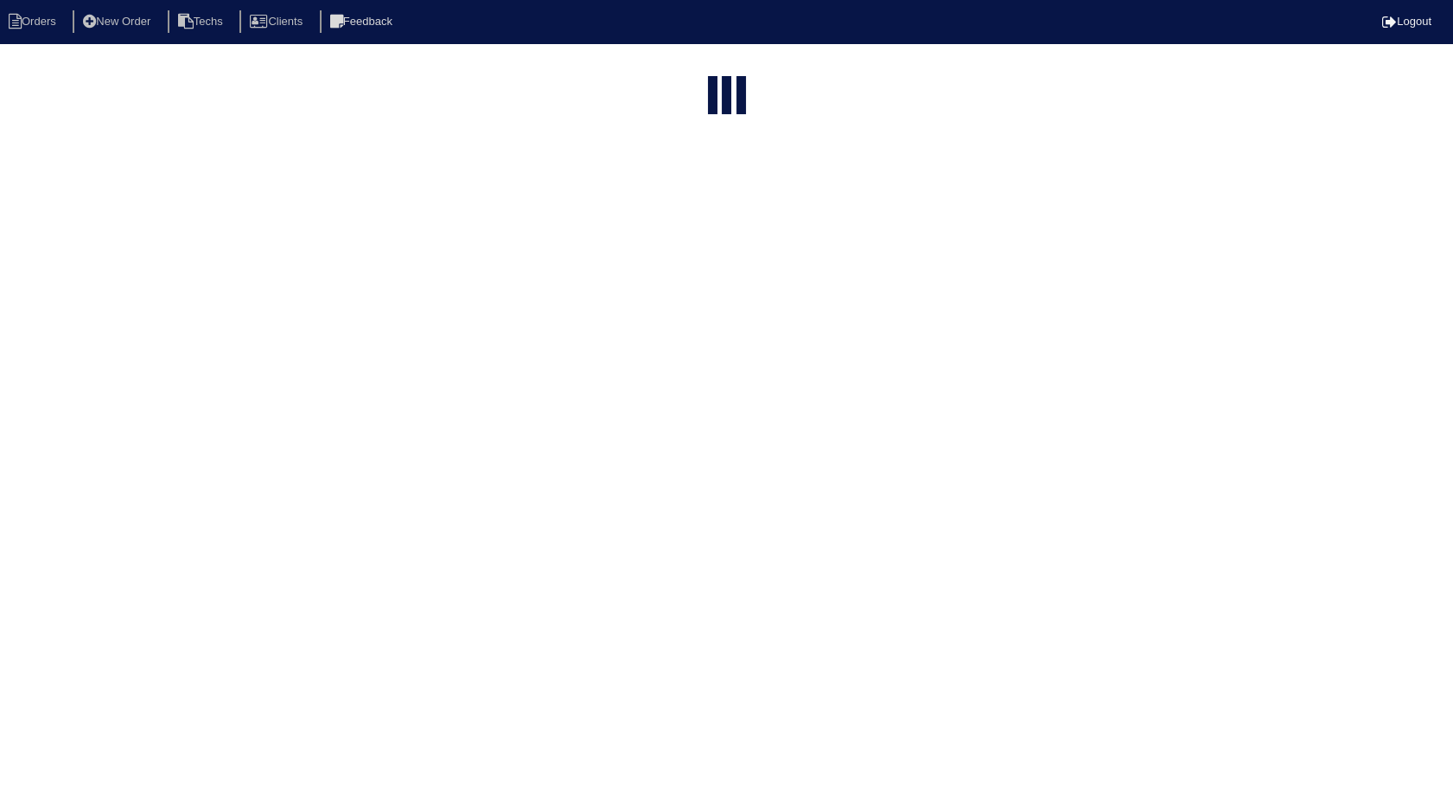
select select "need to invoice"
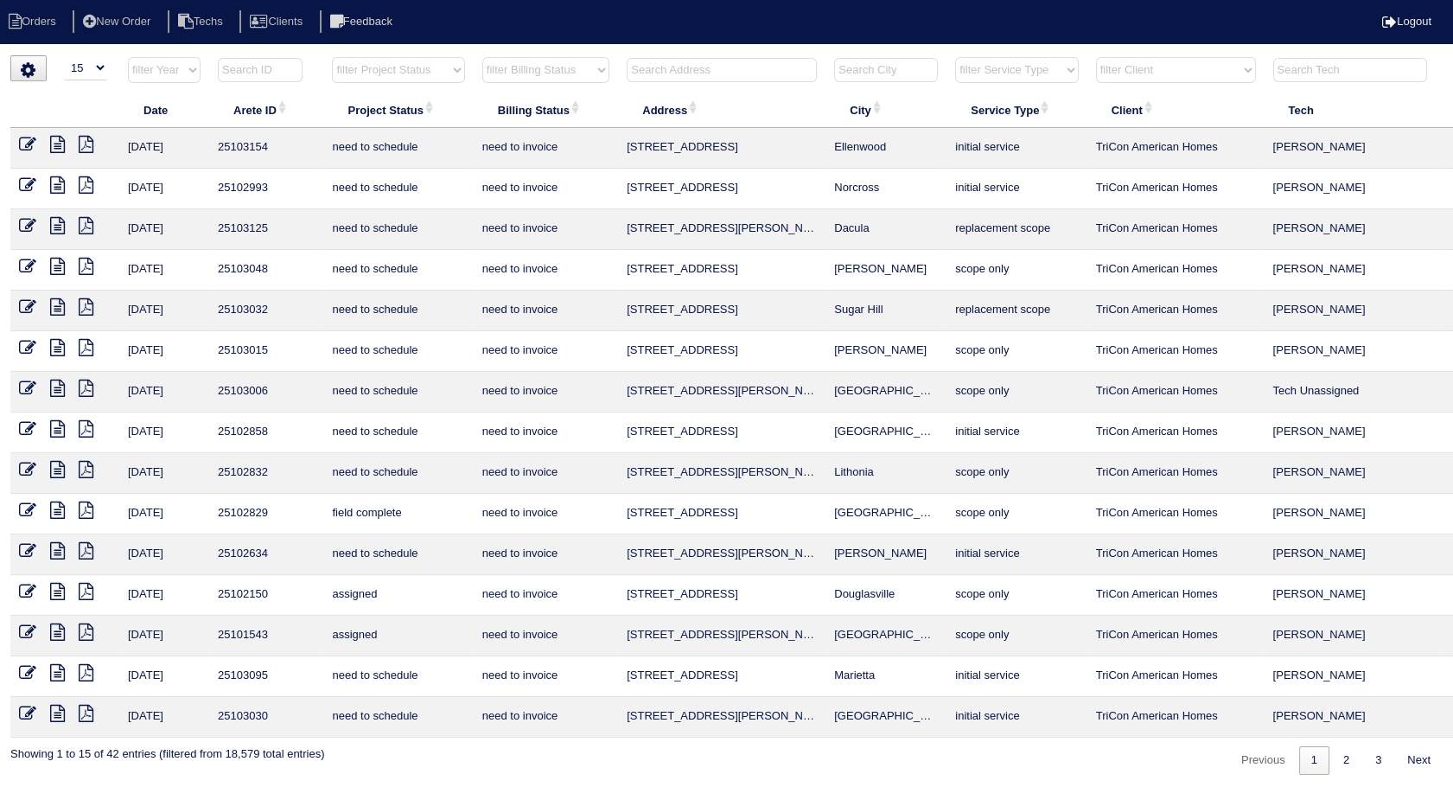
click at [23, 507] on icon at bounding box center [27, 509] width 17 height 17
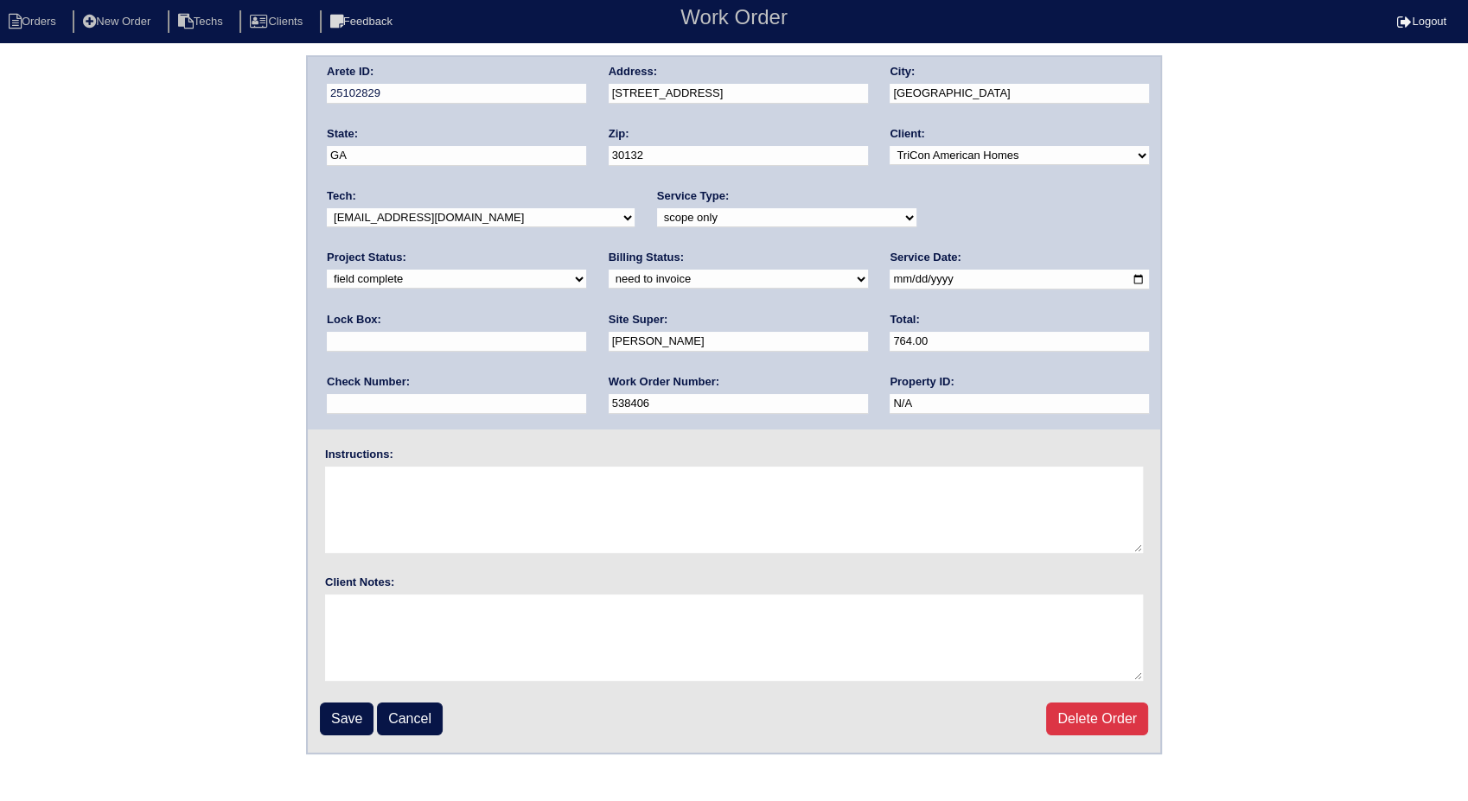
click at [609, 276] on select "need to quote quoted need to invoice invoiced paid warranty purchase order need…" at bounding box center [738, 279] width 259 height 19
select select "invoiced"
click at [609, 270] on select "need to quote quoted need to invoice invoiced paid warranty purchase order need…" at bounding box center [738, 279] width 259 height 19
click at [346, 708] on input "Save" at bounding box center [347, 719] width 54 height 33
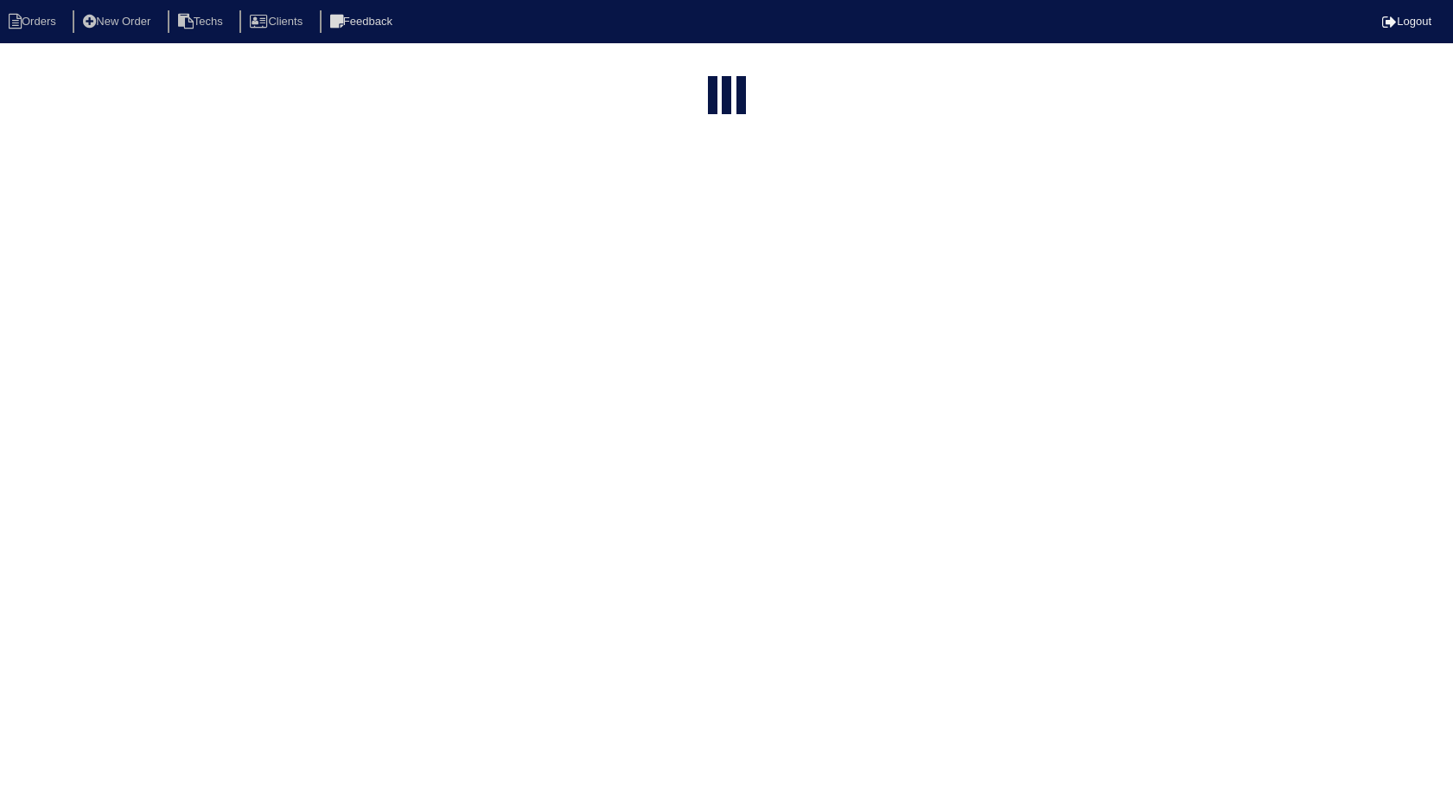
select select "15"
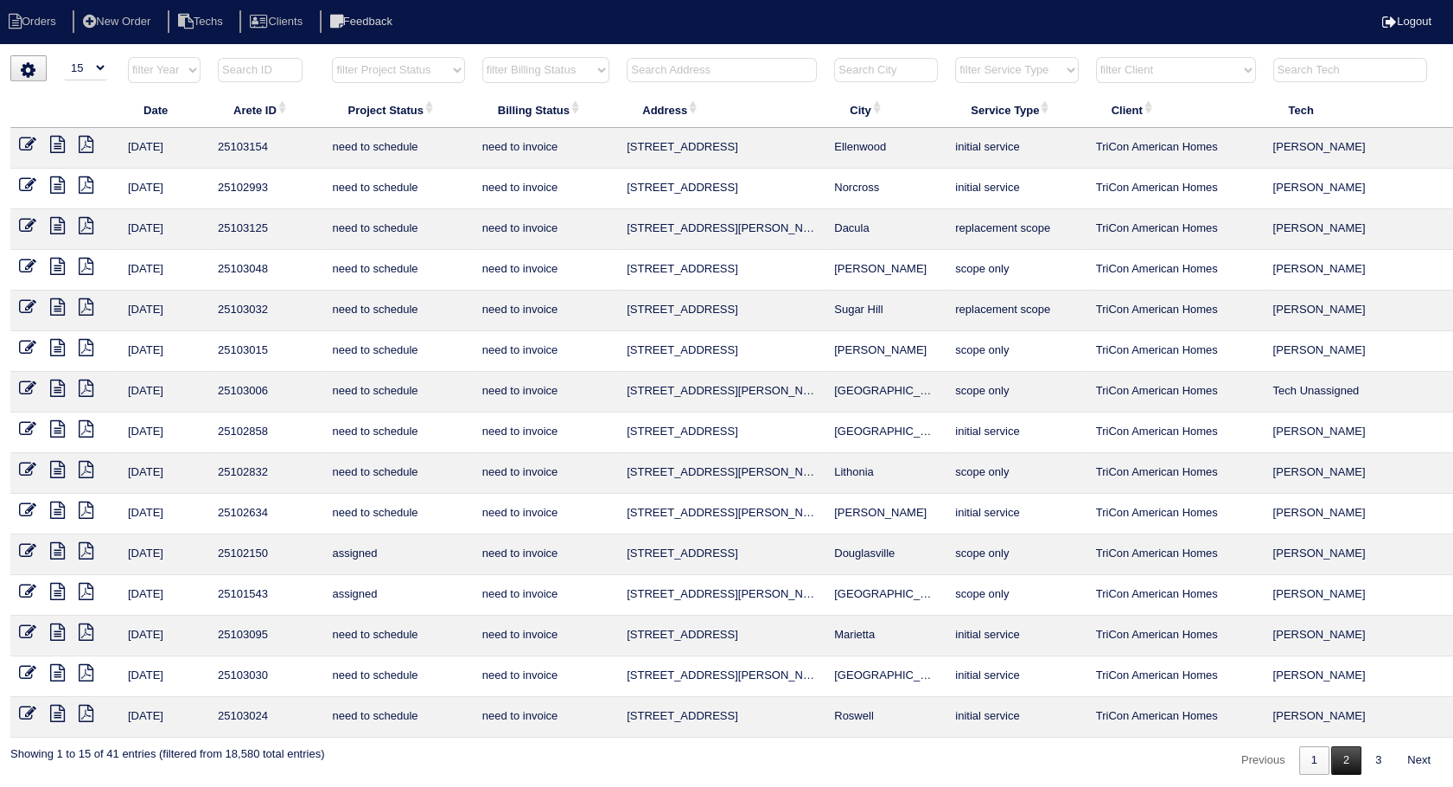
click at [1346, 761] on link "2" at bounding box center [1347, 760] width 30 height 29
select select "need to invoice"
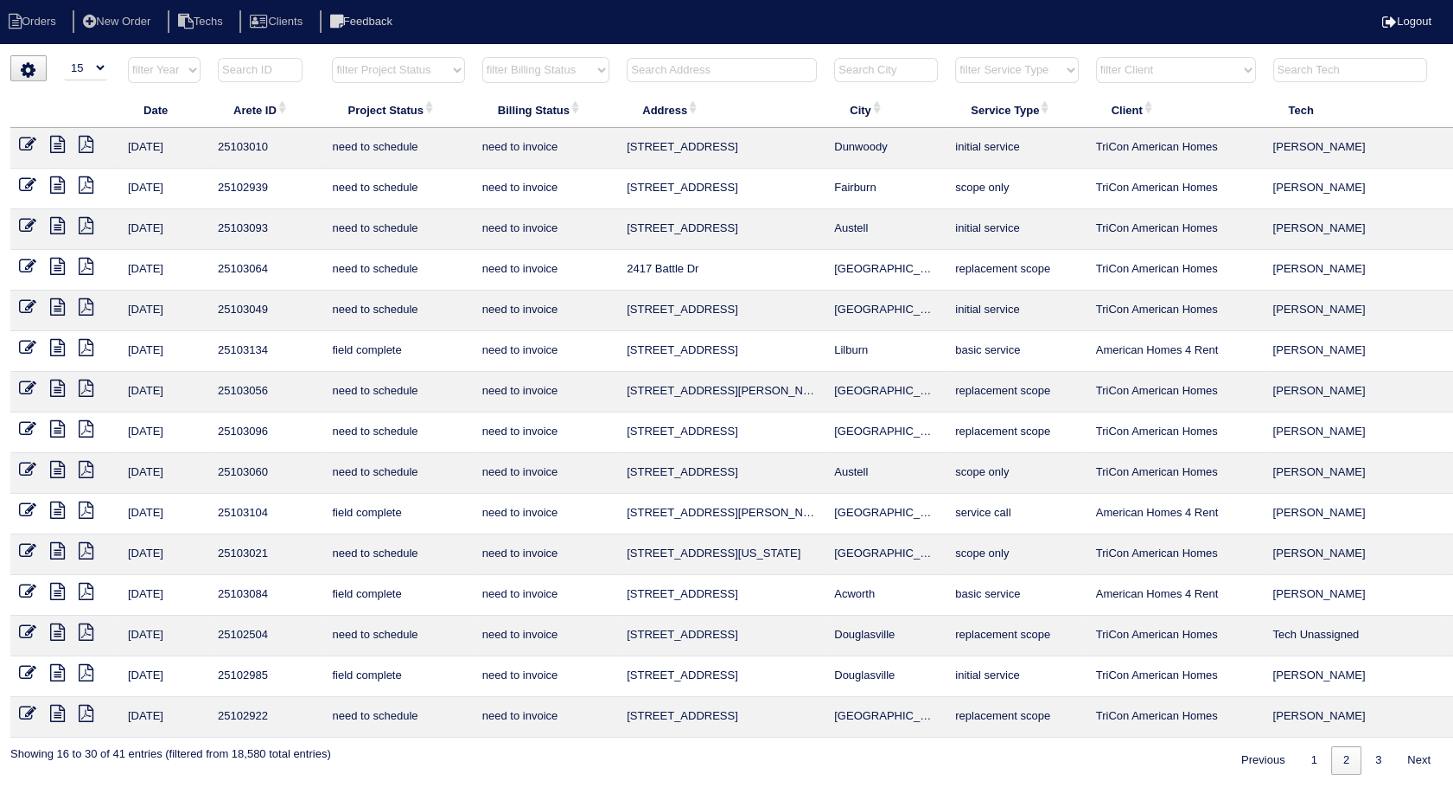
click at [667, 63] on input "text" at bounding box center [722, 70] width 190 height 24
type input "1833"
select select "need to invoice"
type input "1833"
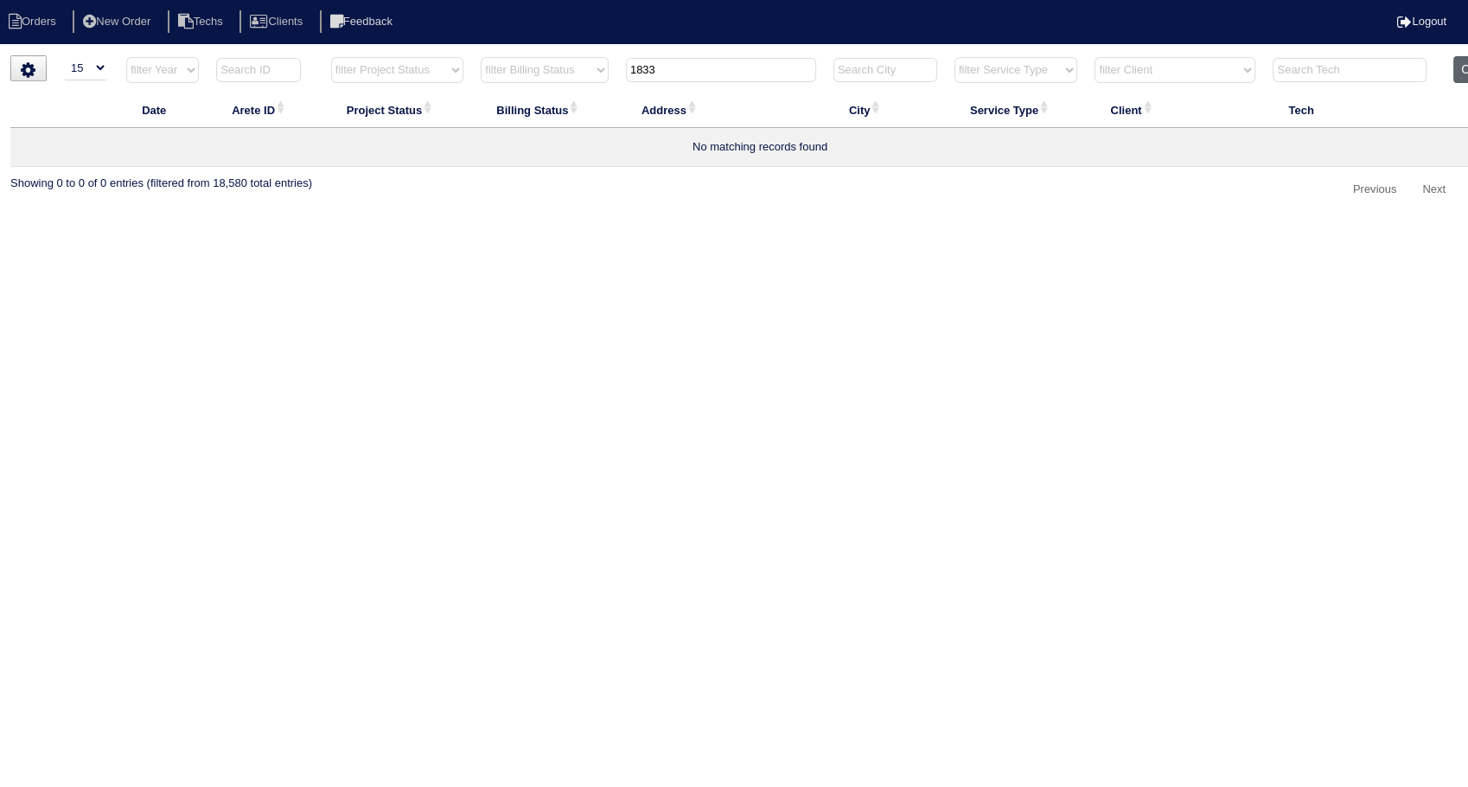
click at [1453, 69] on button "Clear" at bounding box center [1475, 69] width 44 height 27
select select
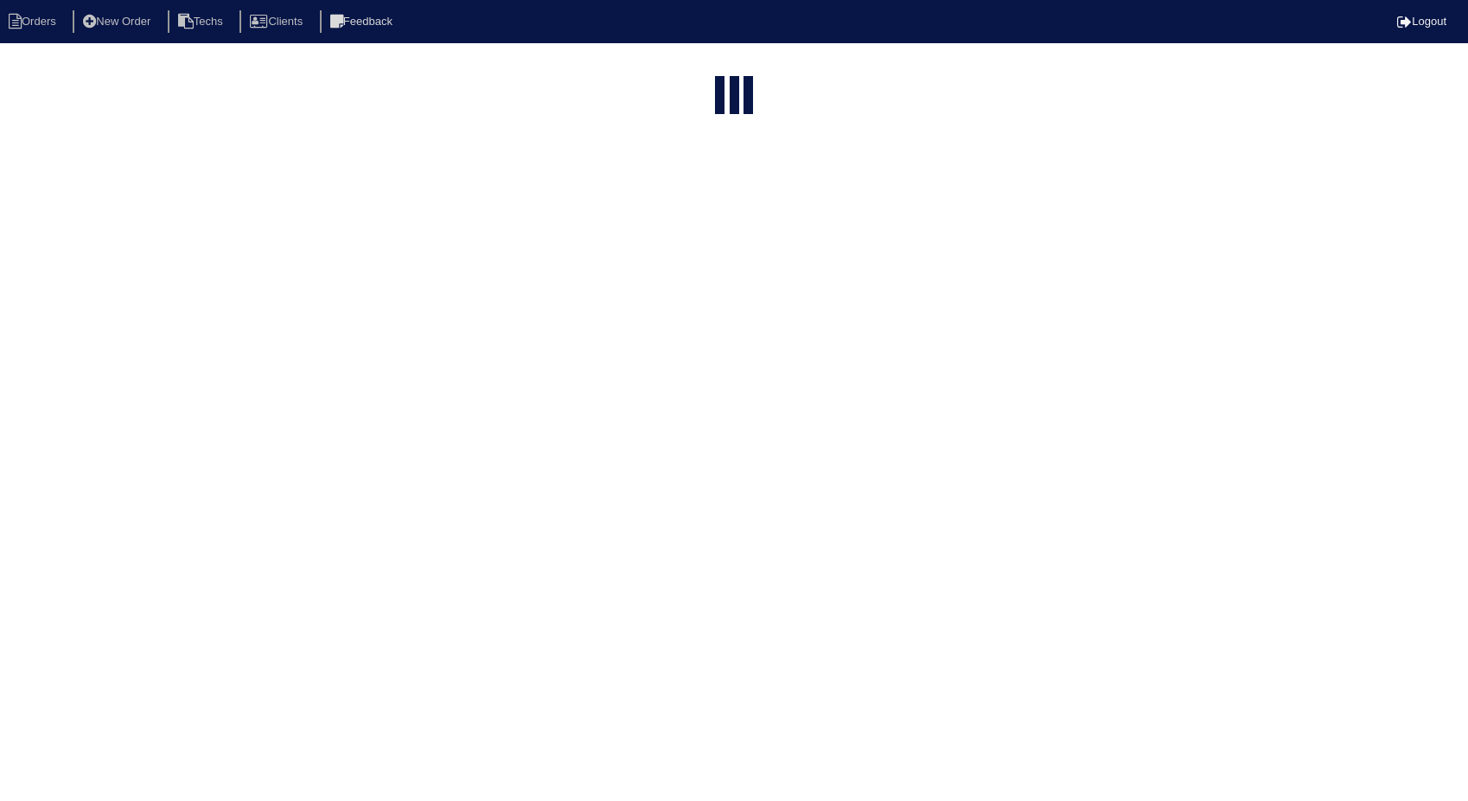
select select "15"
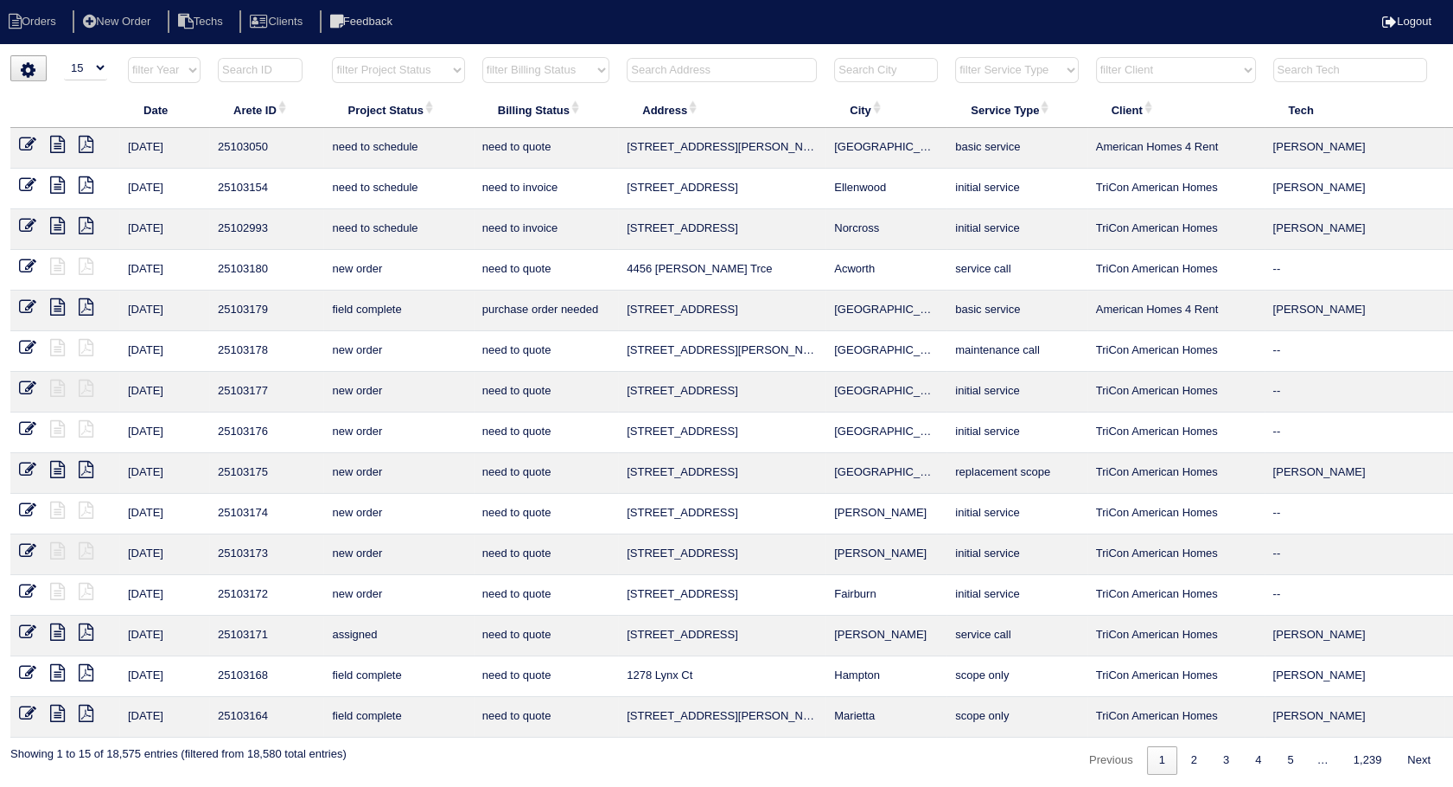
click at [692, 67] on input "text" at bounding box center [722, 70] width 190 height 24
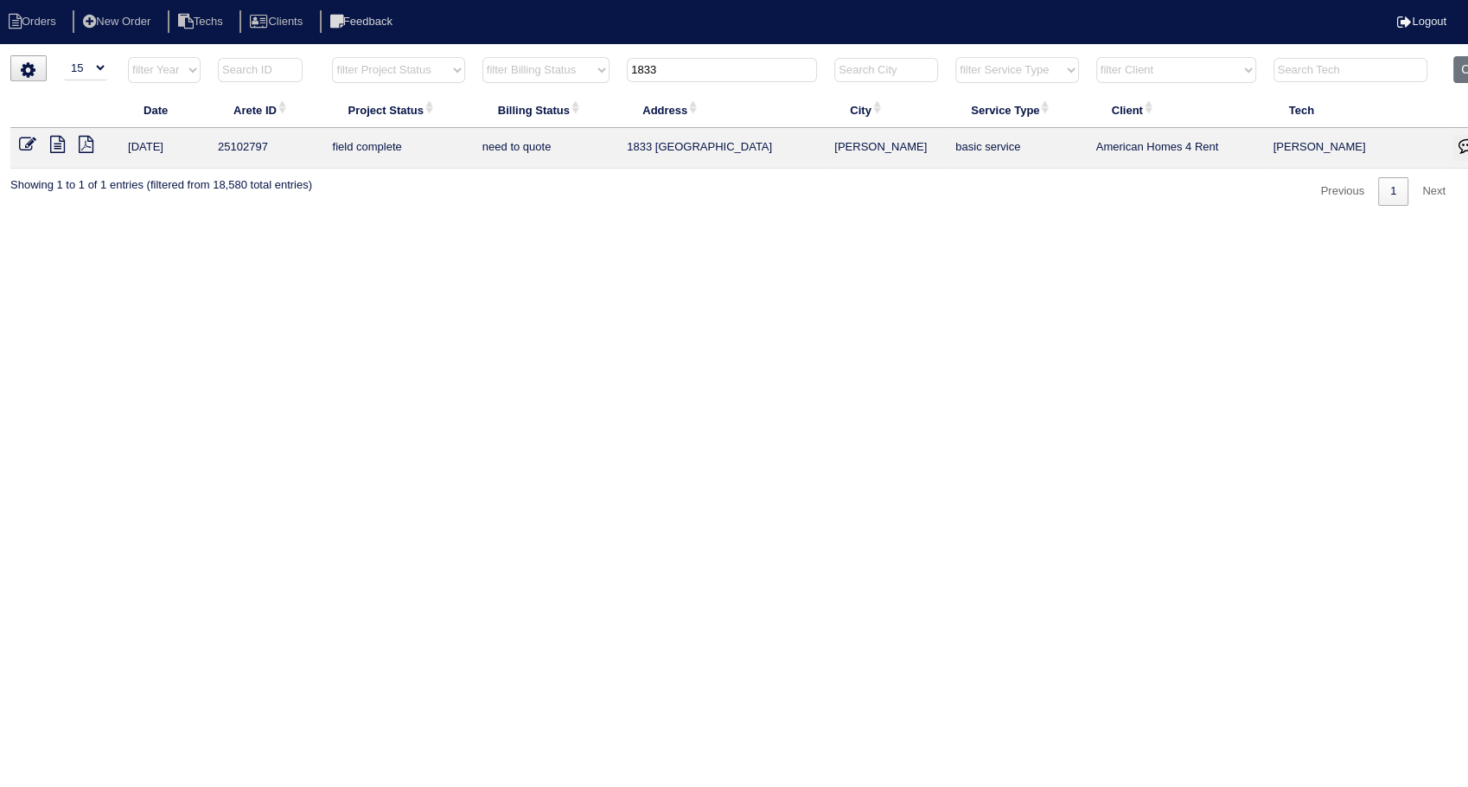
drag, startPoint x: 646, startPoint y: 69, endPoint x: 519, endPoint y: 81, distance: 127.7
click at [519, 81] on tr "filter Year -- Any Year -- 2025 2024 2023 2022 2021 2020 2019 filter Project St…" at bounding box center [759, 73] width 1499 height 35
drag, startPoint x: 606, startPoint y: 66, endPoint x: 515, endPoint y: 59, distance: 91.0
click at [515, 59] on tr "filter Year -- Any Year -- 2025 2024 2023 2022 2021 2020 2019 filter Project St…" at bounding box center [759, 73] width 1499 height 35
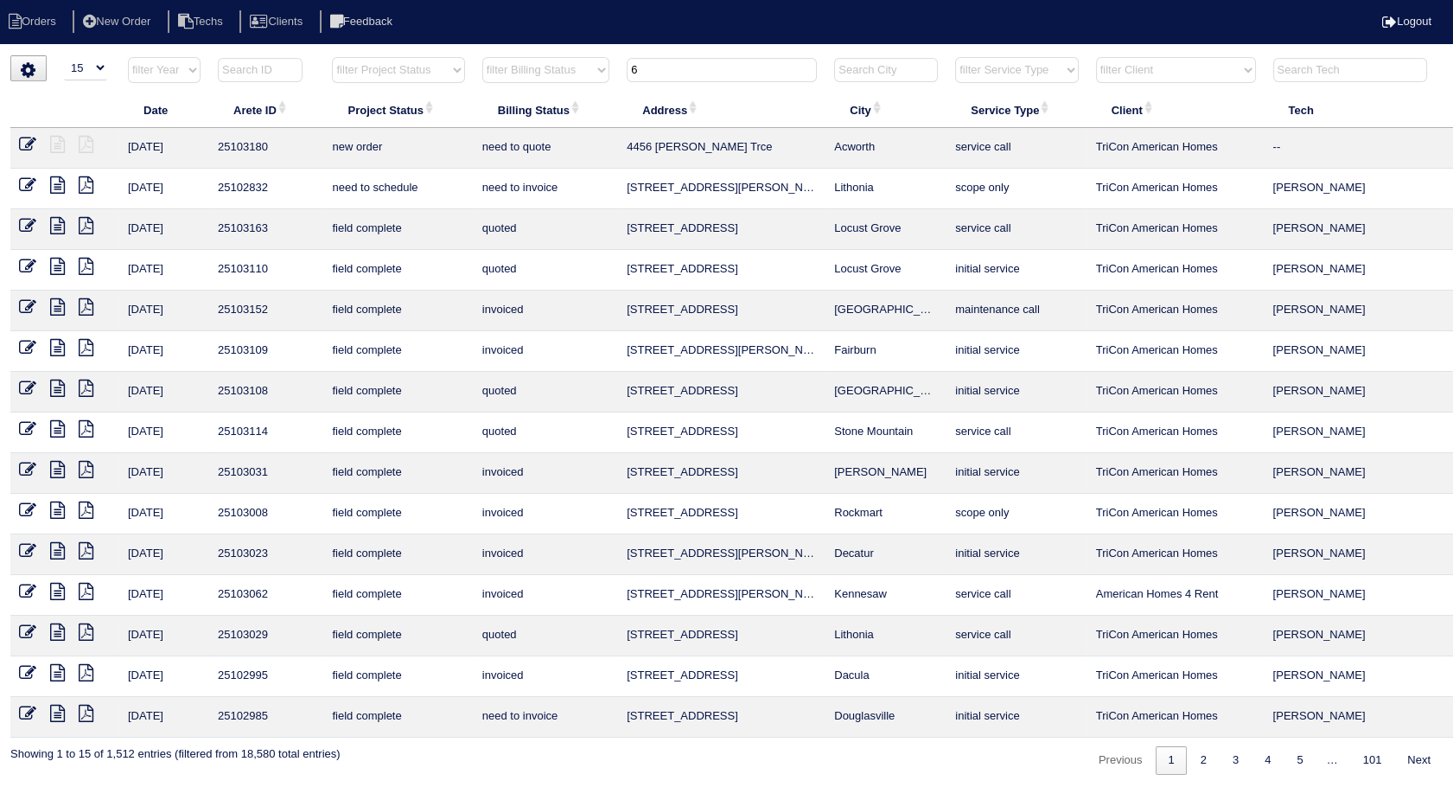
type input "6"
click at [20, 708] on icon at bounding box center [27, 713] width 17 height 17
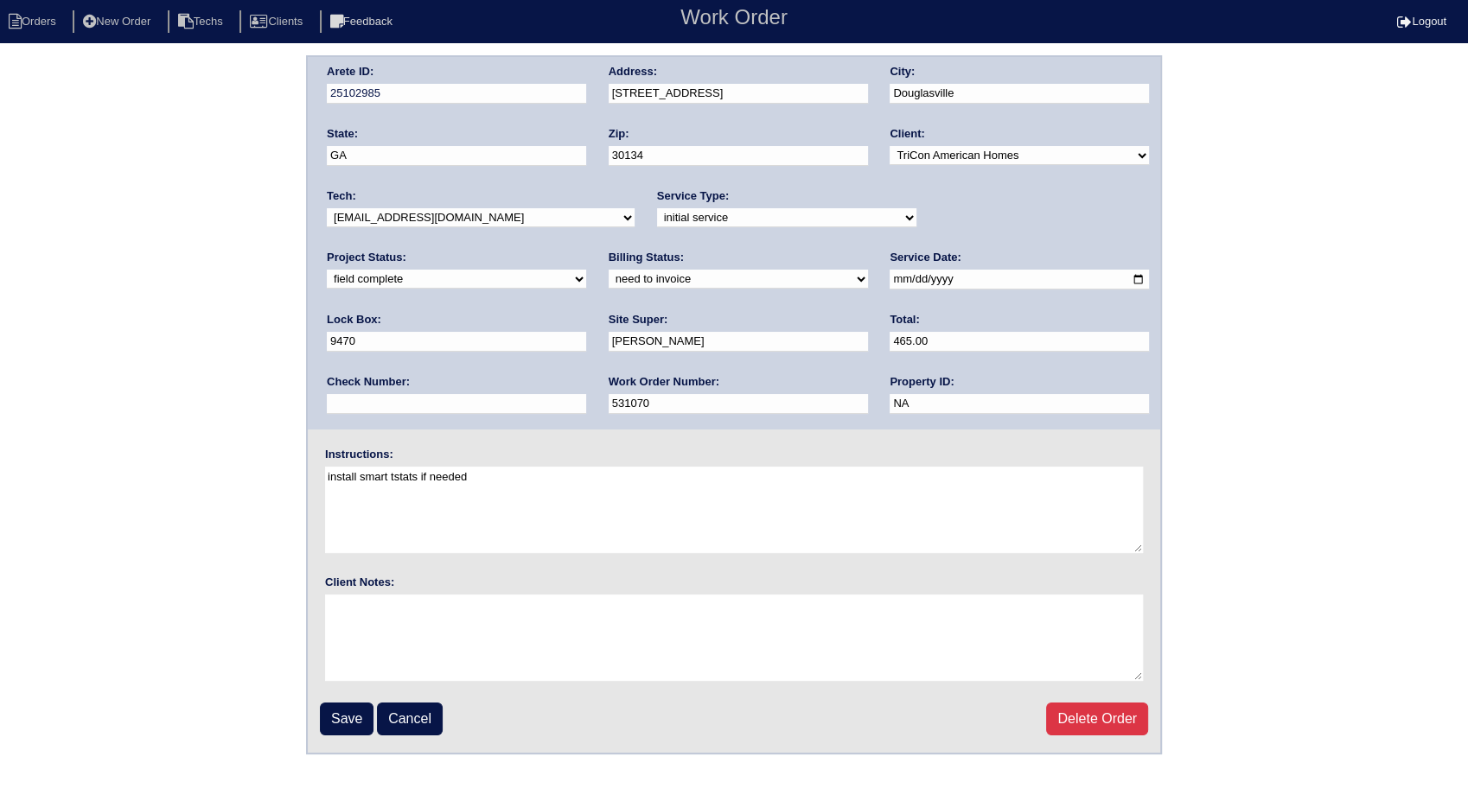
click at [609, 286] on select "need to quote quoted need to invoice invoiced paid warranty purchase order need…" at bounding box center [738, 279] width 259 height 19
select select "invoiced"
click at [609, 270] on select "need to quote quoted need to invoice invoiced paid warranty purchase order need…" at bounding box center [738, 279] width 259 height 19
click at [339, 709] on input "Save" at bounding box center [347, 719] width 54 height 33
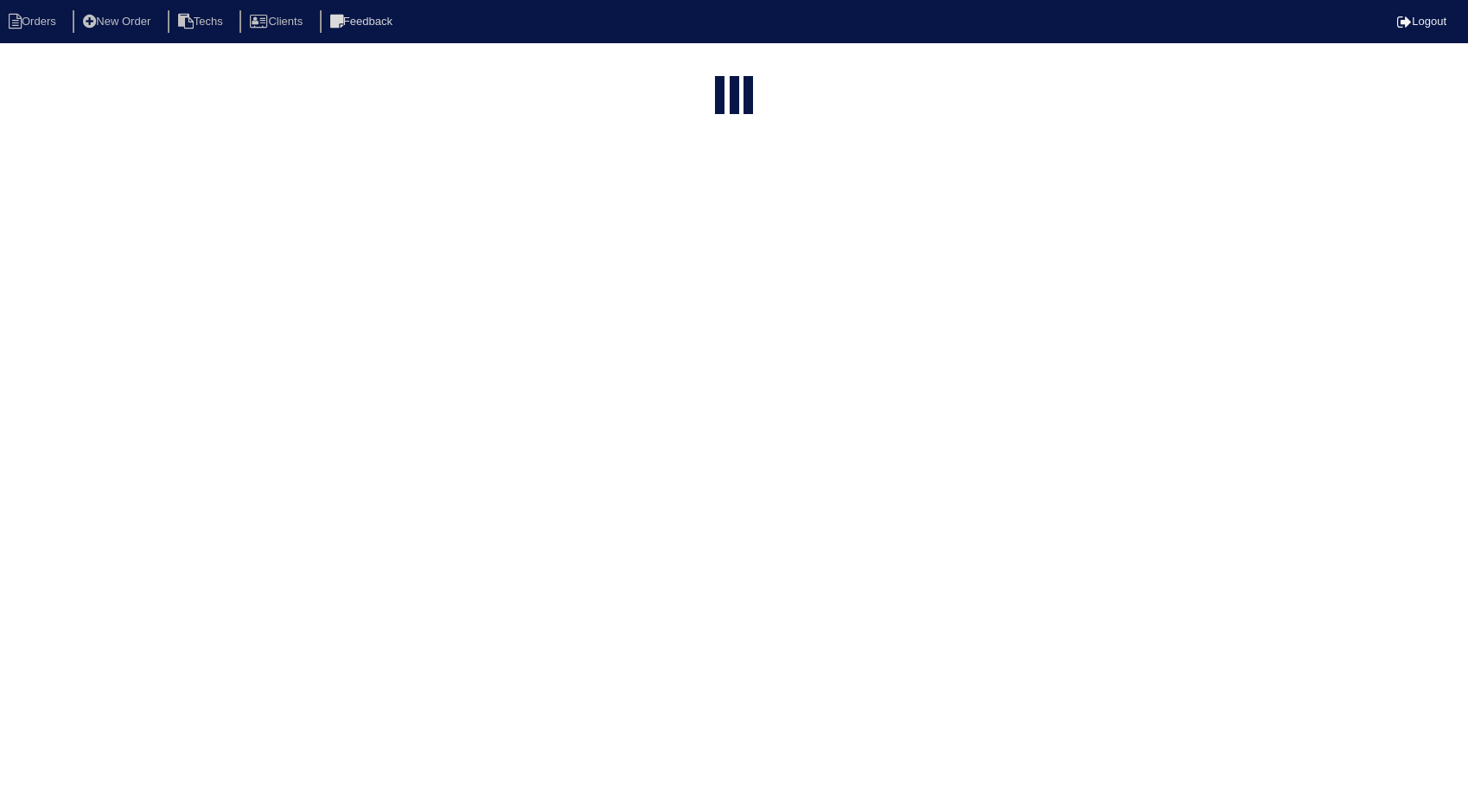
select select "15"
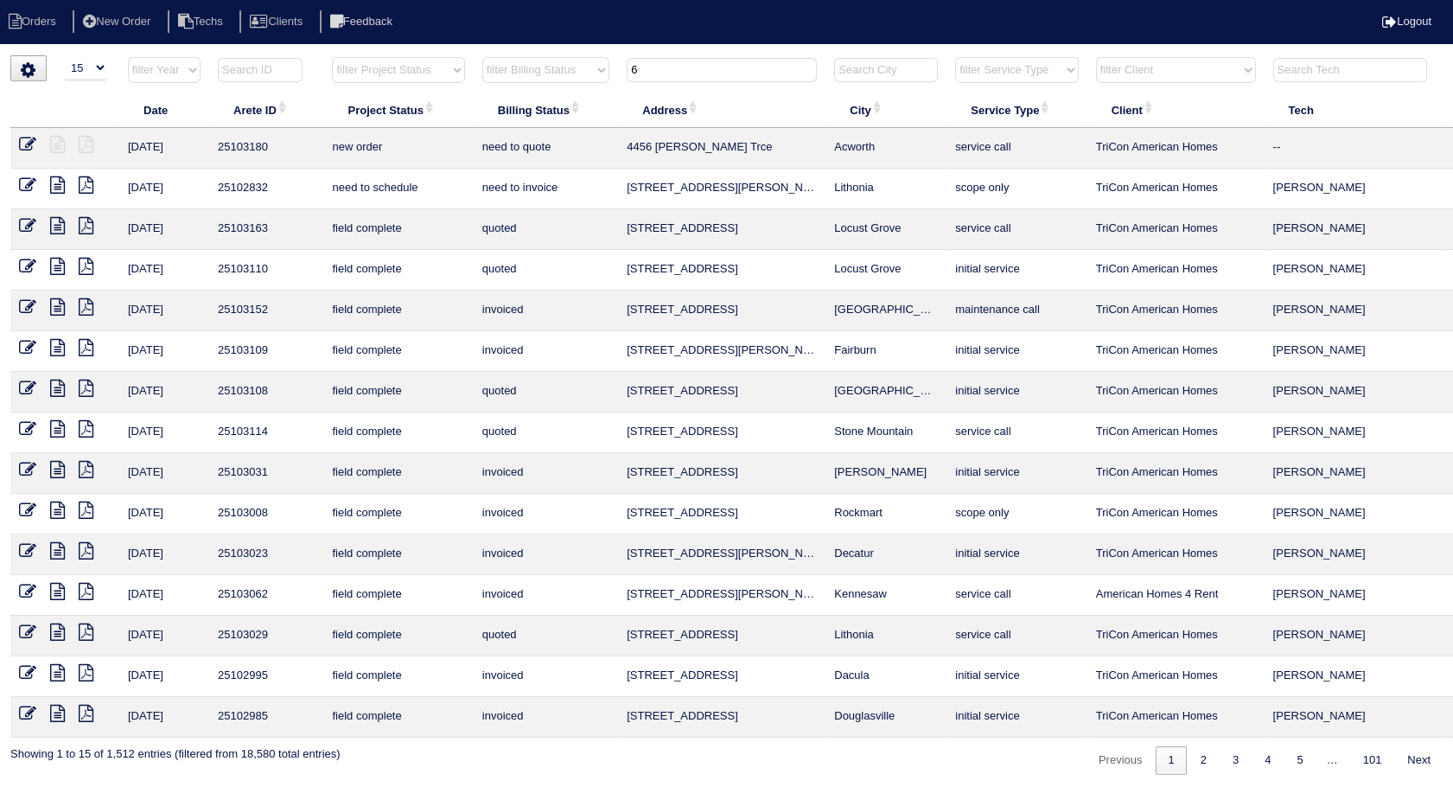
drag, startPoint x: 661, startPoint y: 62, endPoint x: 584, endPoint y: 79, distance: 78.7
click at [584, 79] on tr "filter Year -- Any Year -- 2025 2024 2023 2022 2021 2020 2019 filter Project St…" at bounding box center [759, 73] width 1499 height 35
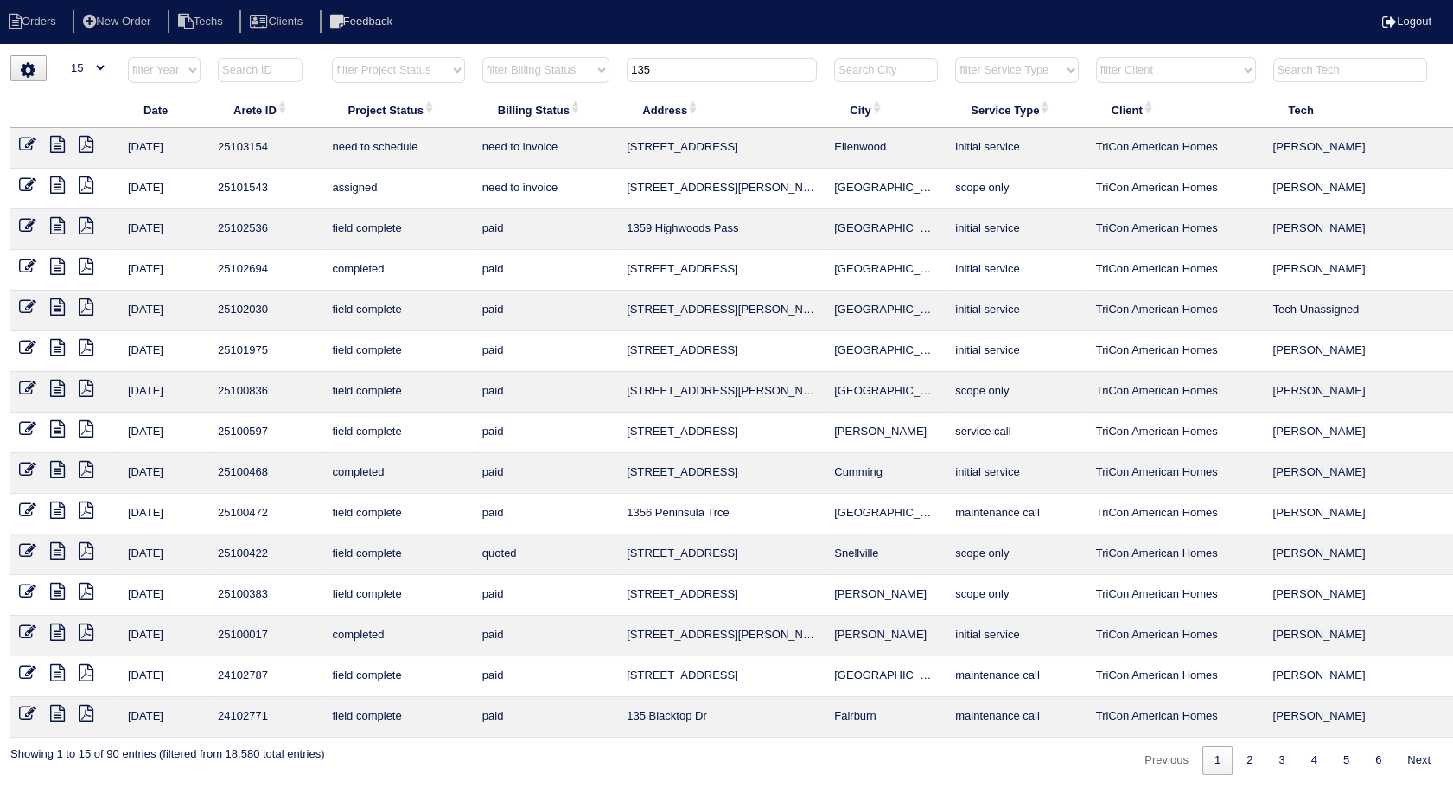
drag, startPoint x: 667, startPoint y: 67, endPoint x: 607, endPoint y: 73, distance: 60.0
click at [607, 73] on tr "filter Year -- Any Year -- 2025 2024 2023 2022 2021 2020 2019 filter Project St…" at bounding box center [759, 73] width 1499 height 35
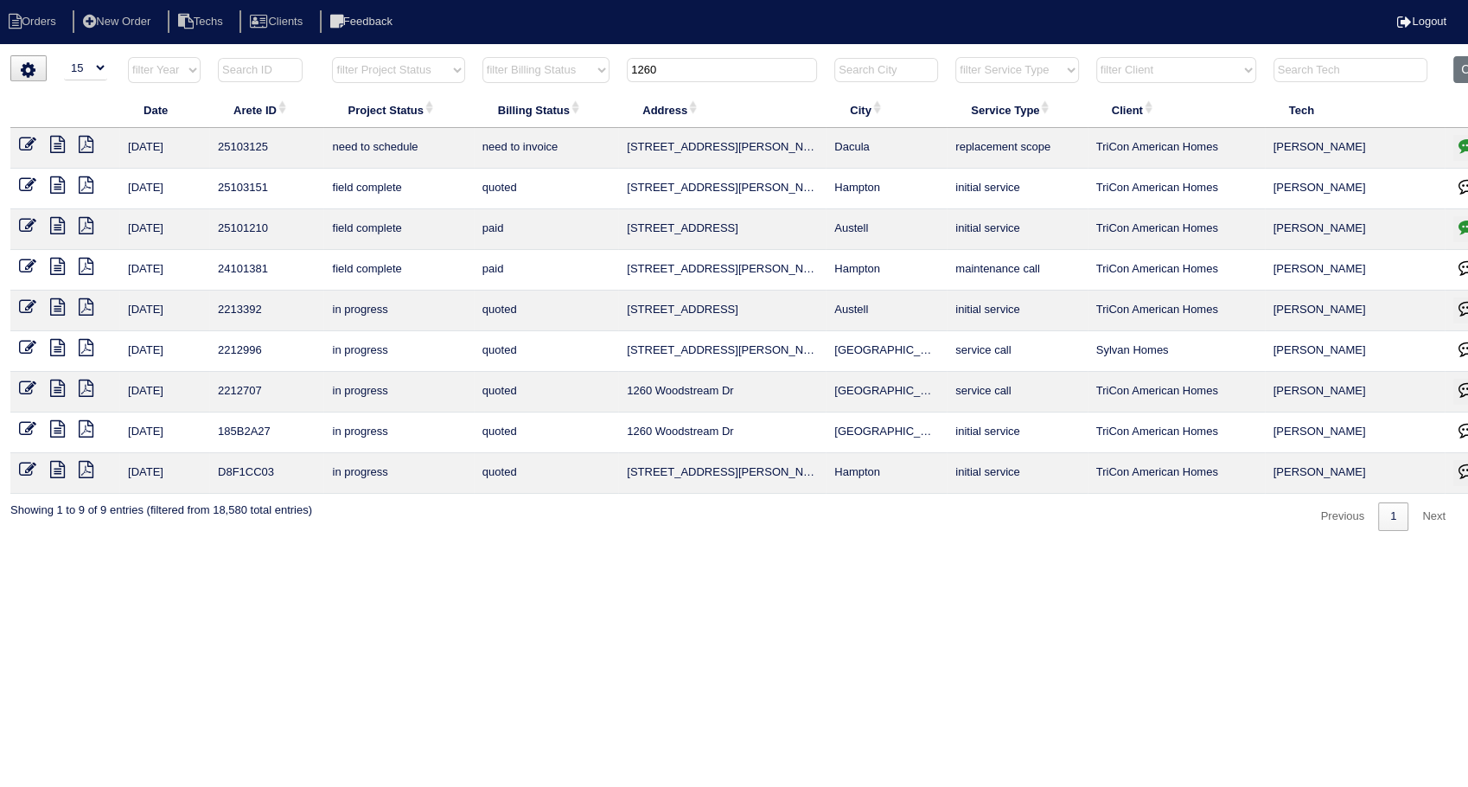
drag, startPoint x: 676, startPoint y: 66, endPoint x: 583, endPoint y: 85, distance: 95.3
click at [583, 85] on tr "filter Year -- Any Year -- 2025 2024 2023 2022 2021 2020 2019 filter Project St…" at bounding box center [759, 73] width 1499 height 35
type input "1400"
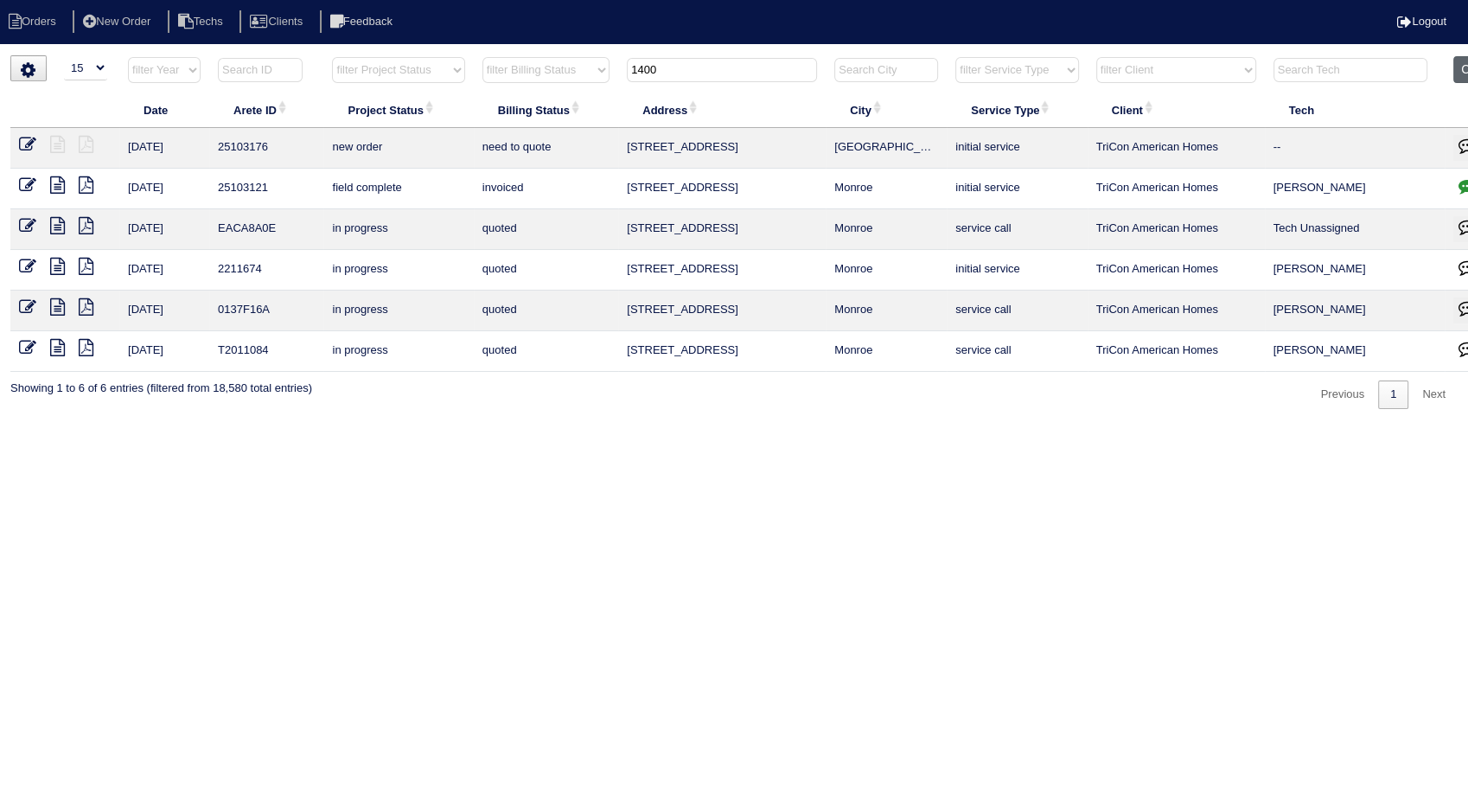
click at [1464, 61] on button "Clear" at bounding box center [1475, 69] width 44 height 27
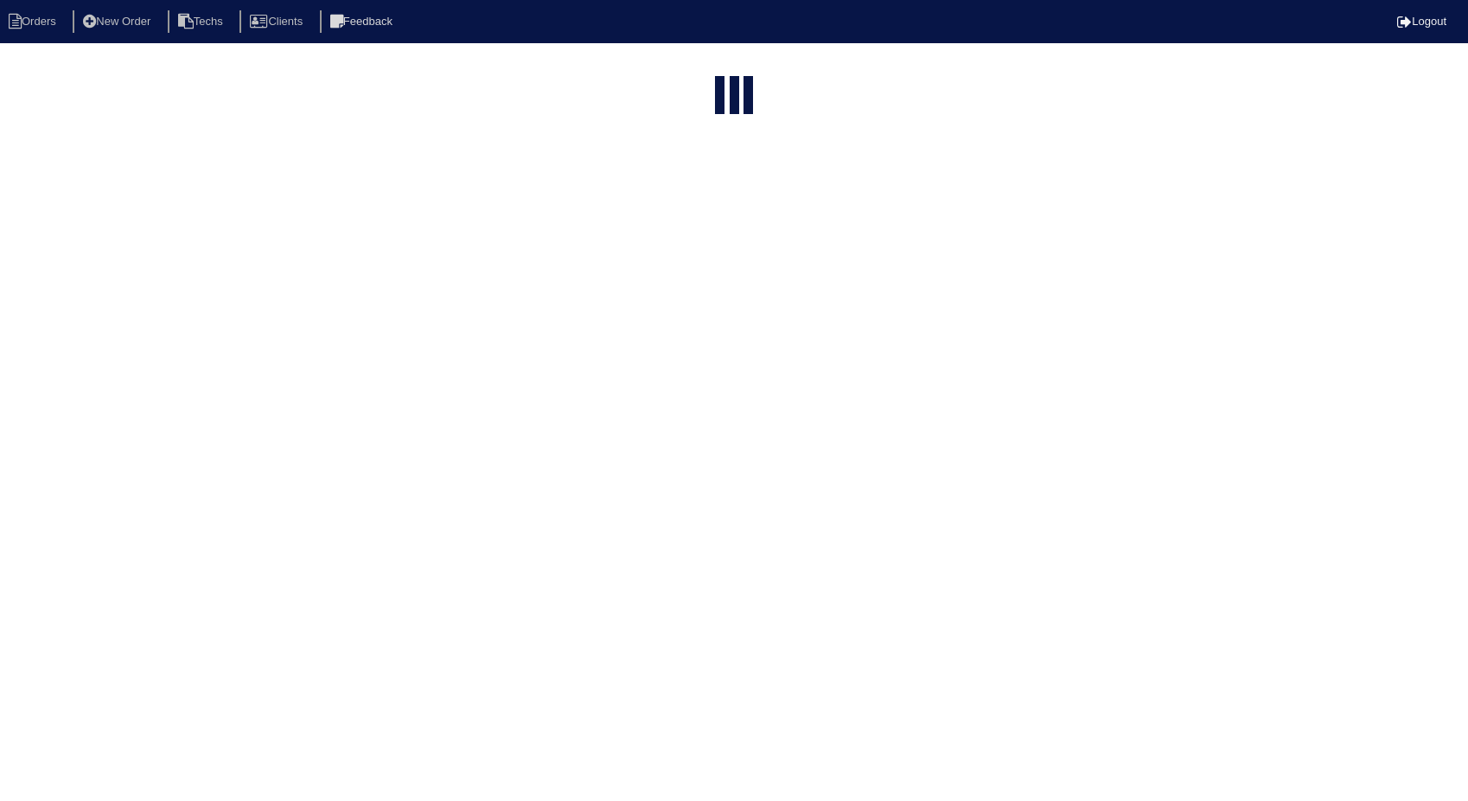
select select "15"
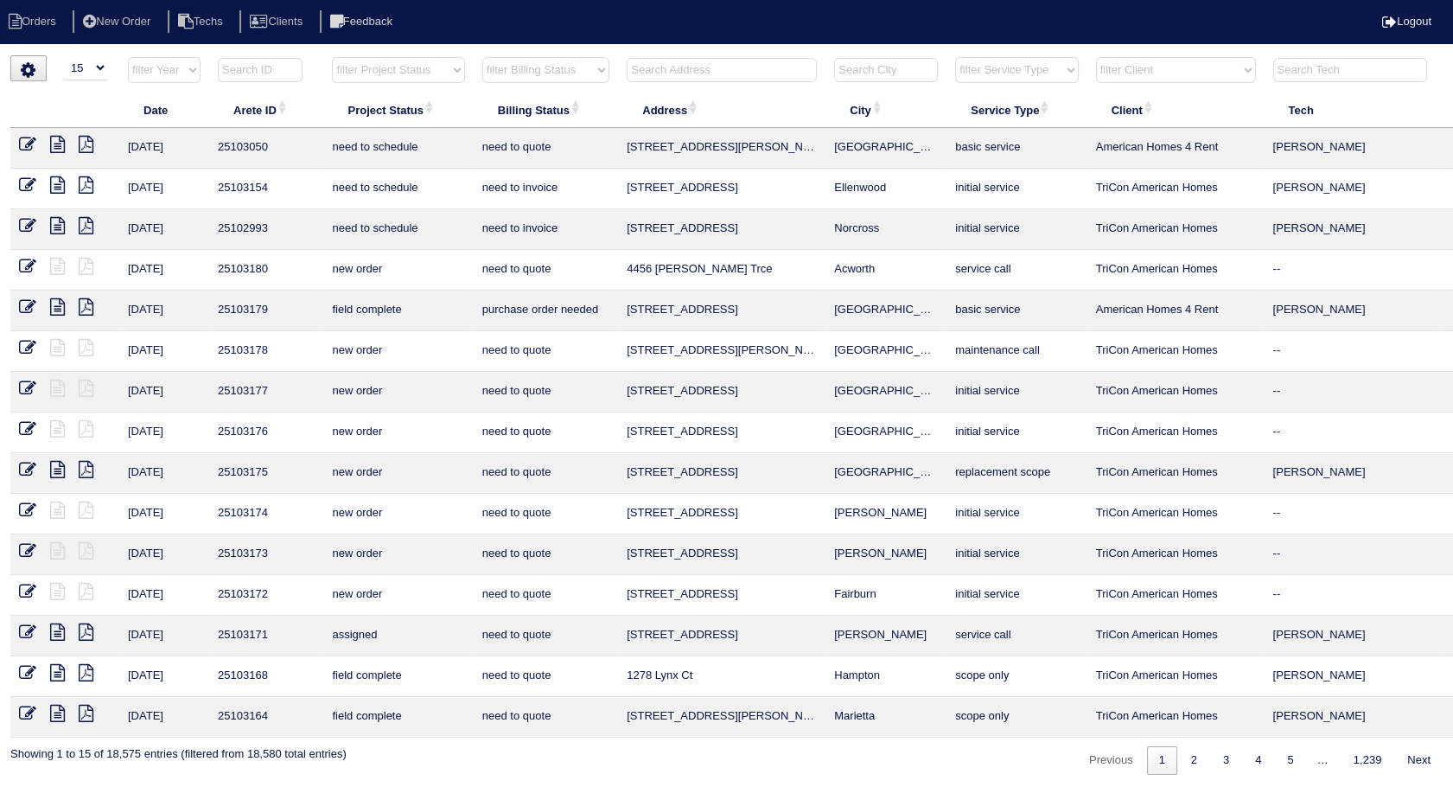
click at [644, 67] on input "text" at bounding box center [722, 70] width 190 height 24
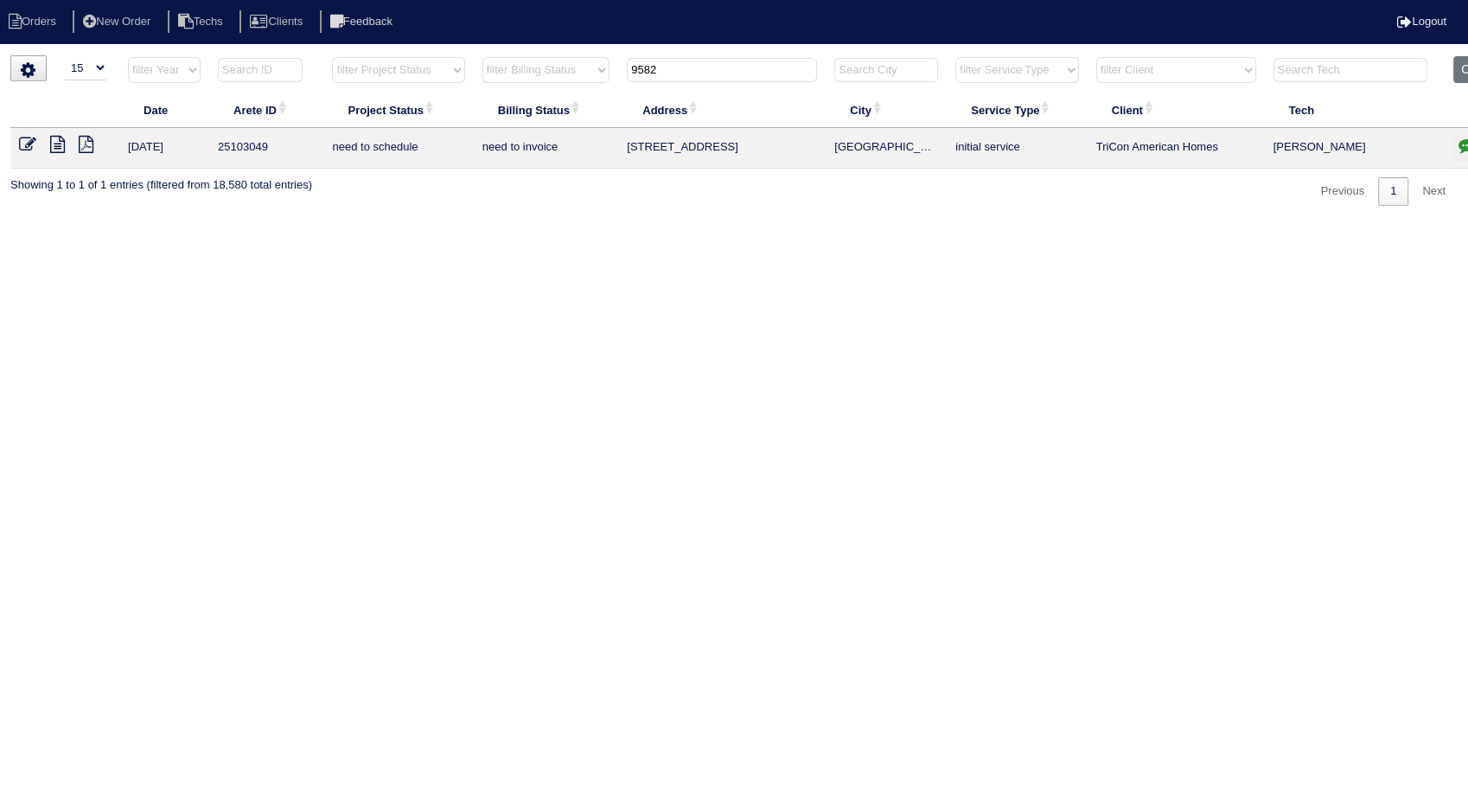
type input "9582"
